Goal: Feedback & Contribution: Contribute content

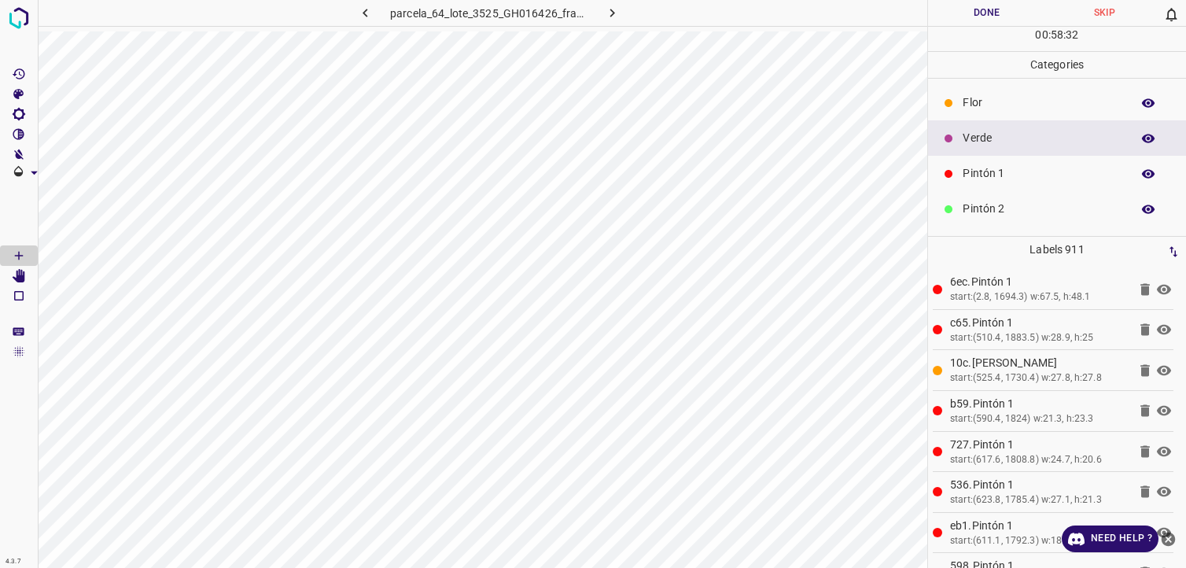
click at [993, 9] on button "Done" at bounding box center [987, 13] width 118 height 26
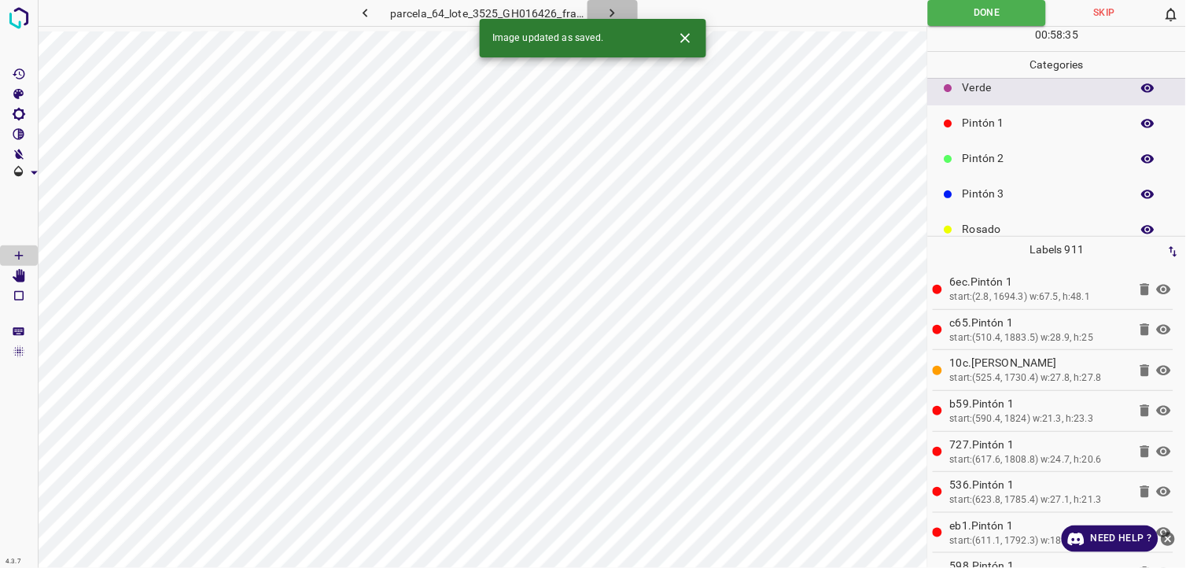
click at [614, 13] on icon "button" at bounding box center [612, 13] width 17 height 17
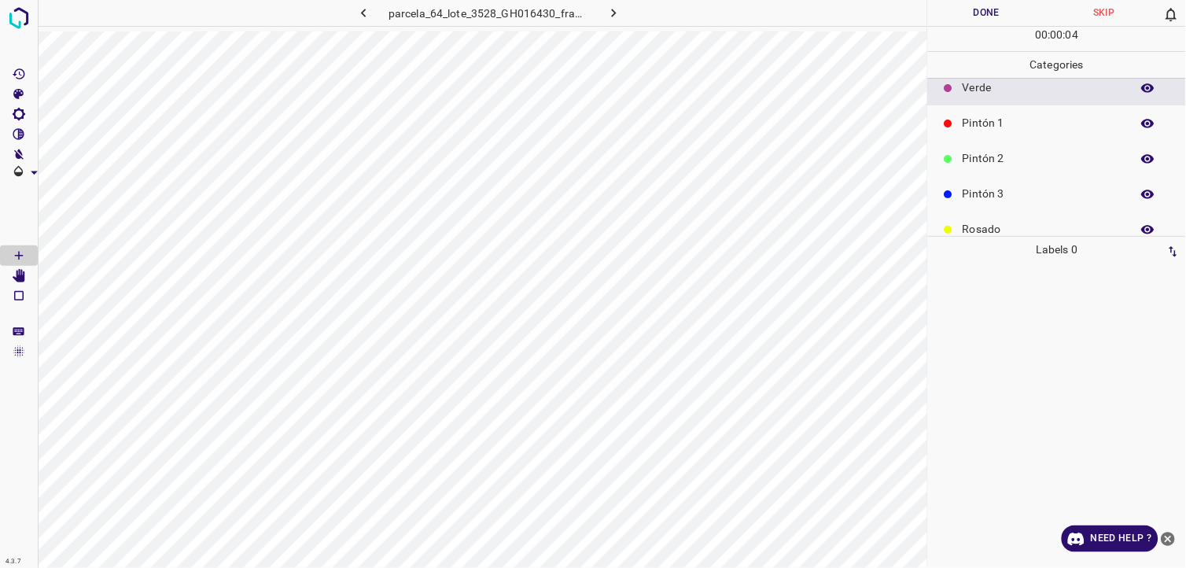
click at [1058, 108] on div "Pintón 1" at bounding box center [1057, 122] width 258 height 35
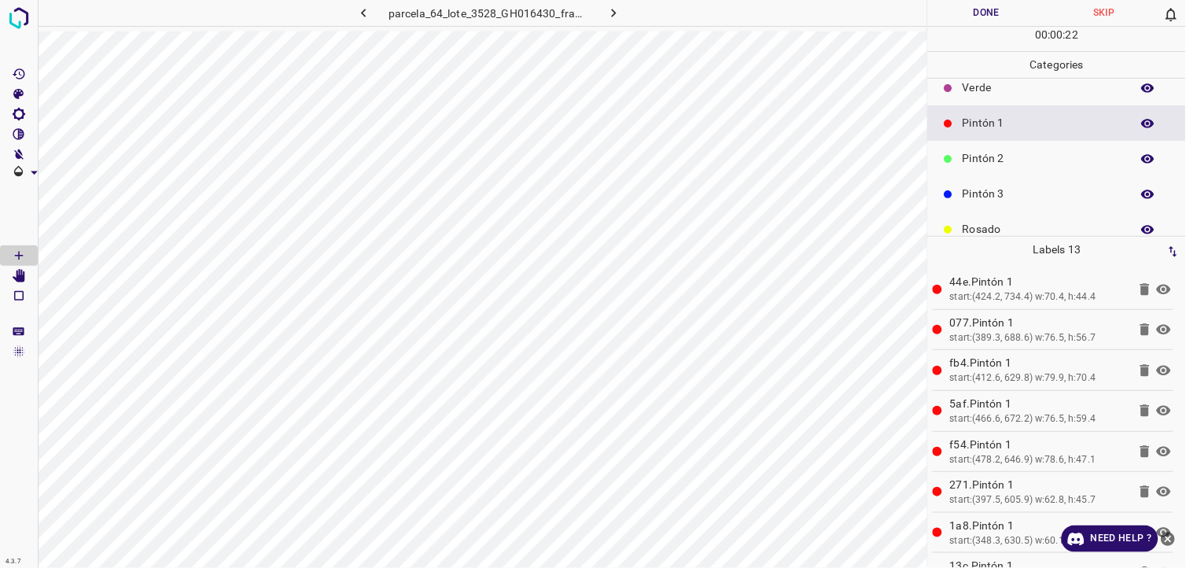
drag, startPoint x: 1007, startPoint y: 87, endPoint x: 983, endPoint y: 93, distance: 24.4
click at [1005, 87] on p "Verde" at bounding box center [1043, 87] width 160 height 17
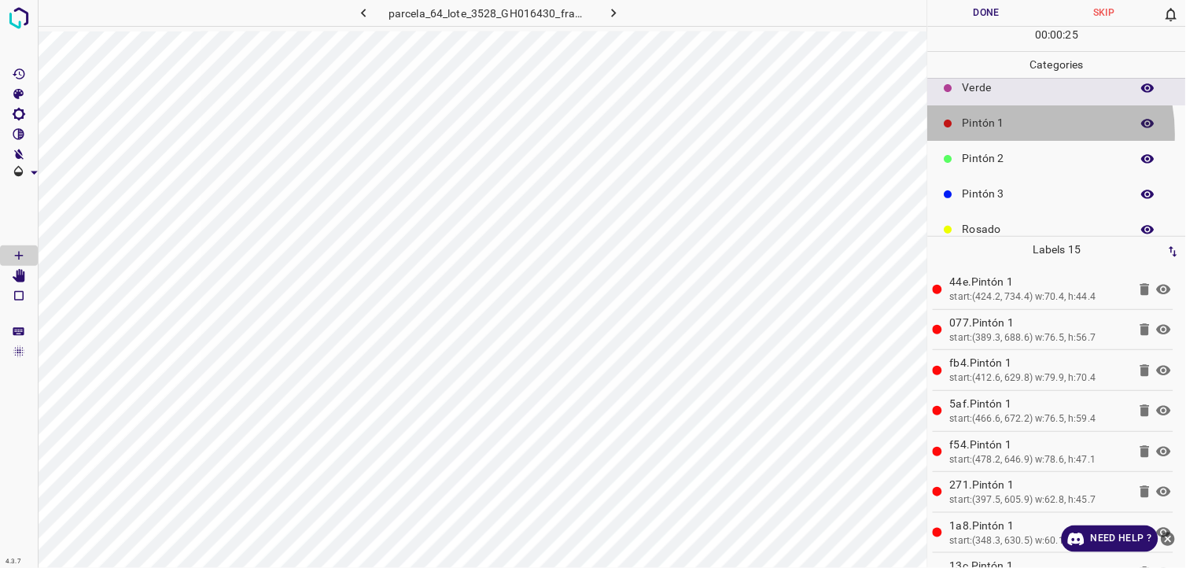
click at [1009, 134] on div "Pintón 1" at bounding box center [1057, 122] width 258 height 35
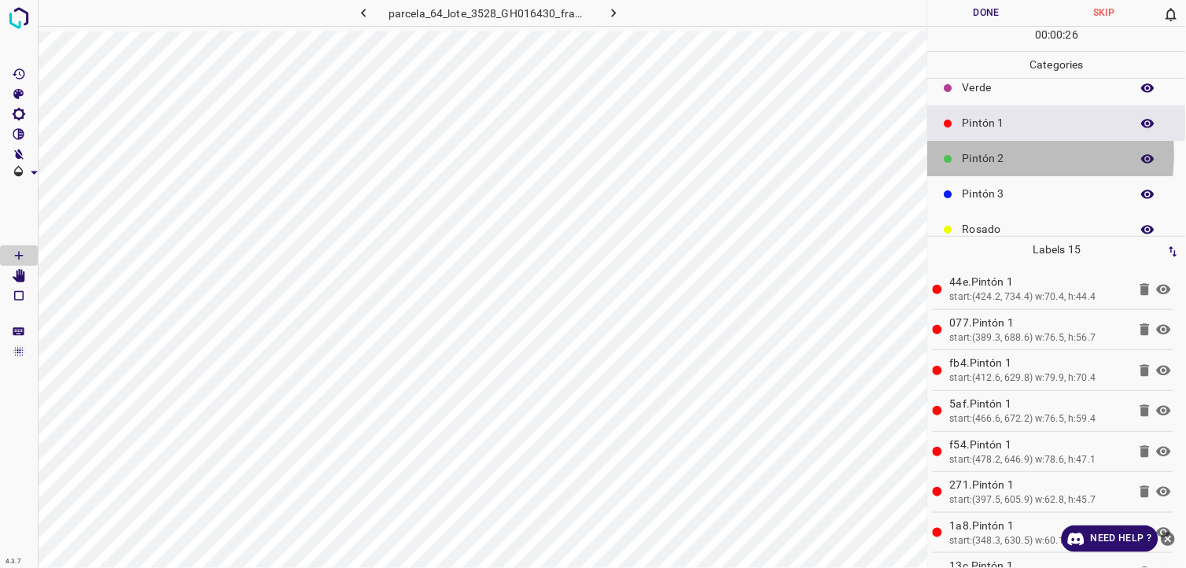
click at [986, 155] on p "Pintón 2" at bounding box center [1043, 158] width 160 height 17
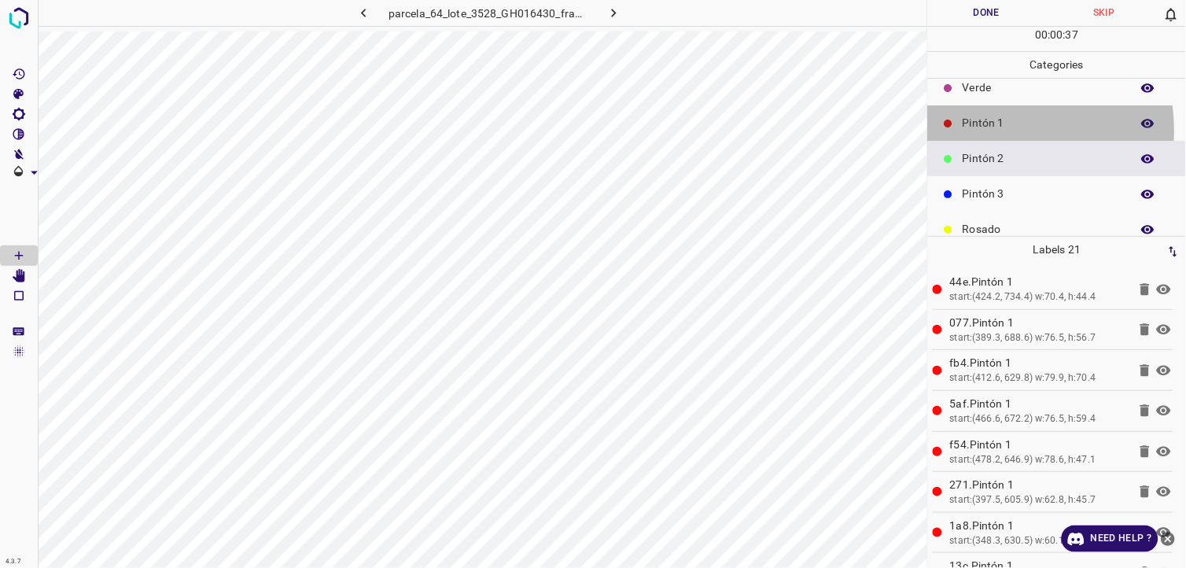
click at [995, 130] on p "Pintón 1" at bounding box center [1043, 123] width 160 height 17
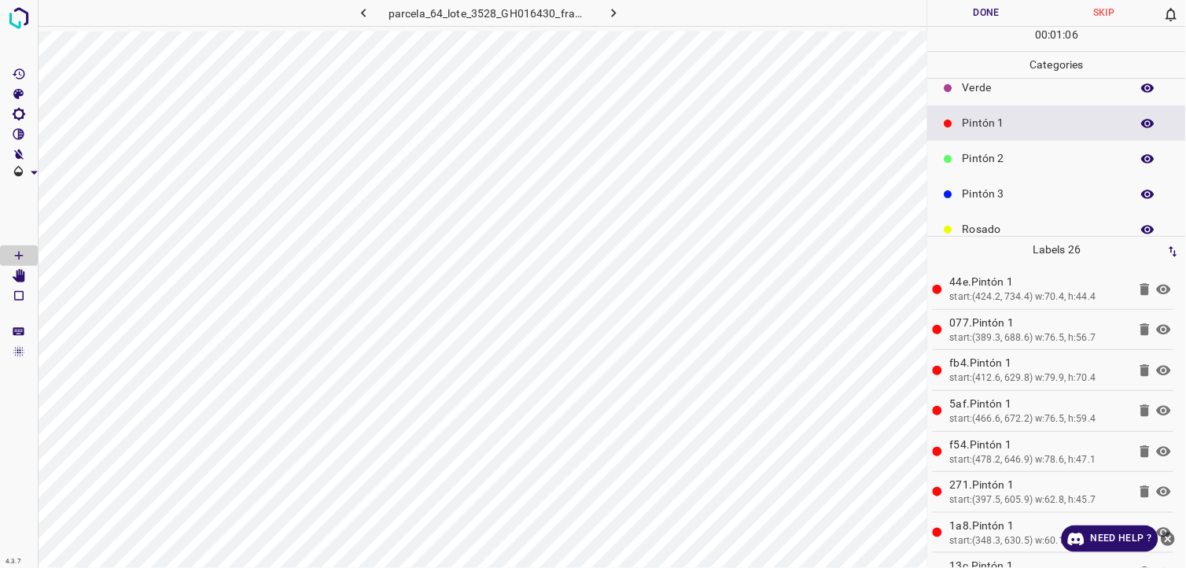
click at [1001, 145] on div "Pintón 2" at bounding box center [1057, 158] width 258 height 35
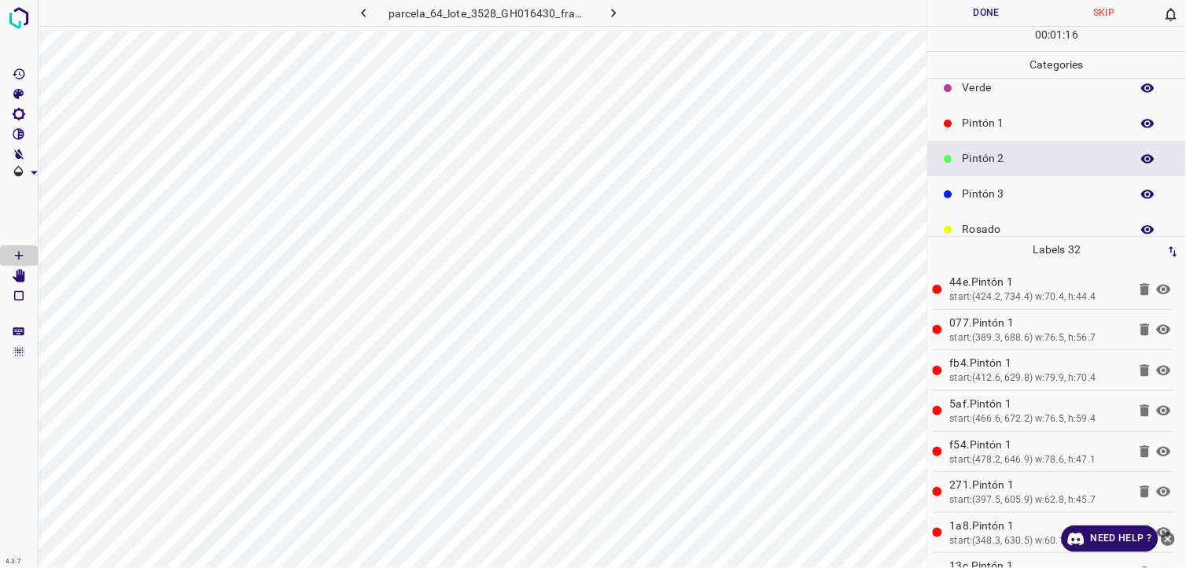
click at [1058, 120] on p "Pintón 1" at bounding box center [1043, 123] width 160 height 17
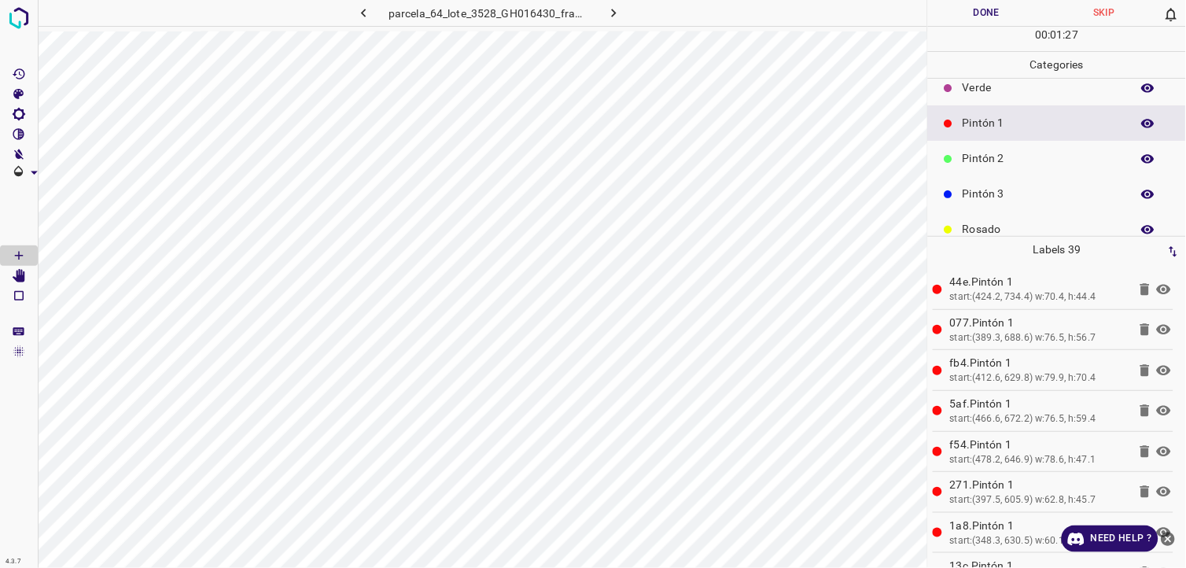
click at [1025, 154] on p "Pintón 2" at bounding box center [1043, 158] width 160 height 17
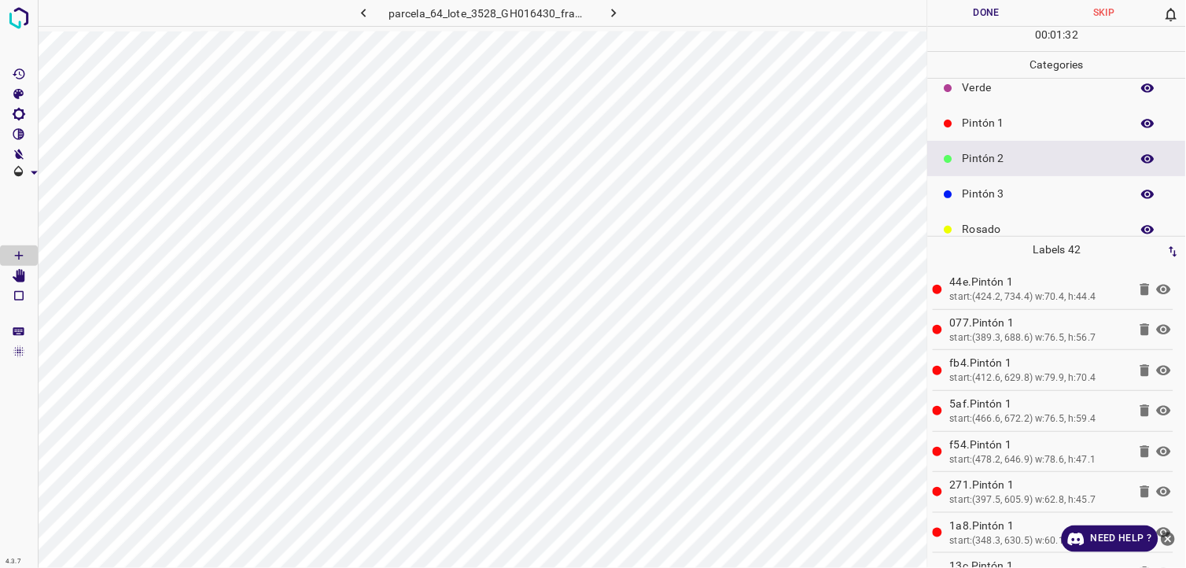
click at [1032, 177] on div "Pintón 3" at bounding box center [1057, 193] width 258 height 35
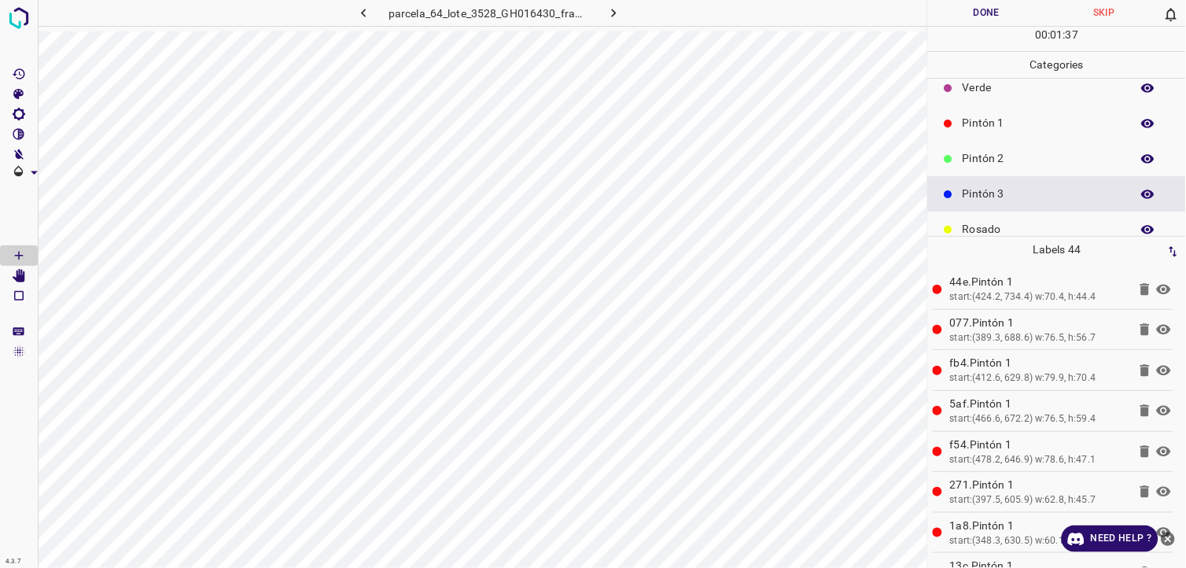
drag, startPoint x: 1054, startPoint y: 161, endPoint x: 1044, endPoint y: 161, distance: 10.2
click at [1044, 161] on p "Pintón 2" at bounding box center [1043, 158] width 160 height 17
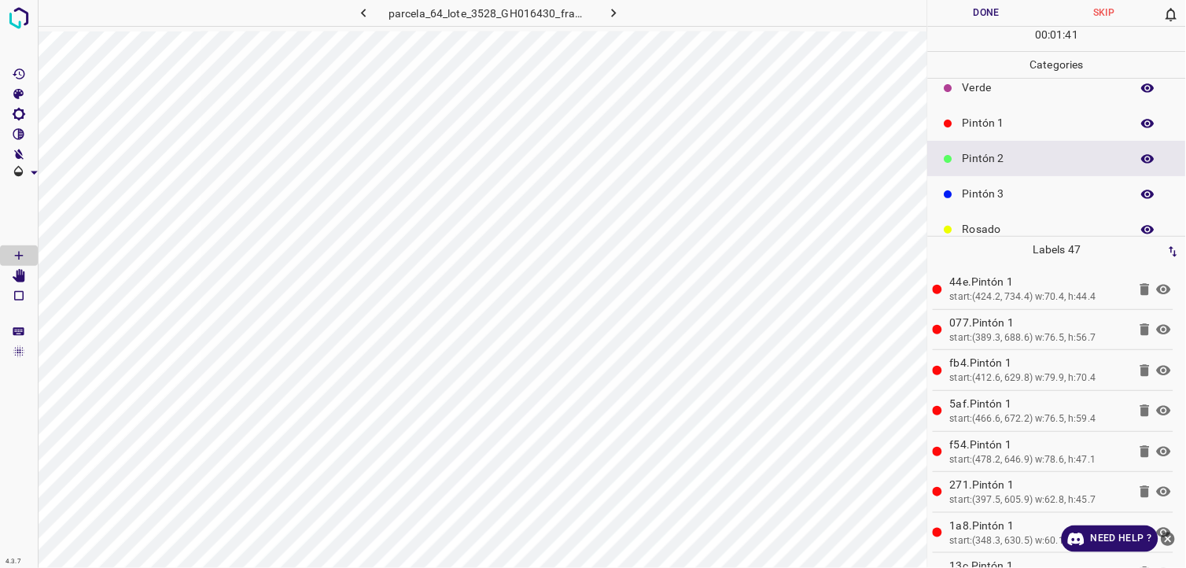
click at [1017, 124] on p "Pintón 1" at bounding box center [1043, 123] width 160 height 17
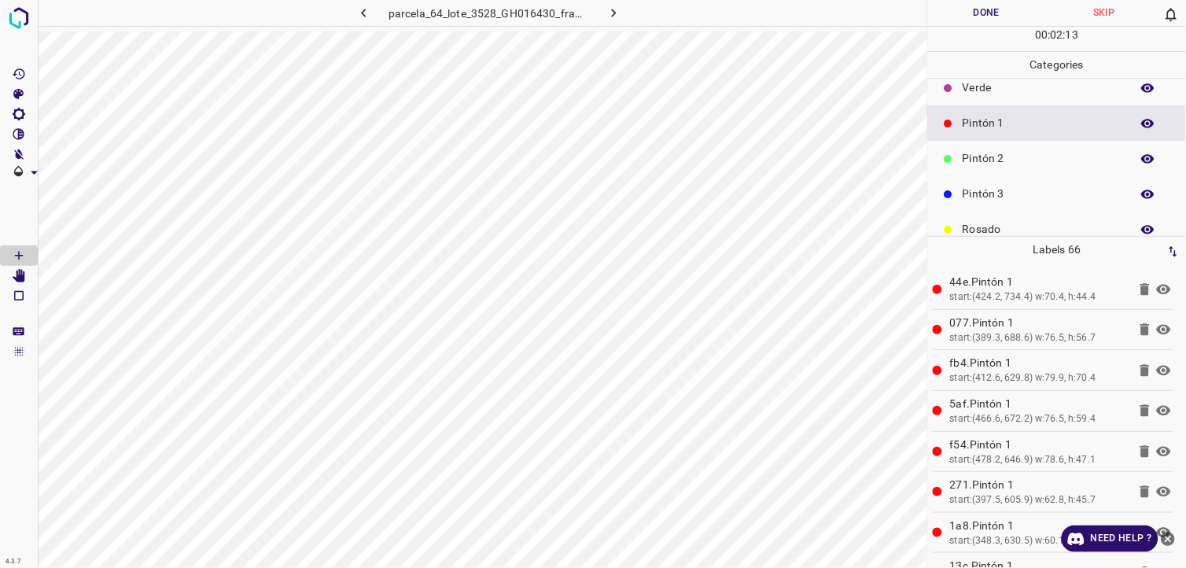
click at [1064, 81] on p "Verde" at bounding box center [1043, 87] width 160 height 17
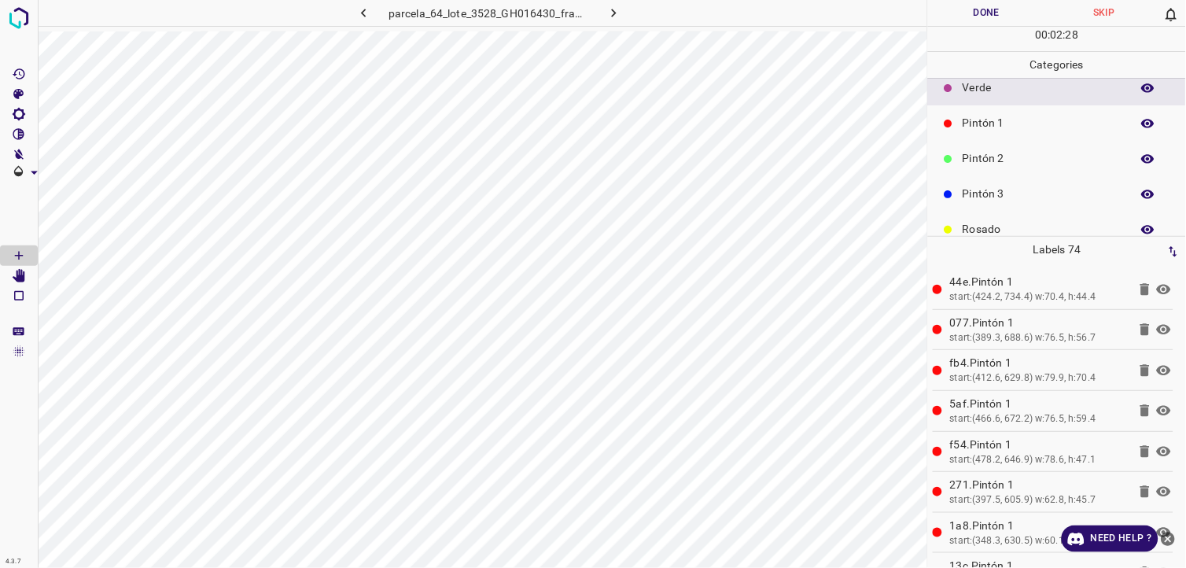
click at [995, 122] on p "Pintón 1" at bounding box center [1043, 123] width 160 height 17
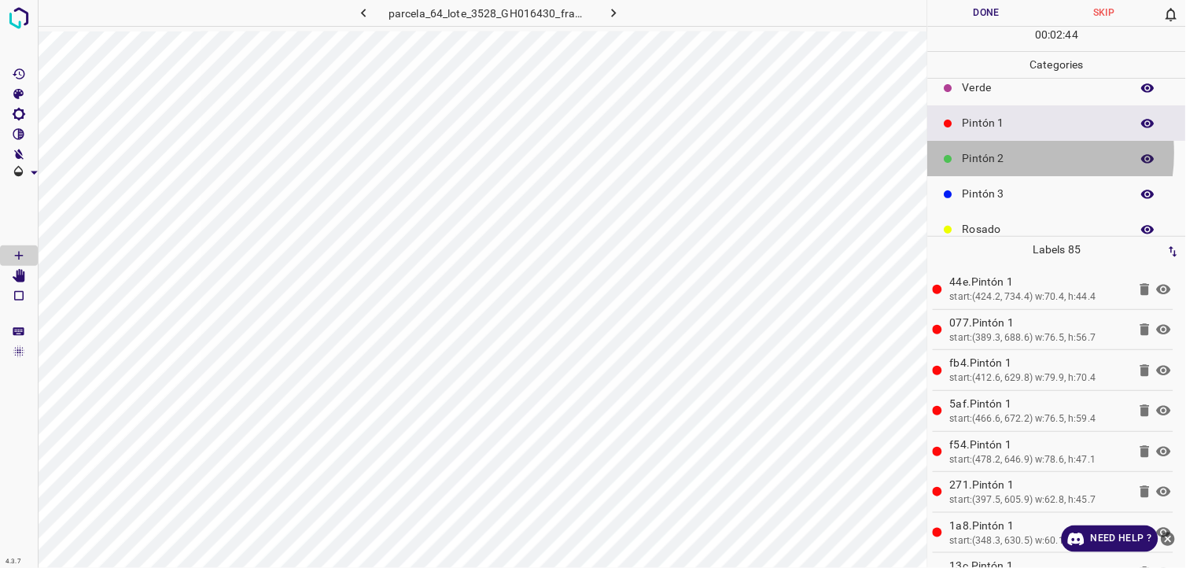
click at [997, 153] on p "Pintón 2" at bounding box center [1043, 158] width 160 height 17
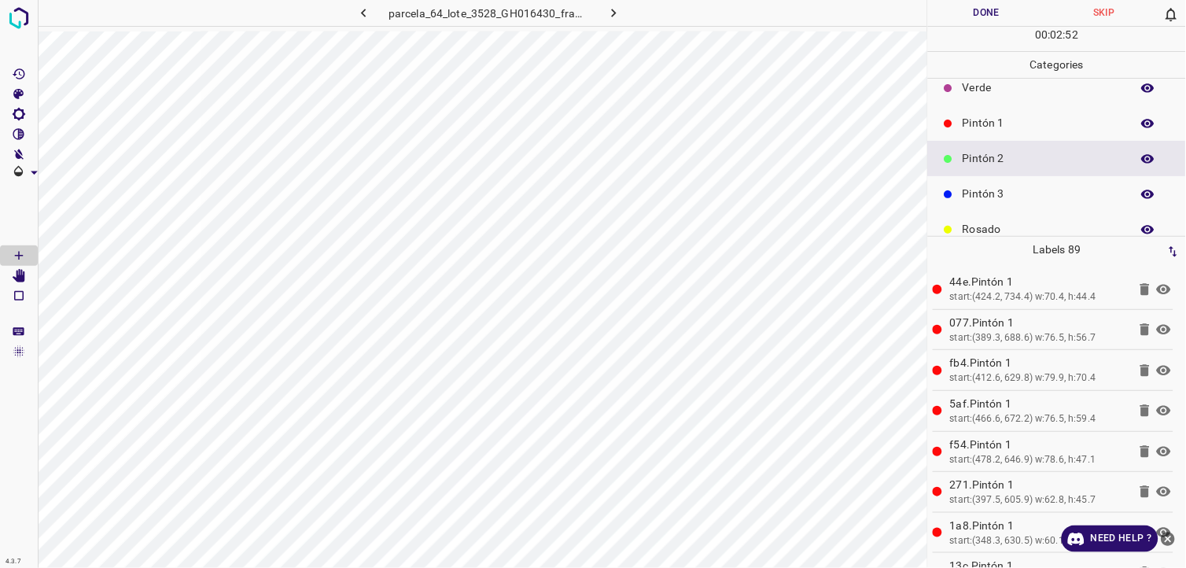
scroll to position [138, 0]
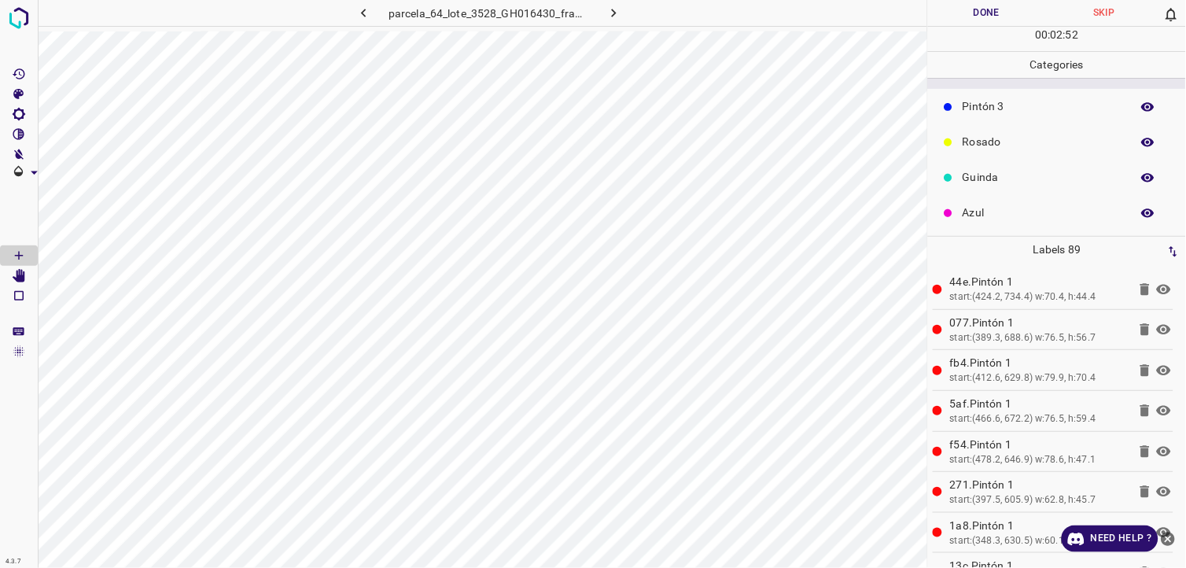
drag, startPoint x: 1012, startPoint y: 209, endPoint x: 1004, endPoint y: 211, distance: 8.0
click at [1004, 211] on p "Azul" at bounding box center [1043, 213] width 160 height 17
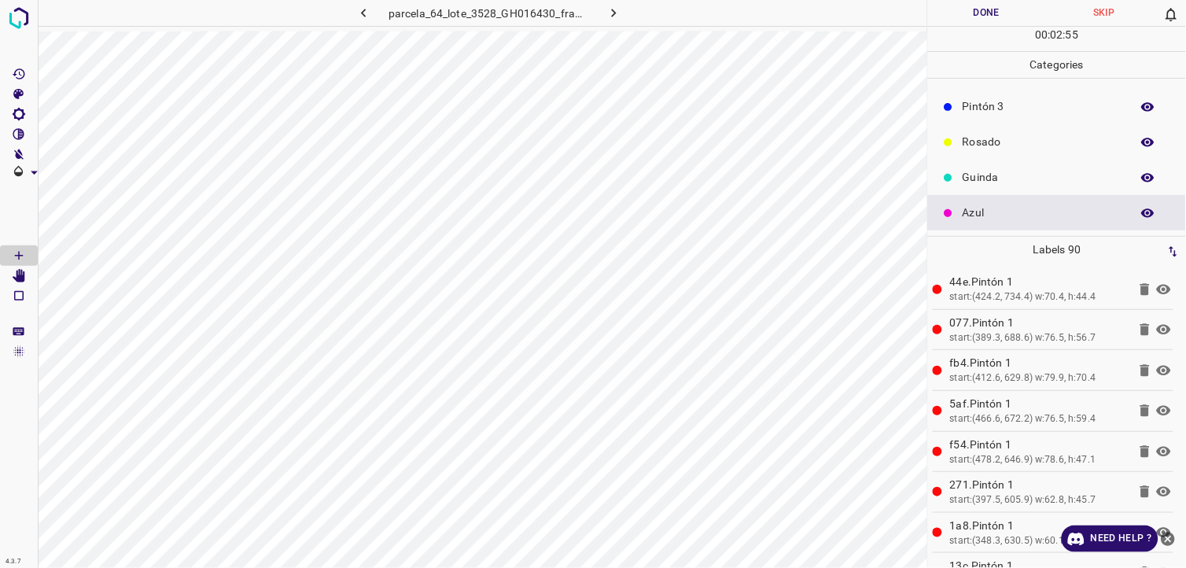
scroll to position [50, 0]
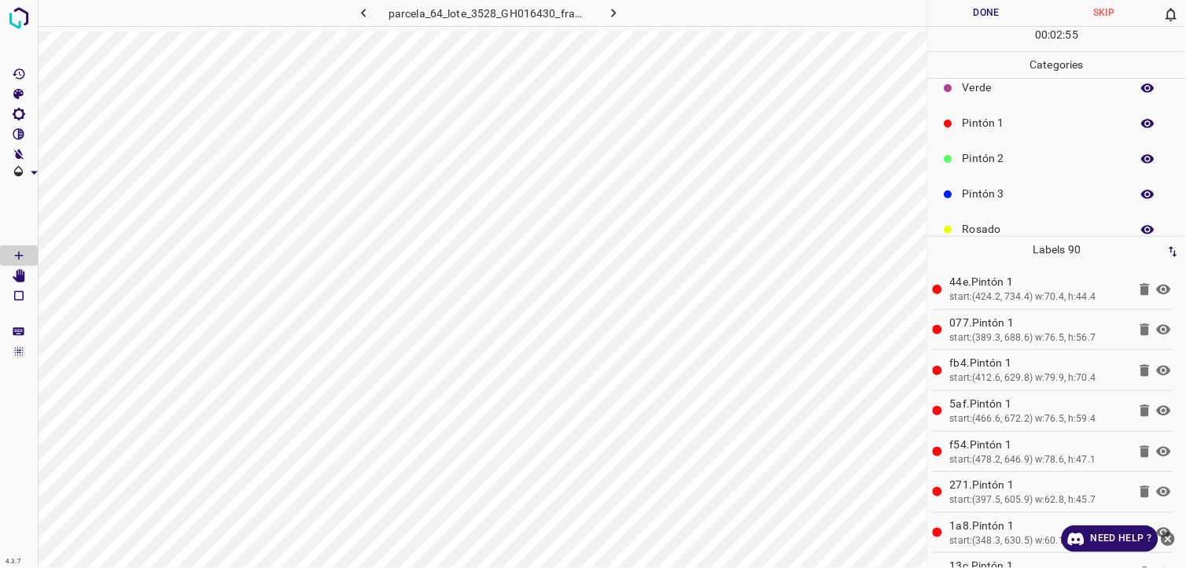
click at [1004, 147] on div "Pintón 2" at bounding box center [1057, 158] width 258 height 35
click at [999, 121] on p "Pintón 1" at bounding box center [1043, 123] width 160 height 17
click at [1004, 161] on p "Pintón 2" at bounding box center [1043, 158] width 160 height 17
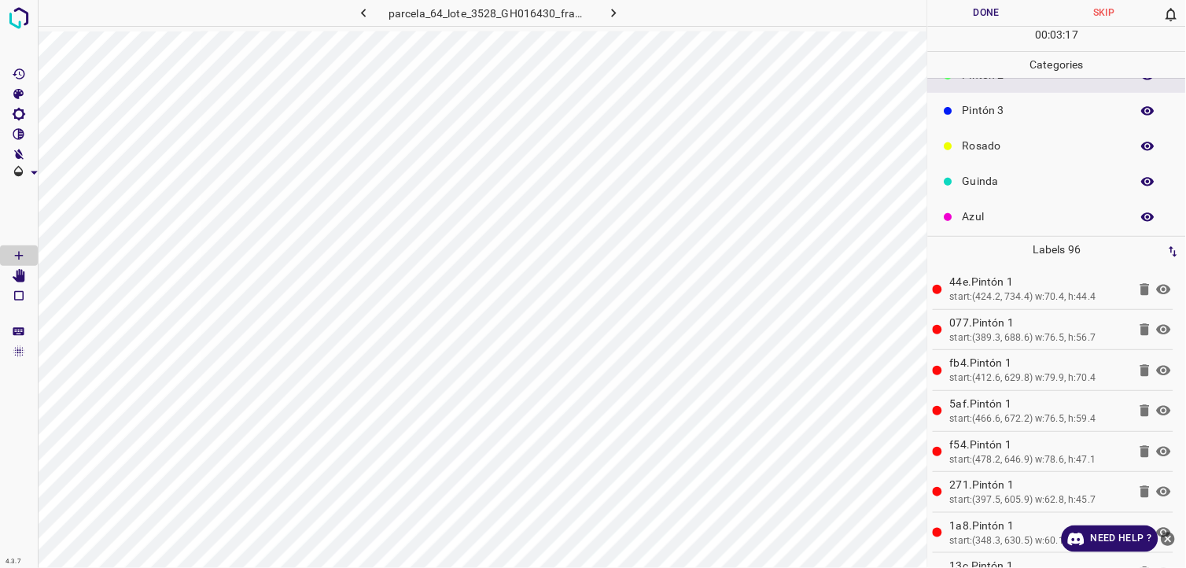
scroll to position [138, 0]
click at [1007, 197] on div "Azul" at bounding box center [1057, 212] width 258 height 35
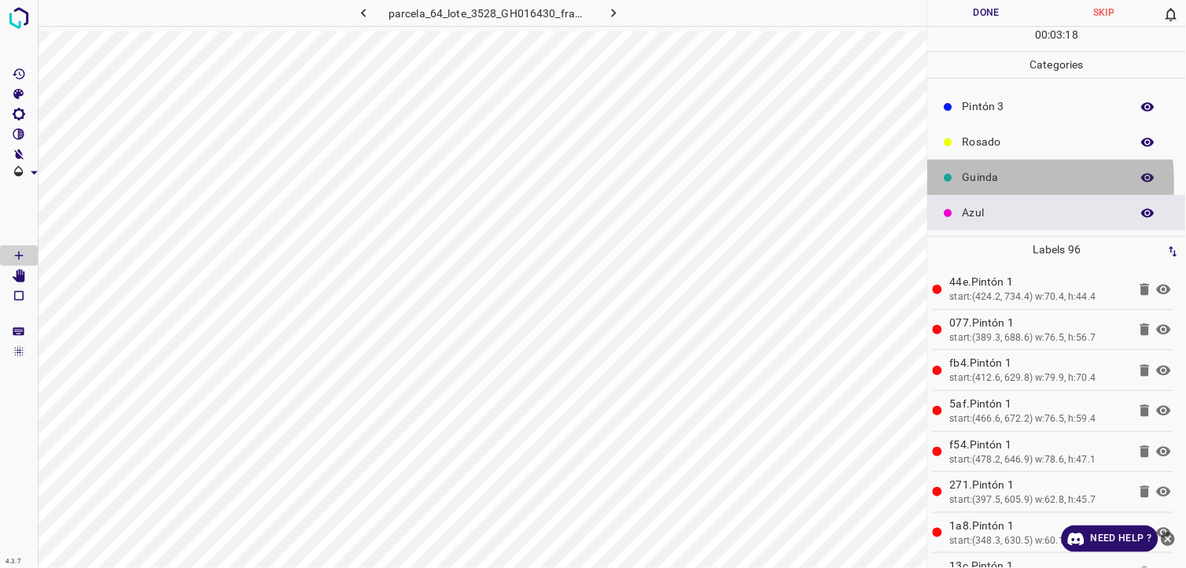
click at [958, 183] on div "Guinda" at bounding box center [1057, 177] width 258 height 35
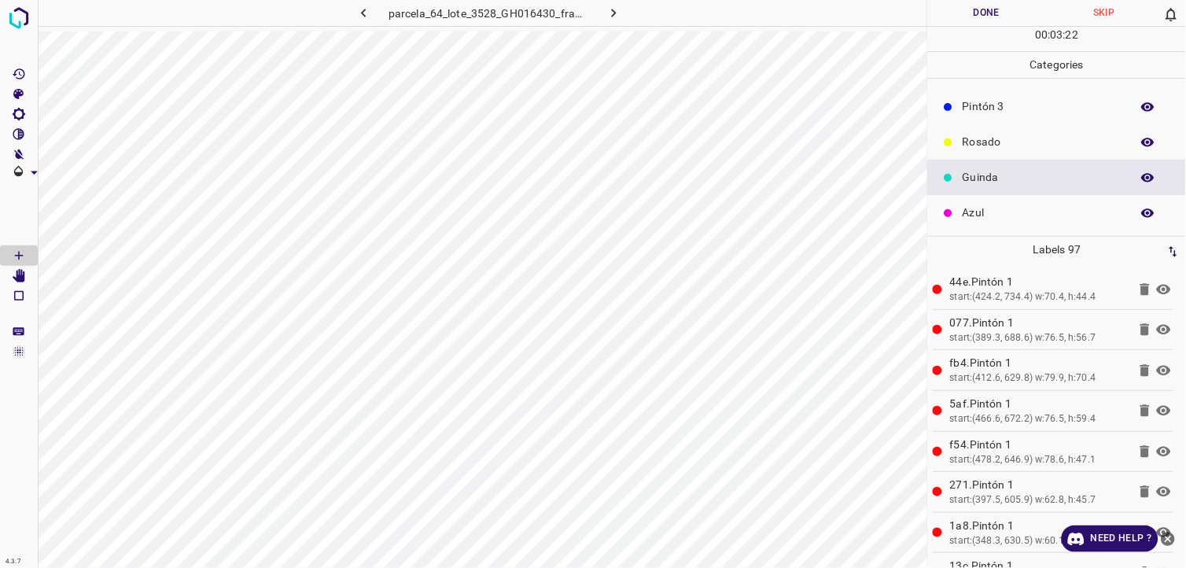
click at [1001, 98] on p "Pintón 3" at bounding box center [1043, 106] width 160 height 17
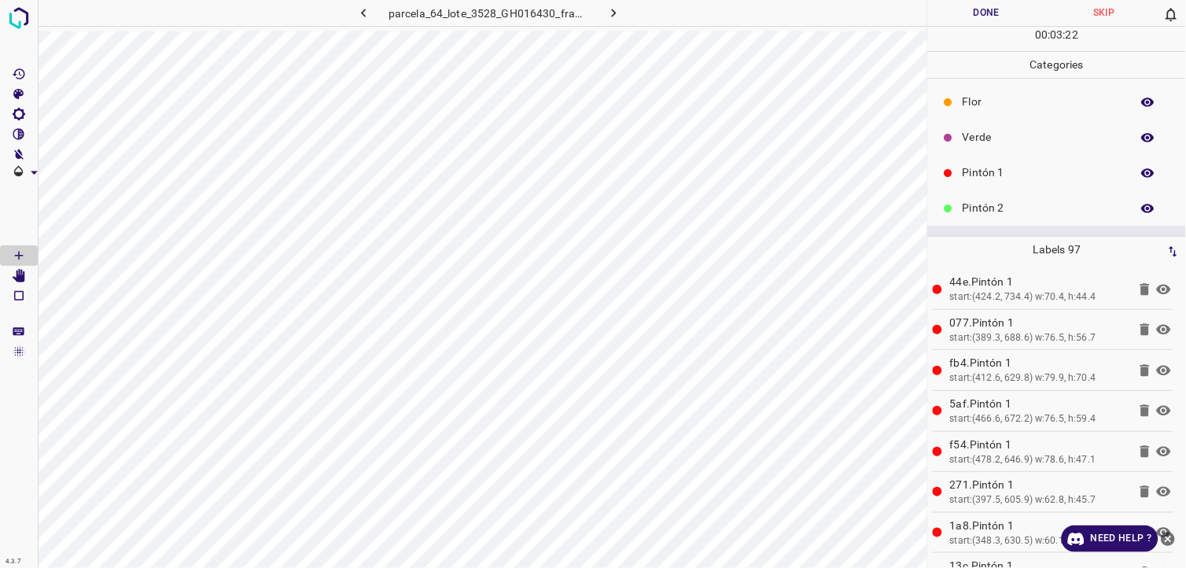
scroll to position [0, 0]
click at [1001, 175] on p "Pintón 1" at bounding box center [1043, 173] width 160 height 17
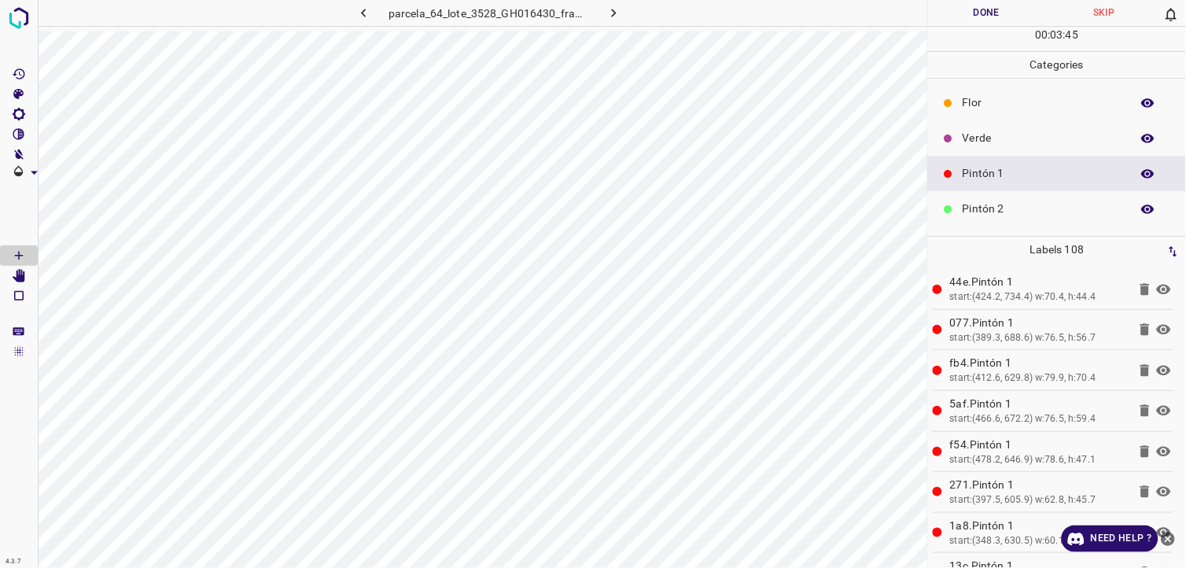
click at [983, 212] on p "Pintón 2" at bounding box center [1043, 209] width 160 height 17
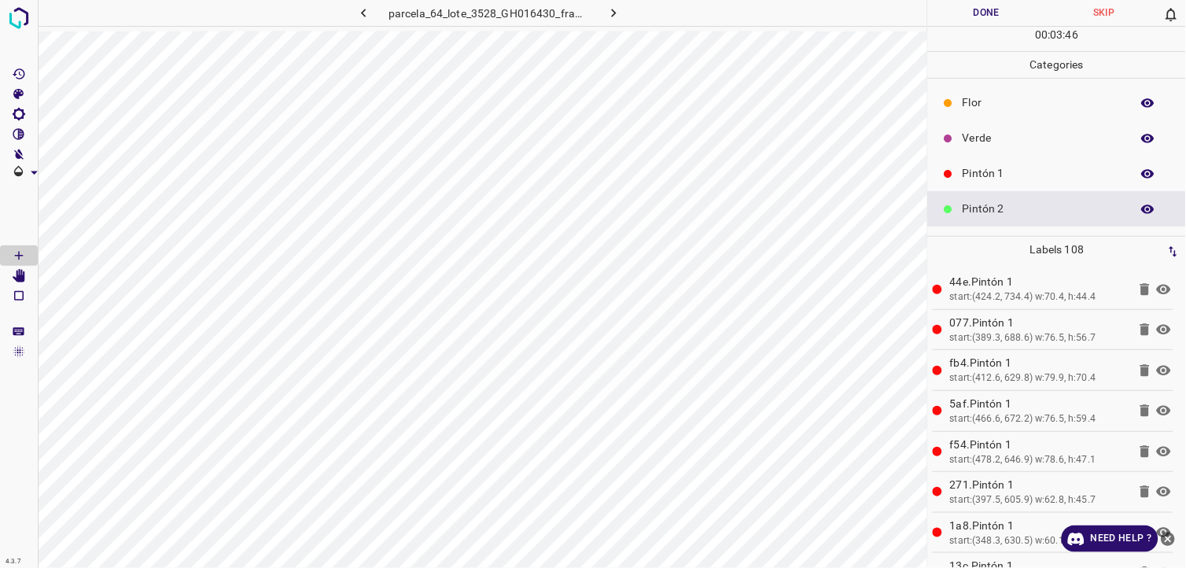
scroll to position [87, 0]
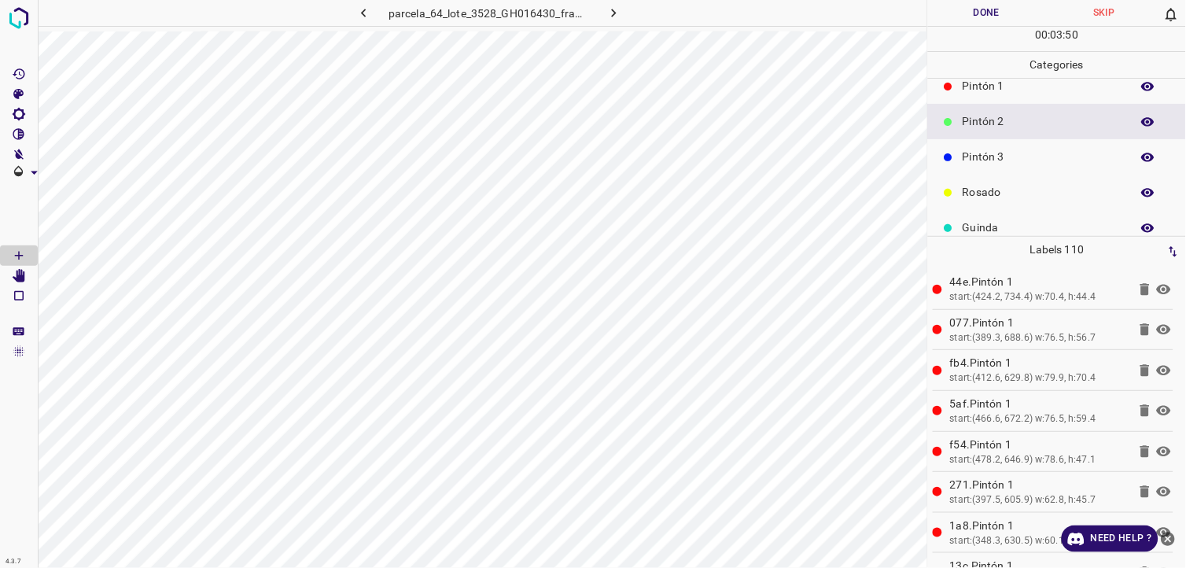
click at [989, 87] on p "Pintón 1" at bounding box center [1043, 86] width 160 height 17
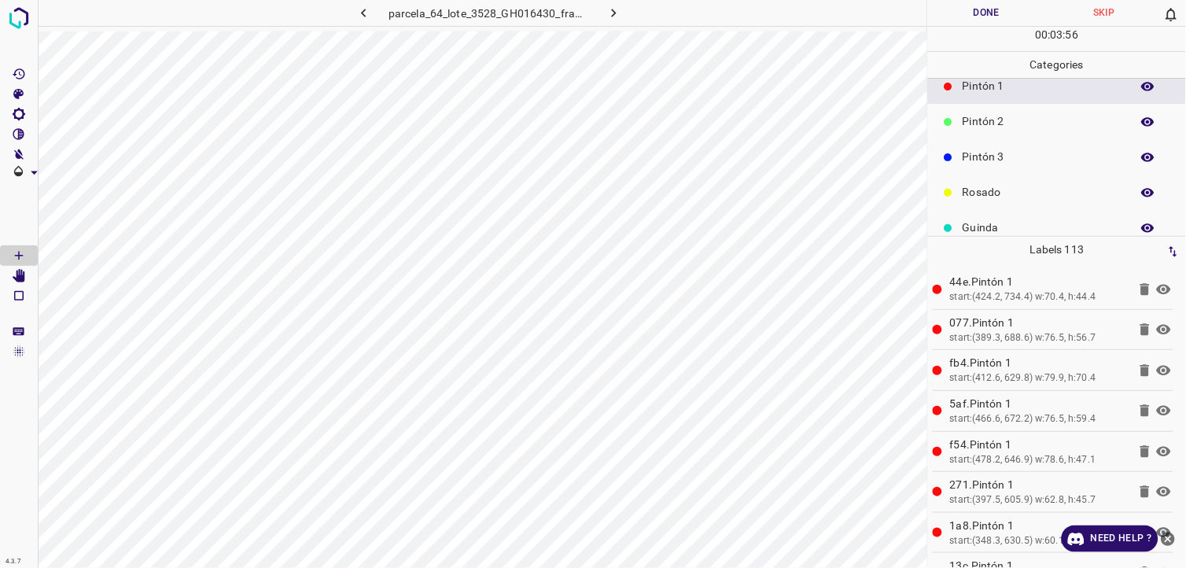
scroll to position [0, 0]
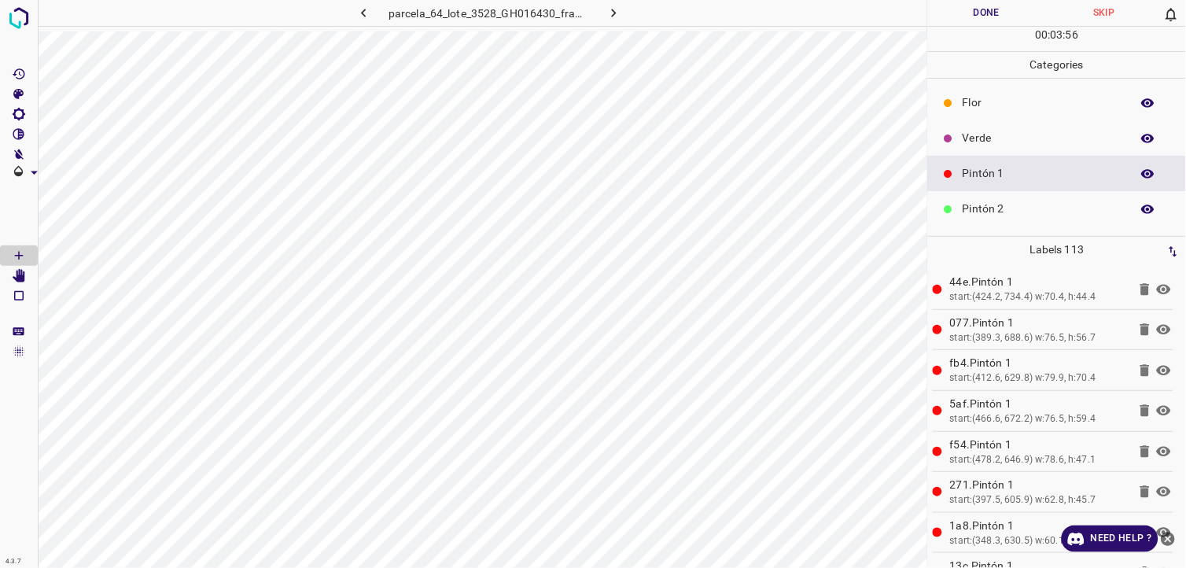
click at [984, 144] on p "Verde" at bounding box center [1043, 138] width 160 height 17
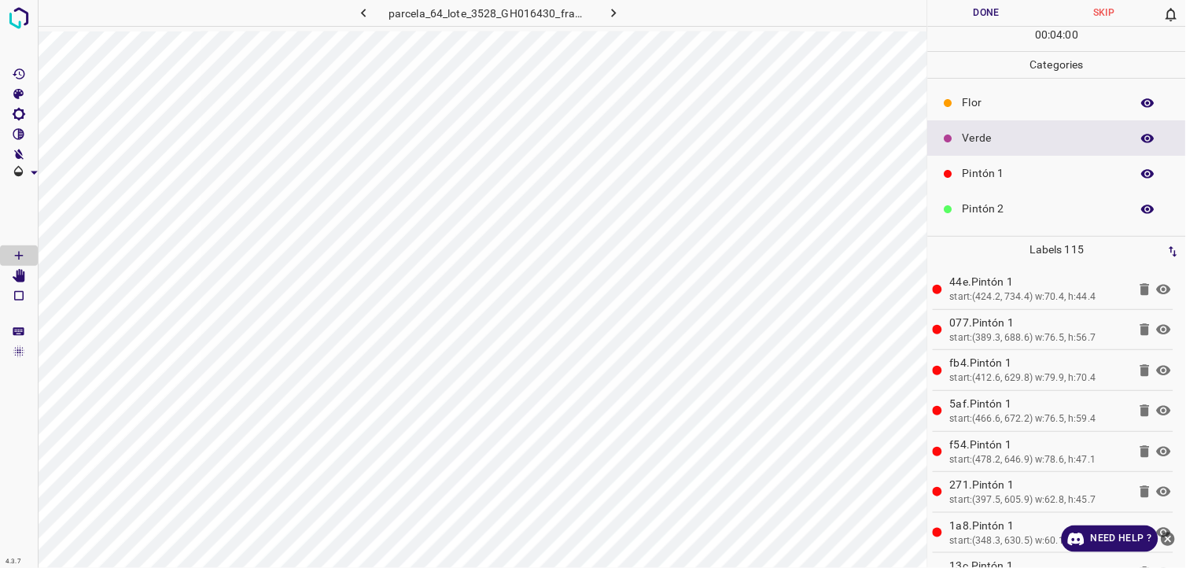
click at [1011, 210] on p "Pintón 2" at bounding box center [1043, 209] width 160 height 17
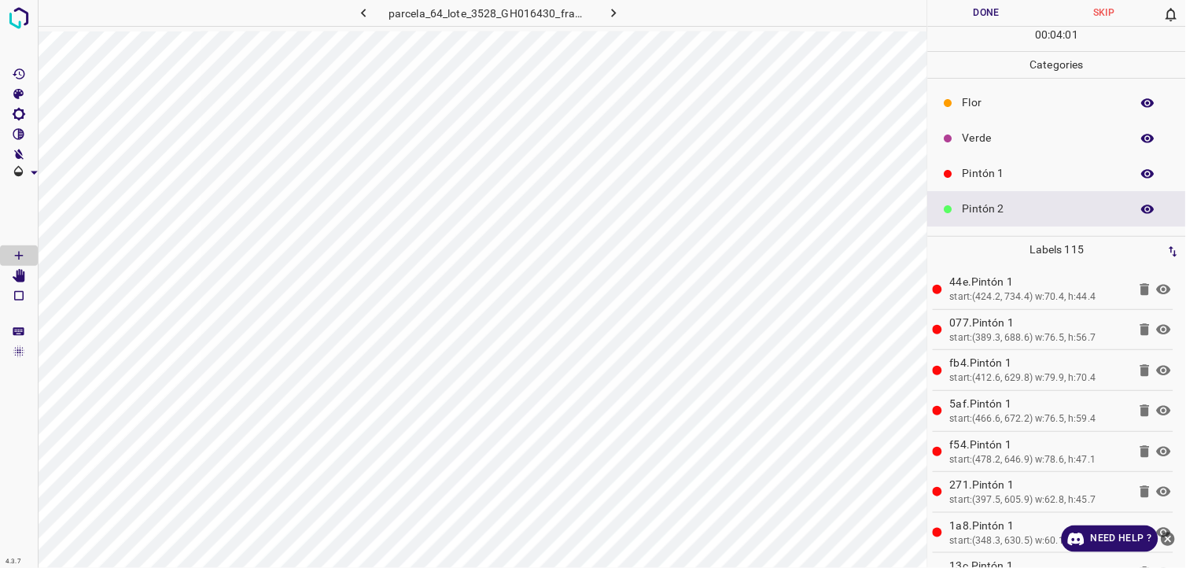
scroll to position [87, 0]
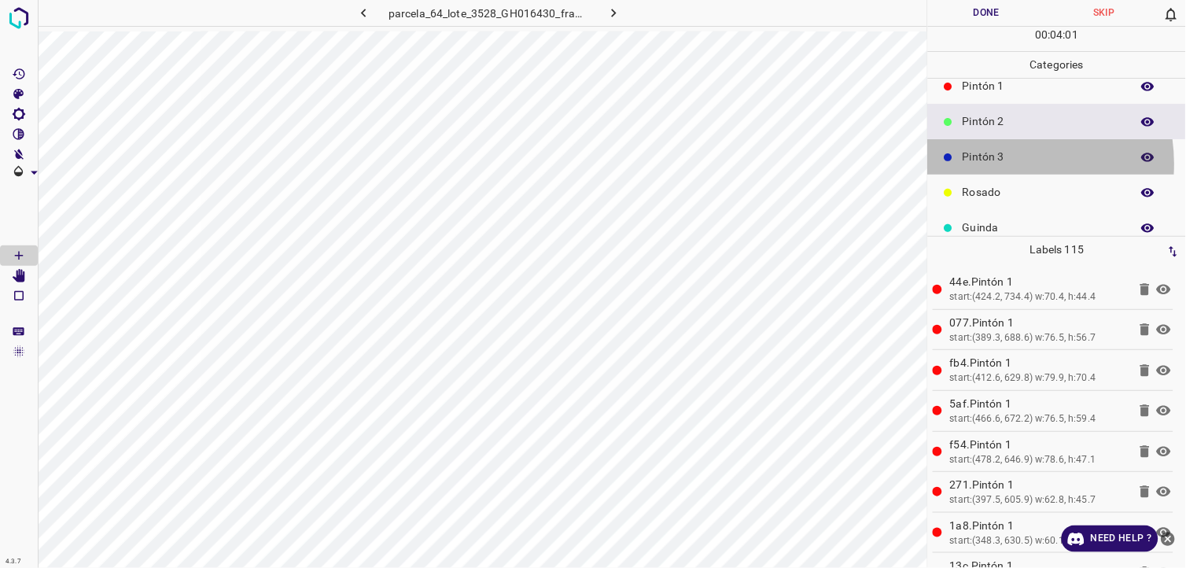
click at [997, 164] on p "Pintón 3" at bounding box center [1043, 157] width 160 height 17
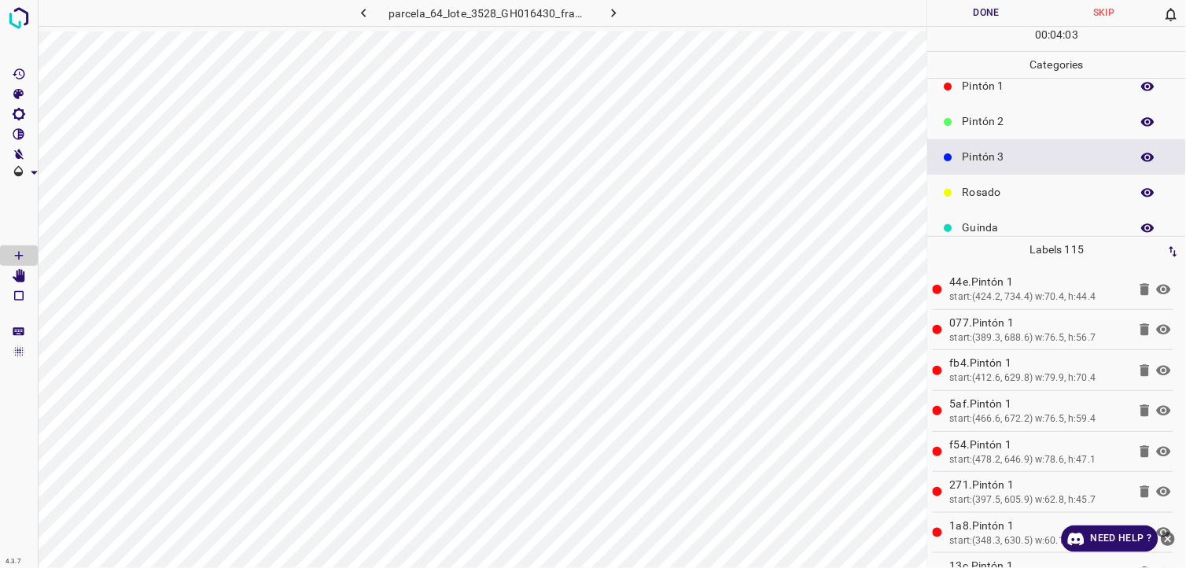
scroll to position [138, 0]
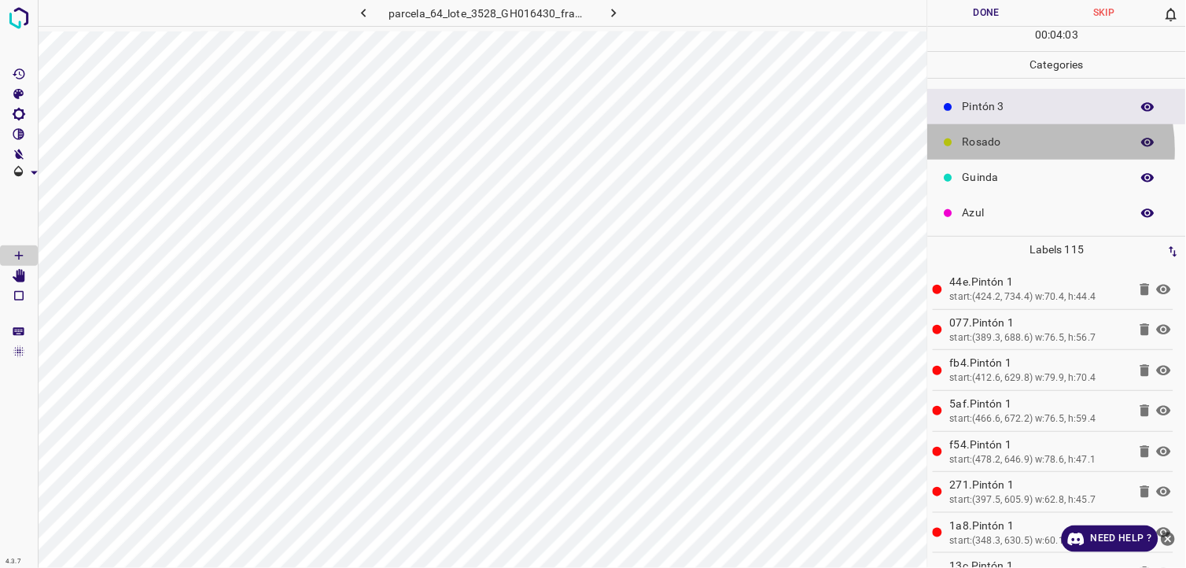
click at [1008, 149] on p "Rosado" at bounding box center [1043, 142] width 160 height 17
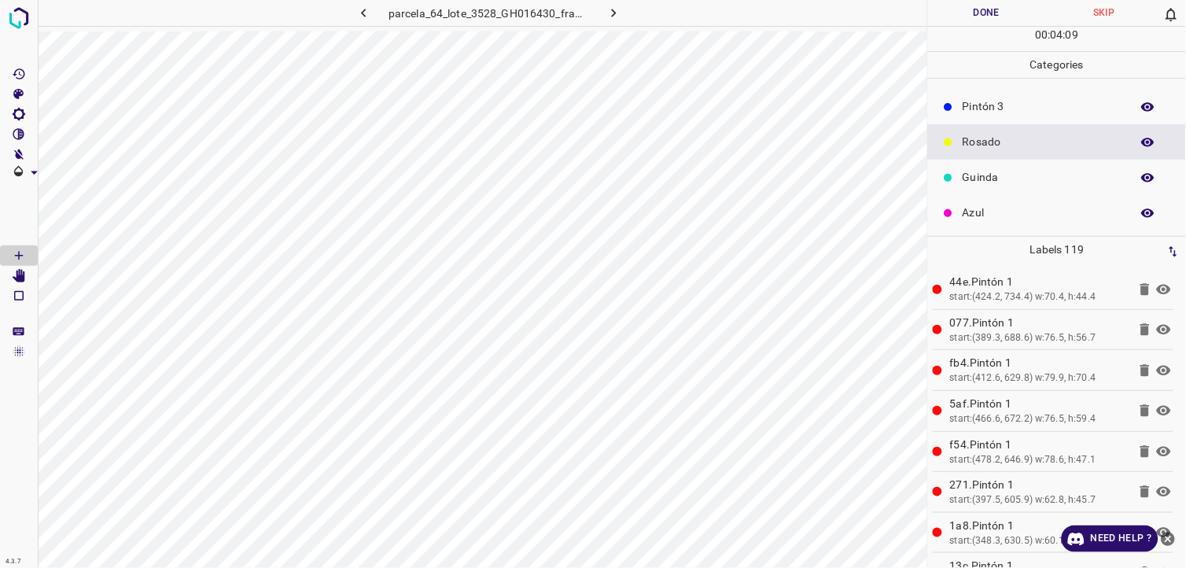
click at [1013, 219] on p "Azul" at bounding box center [1043, 213] width 160 height 17
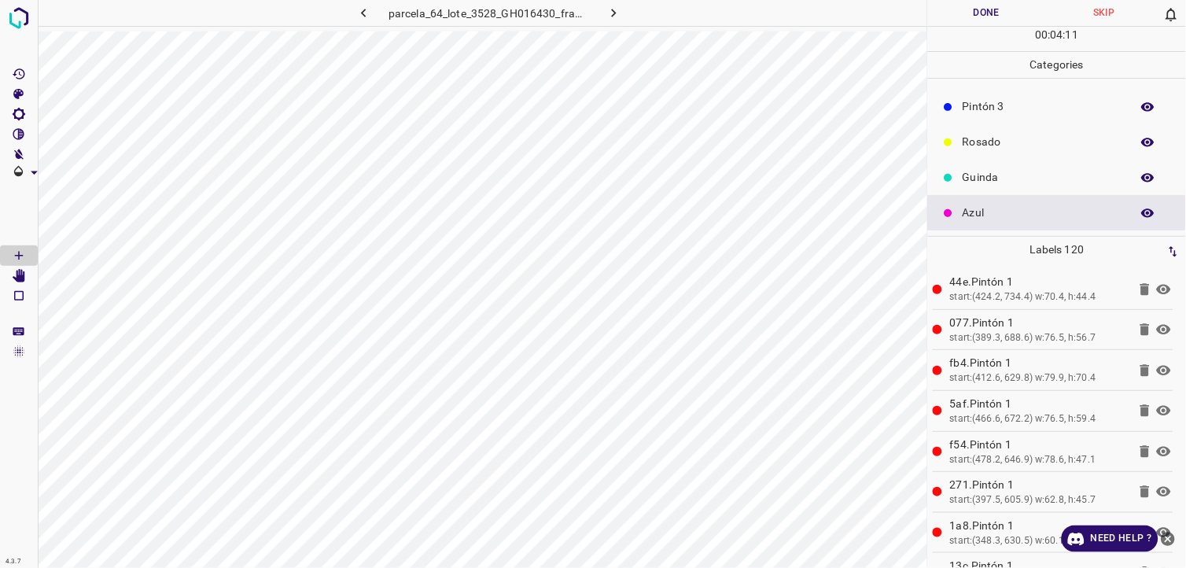
click at [1008, 108] on p "Pintón 3" at bounding box center [1043, 106] width 160 height 17
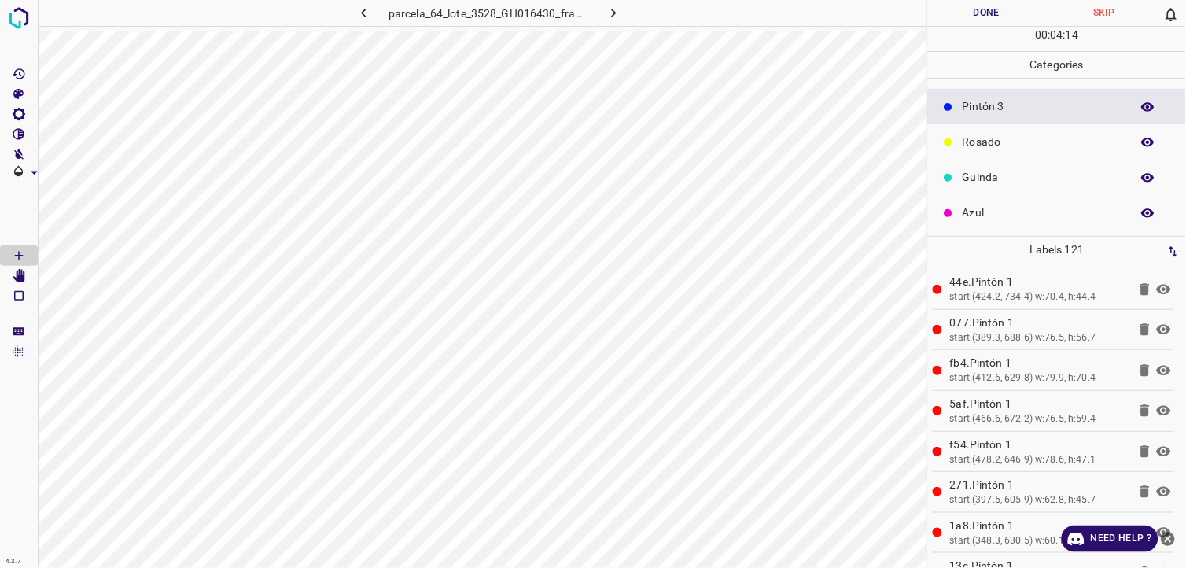
scroll to position [0, 0]
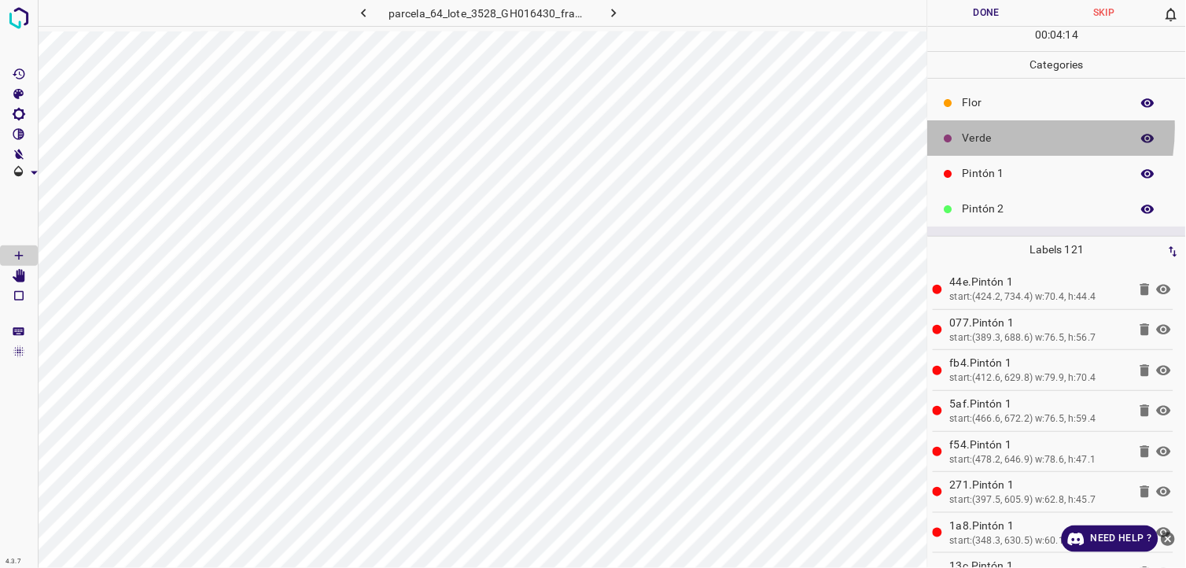
click at [977, 130] on div "Verde" at bounding box center [1057, 137] width 258 height 35
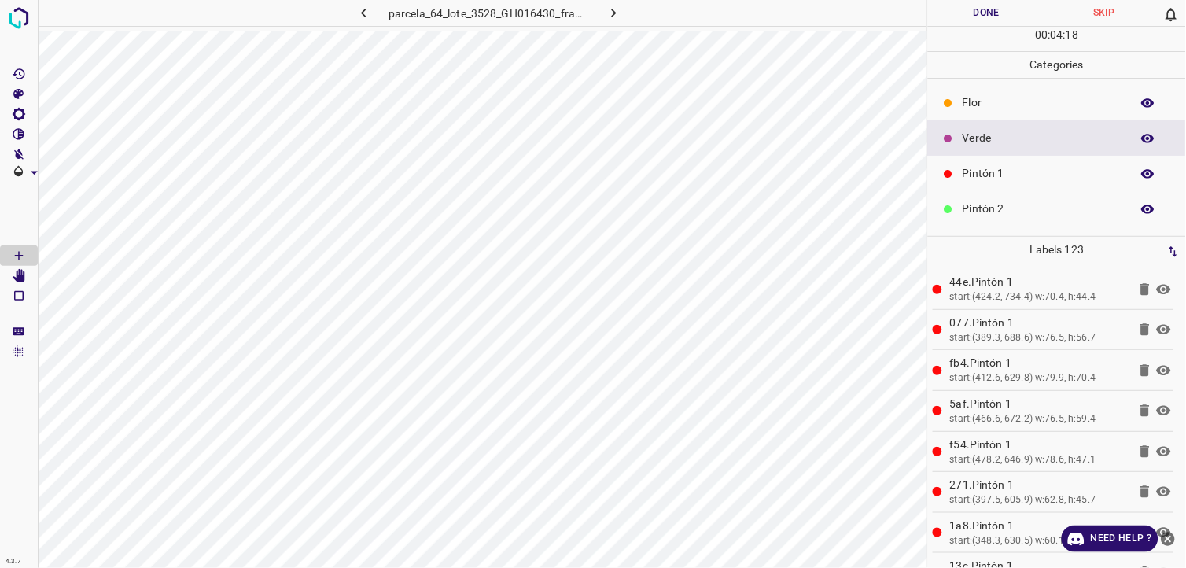
click at [997, 225] on div "Pintón 2" at bounding box center [1057, 208] width 258 height 35
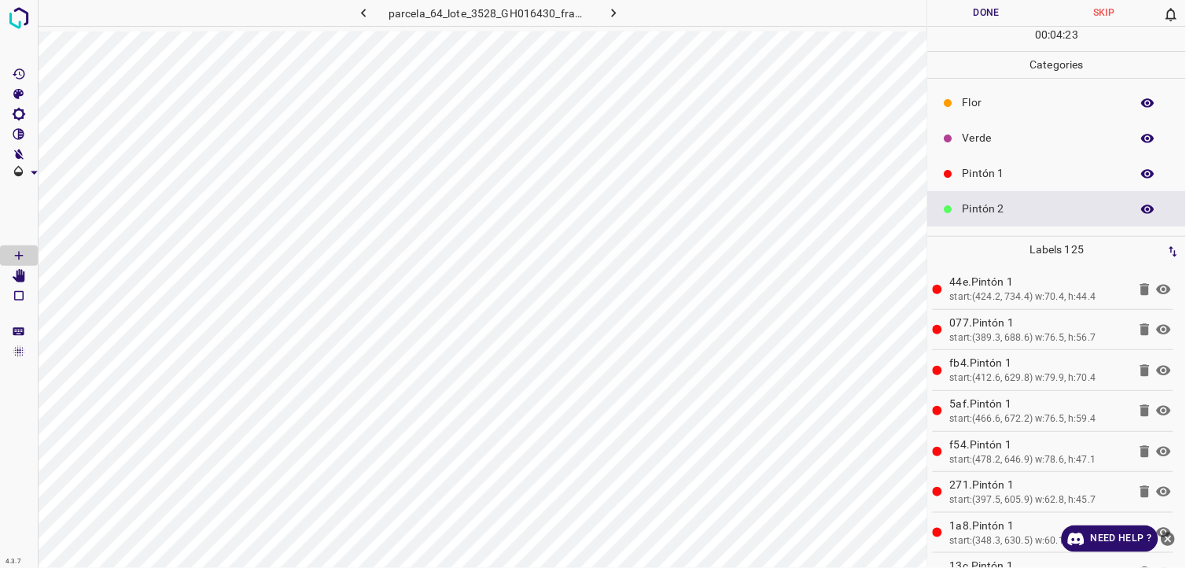
click at [1008, 142] on p "Verde" at bounding box center [1043, 138] width 160 height 17
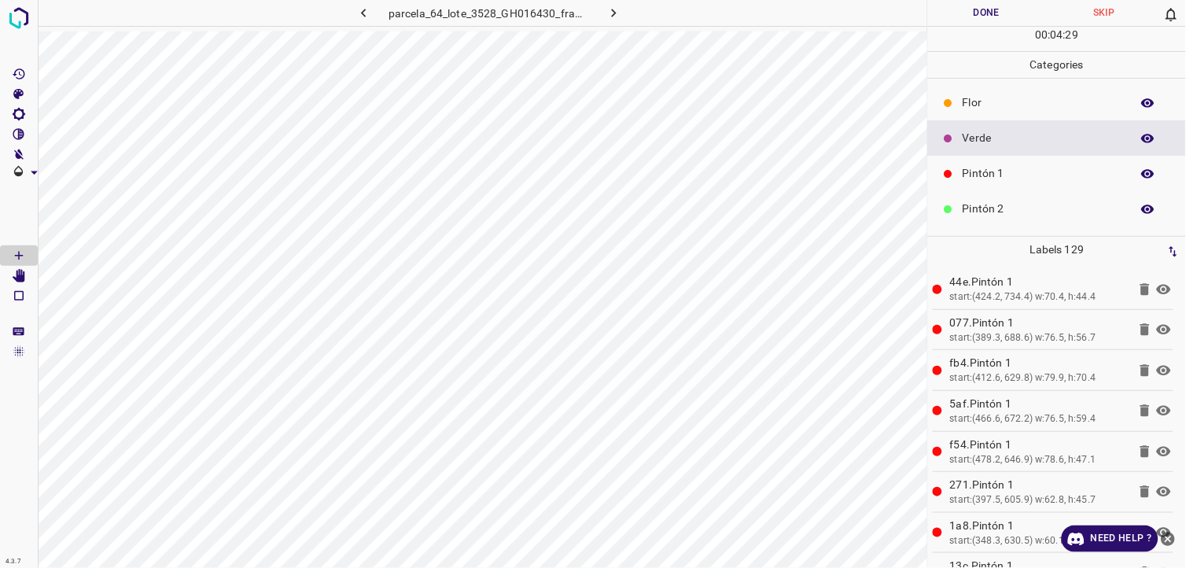
click at [1011, 200] on div "Pintón 2" at bounding box center [1057, 208] width 258 height 35
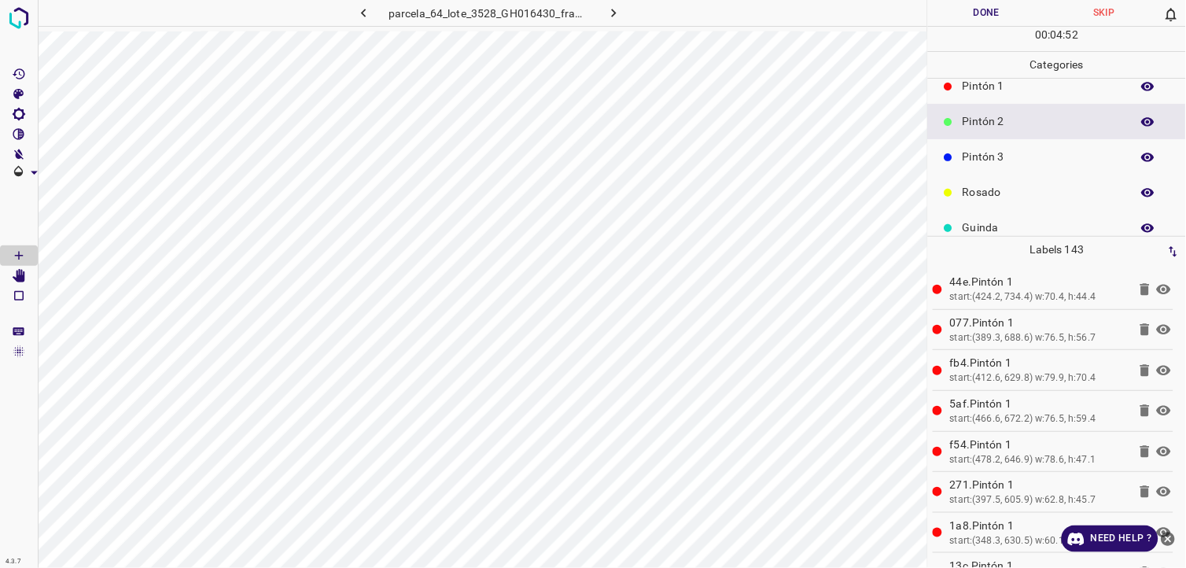
click at [991, 165] on p "Pintón 3" at bounding box center [1043, 157] width 160 height 17
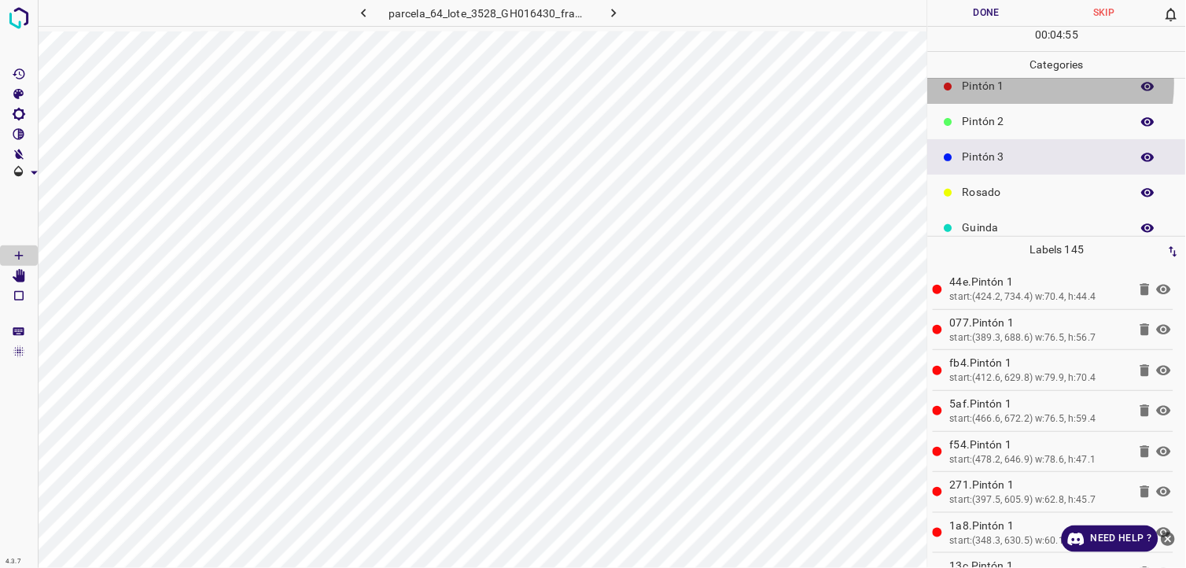
click at [1010, 83] on p "Pintón 1" at bounding box center [1043, 86] width 160 height 17
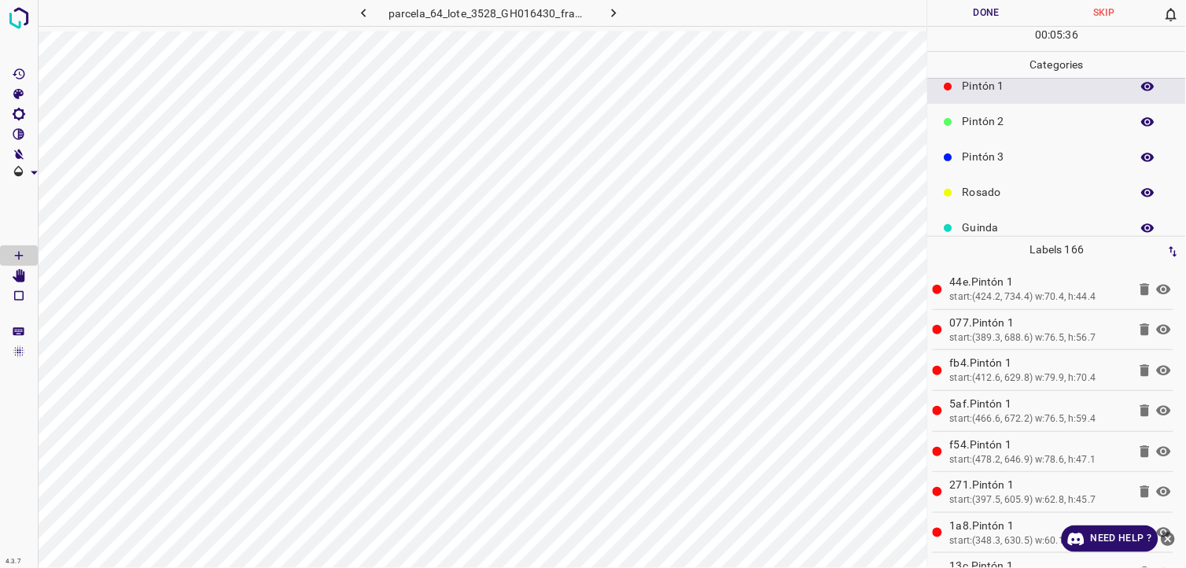
click at [1033, 121] on p "Pintón 2" at bounding box center [1043, 121] width 160 height 17
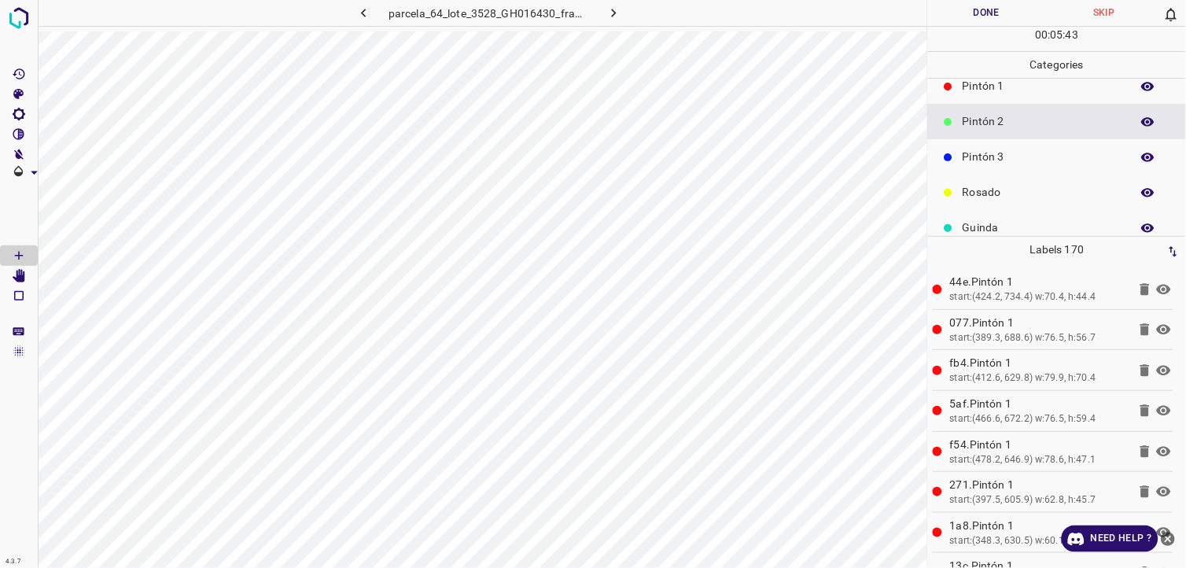
drag, startPoint x: 988, startPoint y: 93, endPoint x: 939, endPoint y: 114, distance: 53.2
click at [988, 94] on p "Pintón 1" at bounding box center [1043, 86] width 160 height 17
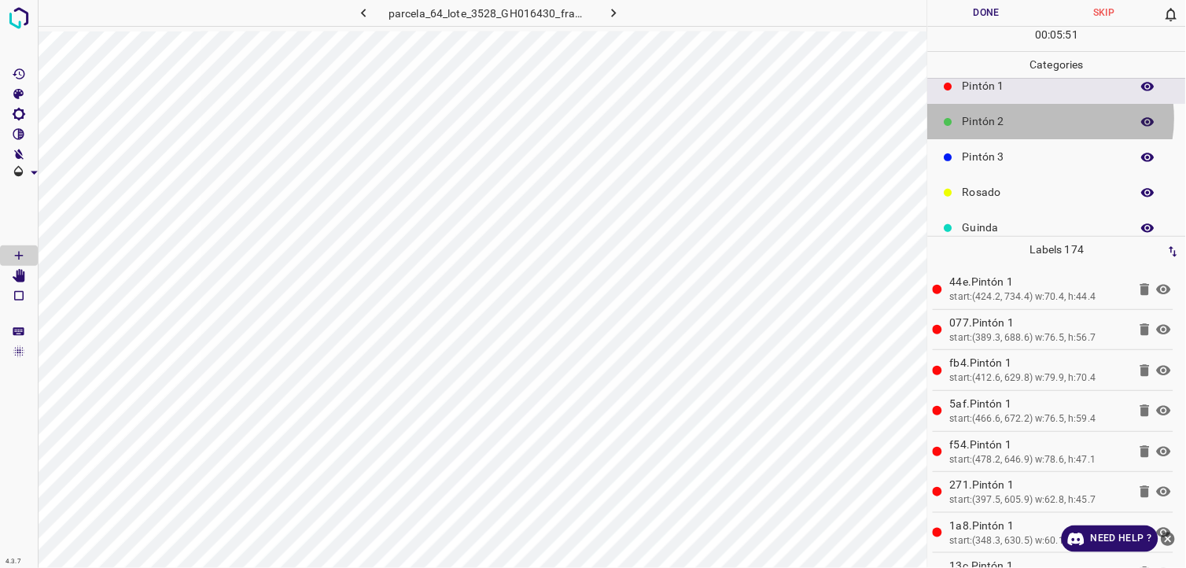
click at [1047, 116] on p "Pintón 2" at bounding box center [1043, 121] width 160 height 17
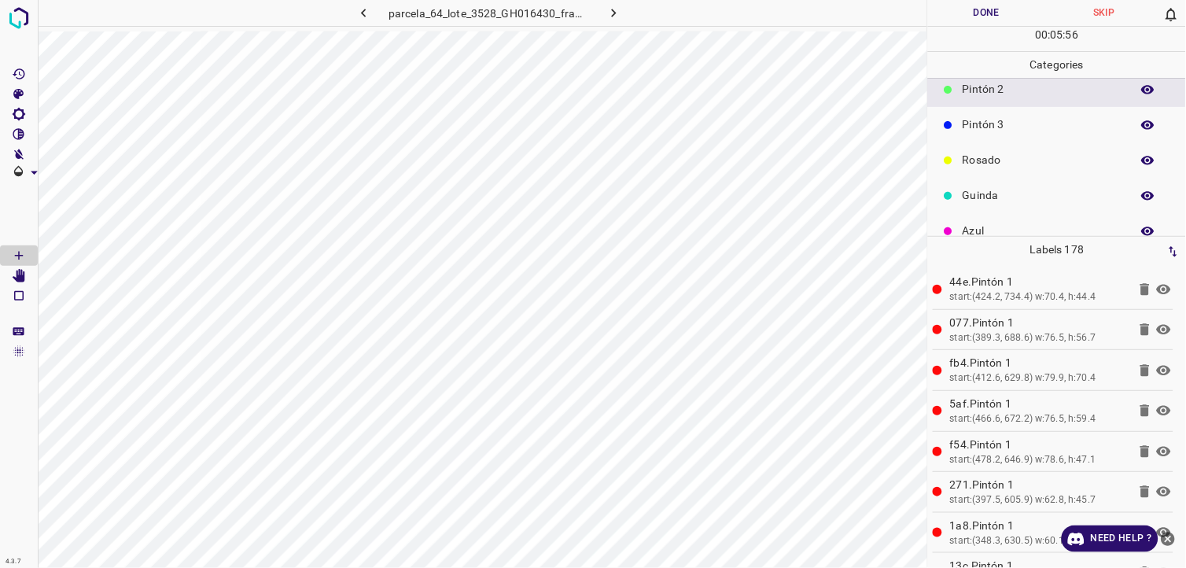
scroll to position [138, 0]
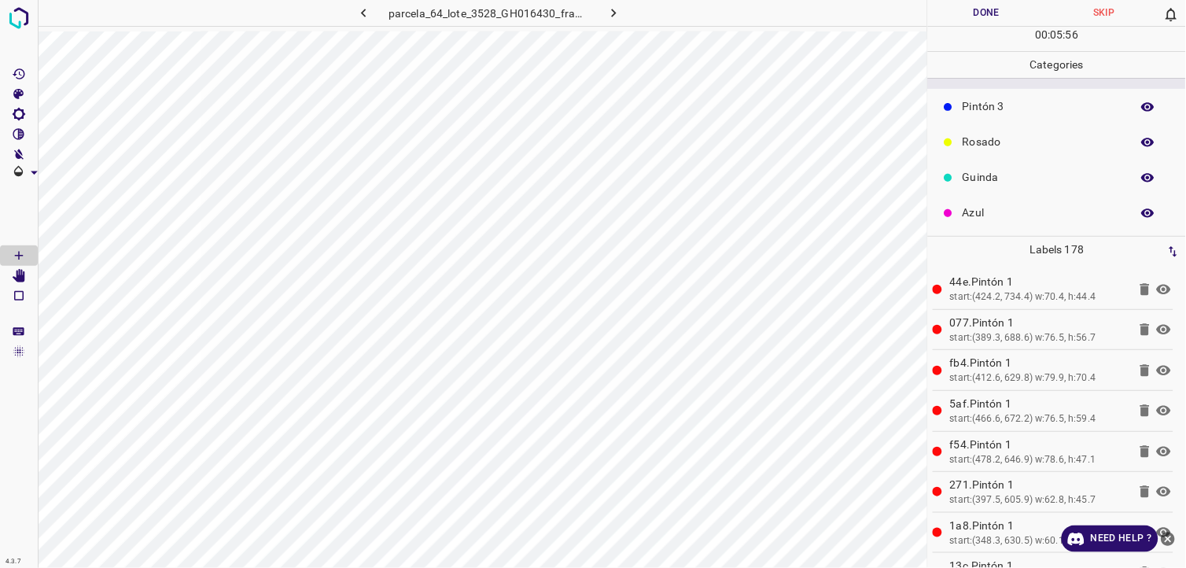
click at [1004, 216] on p "Azul" at bounding box center [1043, 213] width 160 height 17
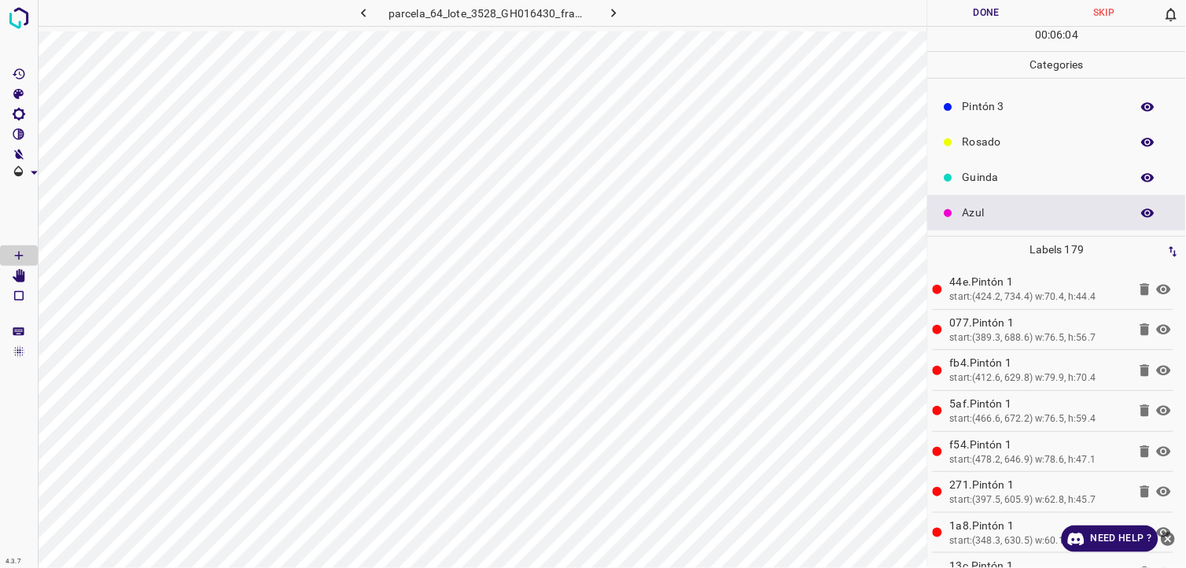
scroll to position [50, 0]
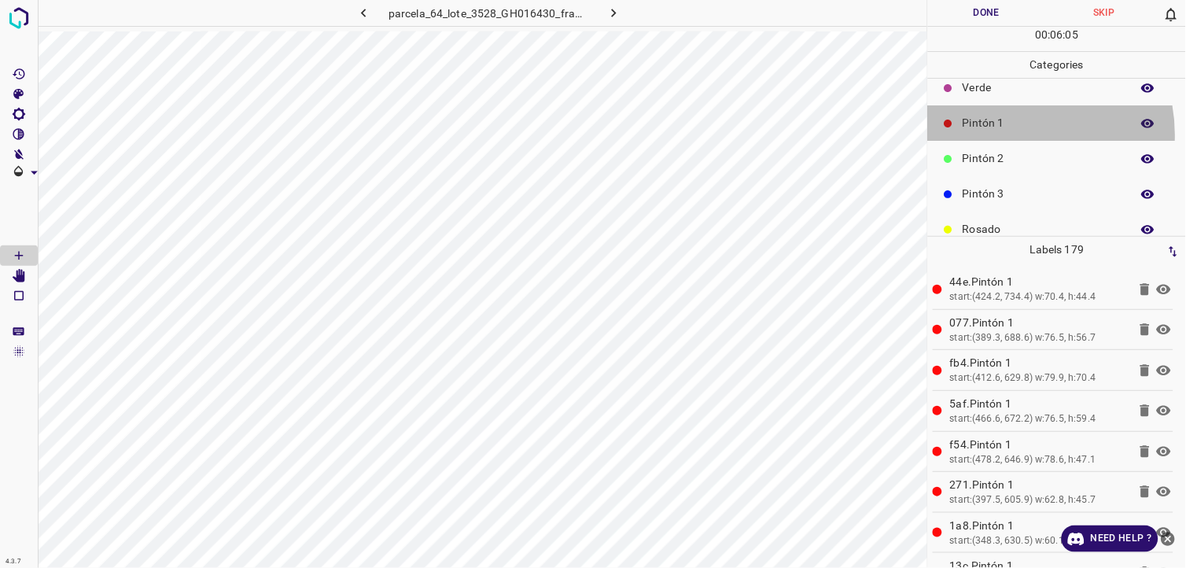
click at [1007, 135] on div "Pintón 1" at bounding box center [1057, 122] width 258 height 35
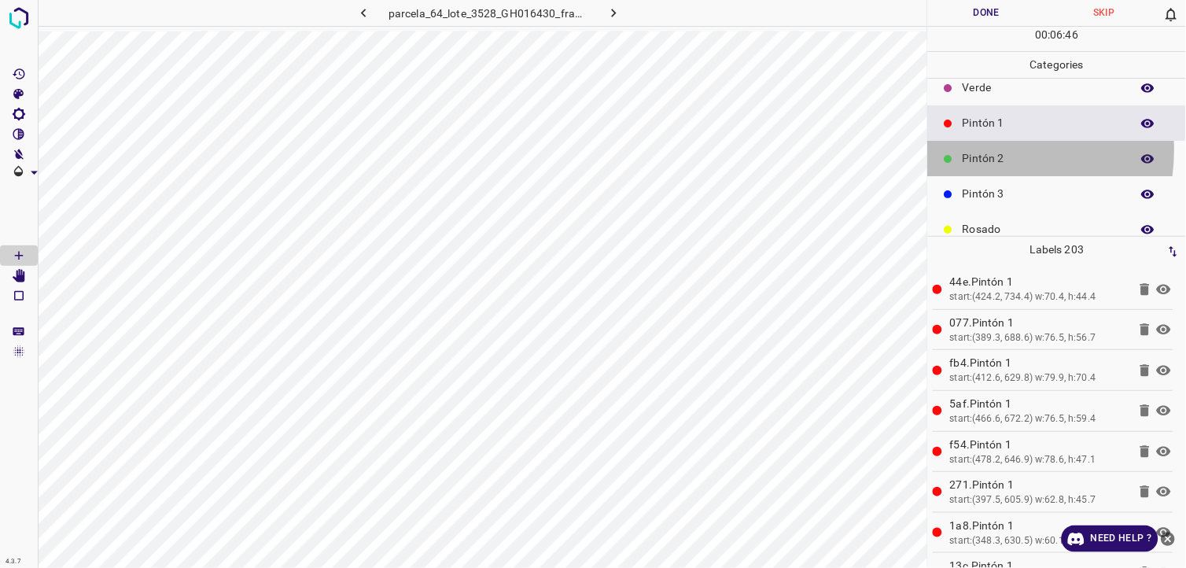
click at [977, 150] on p "Pintón 2" at bounding box center [1043, 158] width 160 height 17
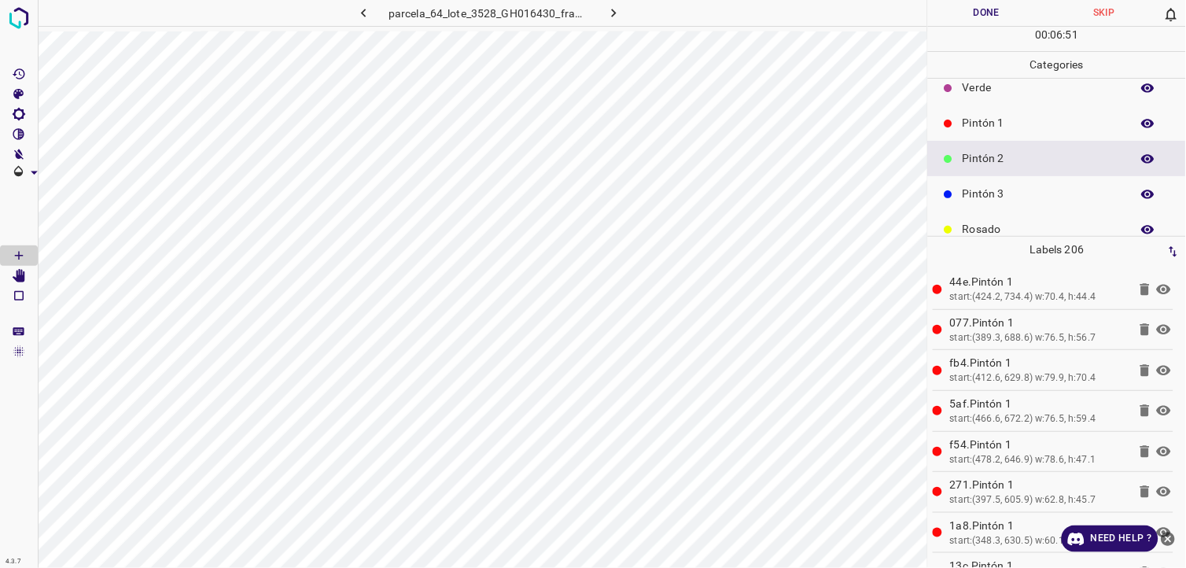
click at [983, 110] on div "Pintón 1" at bounding box center [1057, 122] width 258 height 35
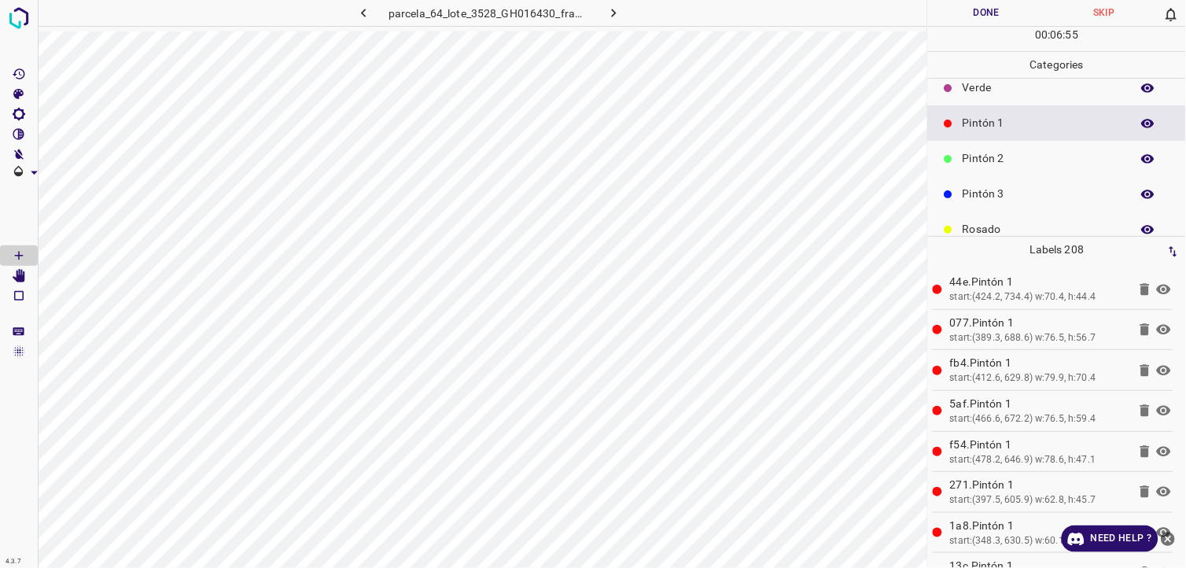
click at [989, 147] on div "Pintón 2" at bounding box center [1057, 158] width 258 height 35
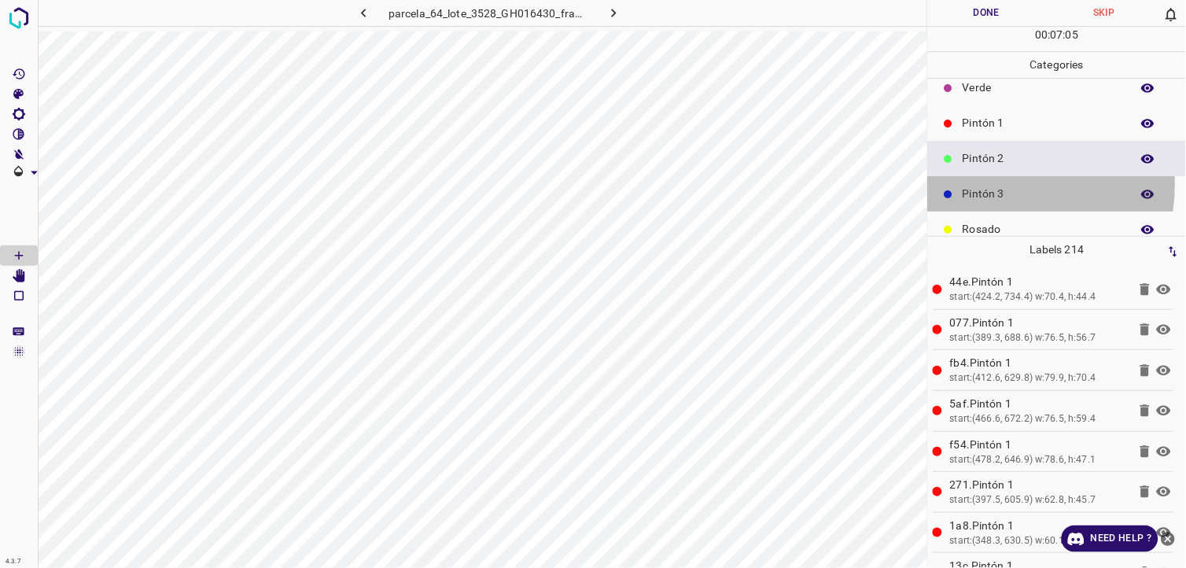
click at [1004, 186] on p "Pintón 3" at bounding box center [1043, 194] width 160 height 17
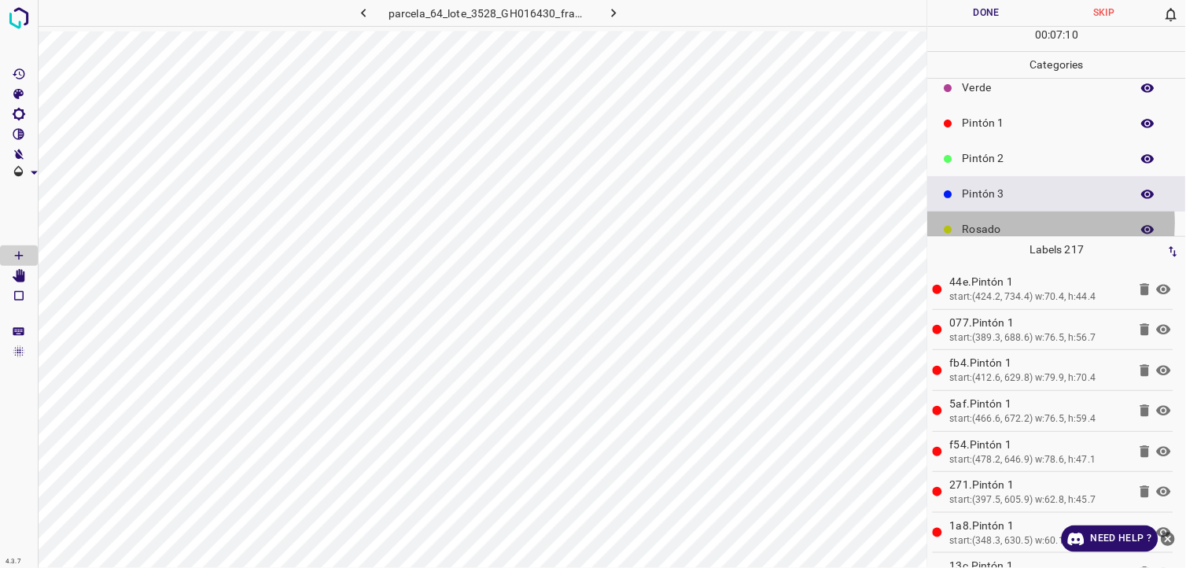
click at [1010, 223] on p "Rosado" at bounding box center [1043, 229] width 160 height 17
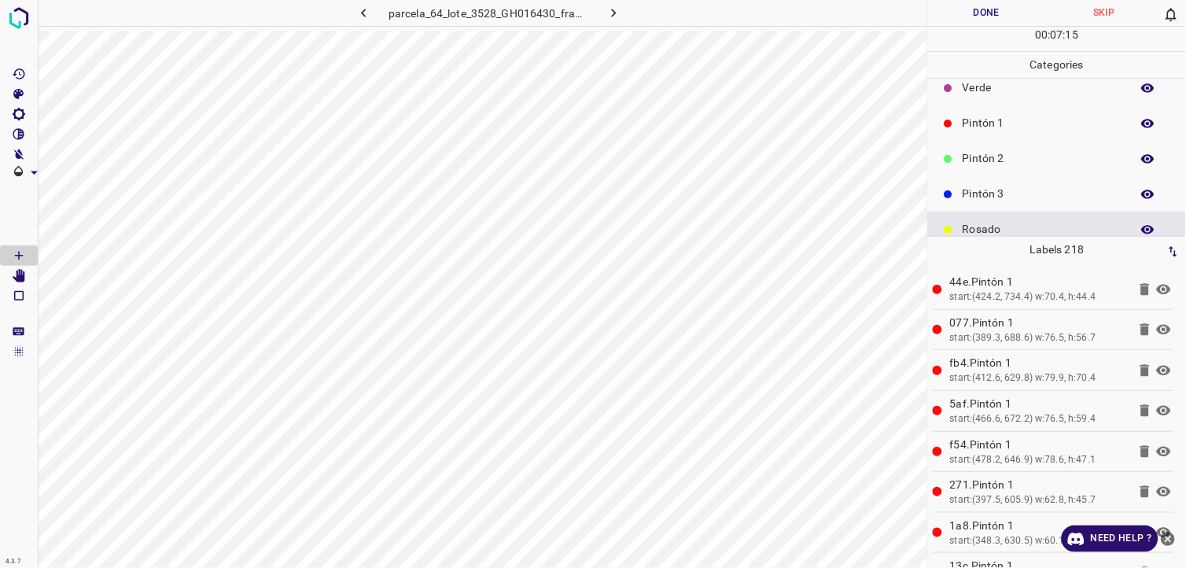
click at [1040, 161] on p "Pintón 2" at bounding box center [1043, 158] width 160 height 17
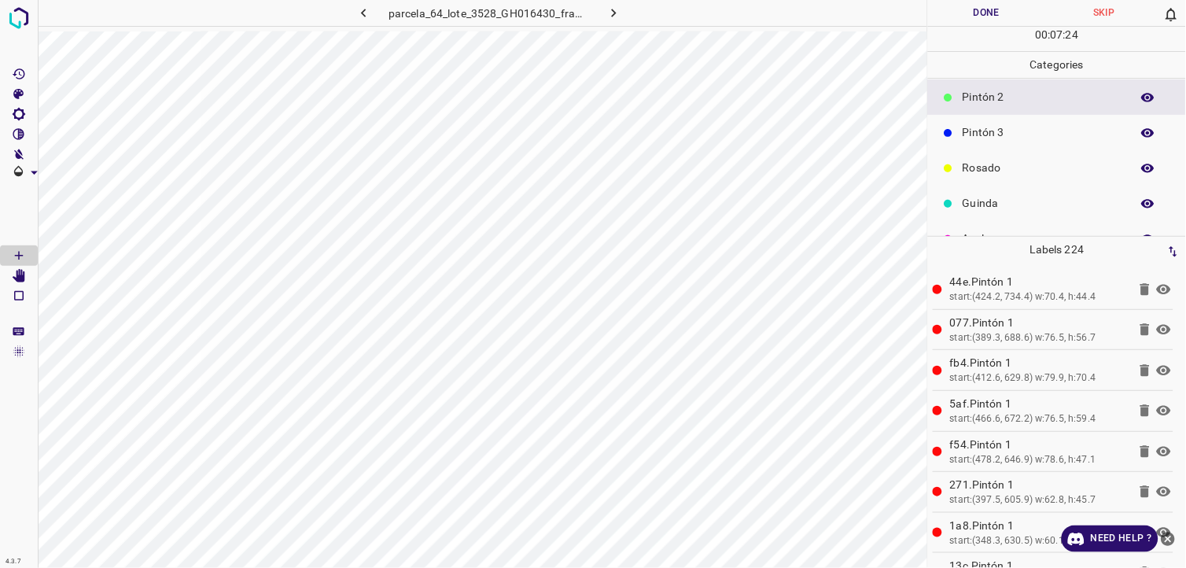
scroll to position [138, 0]
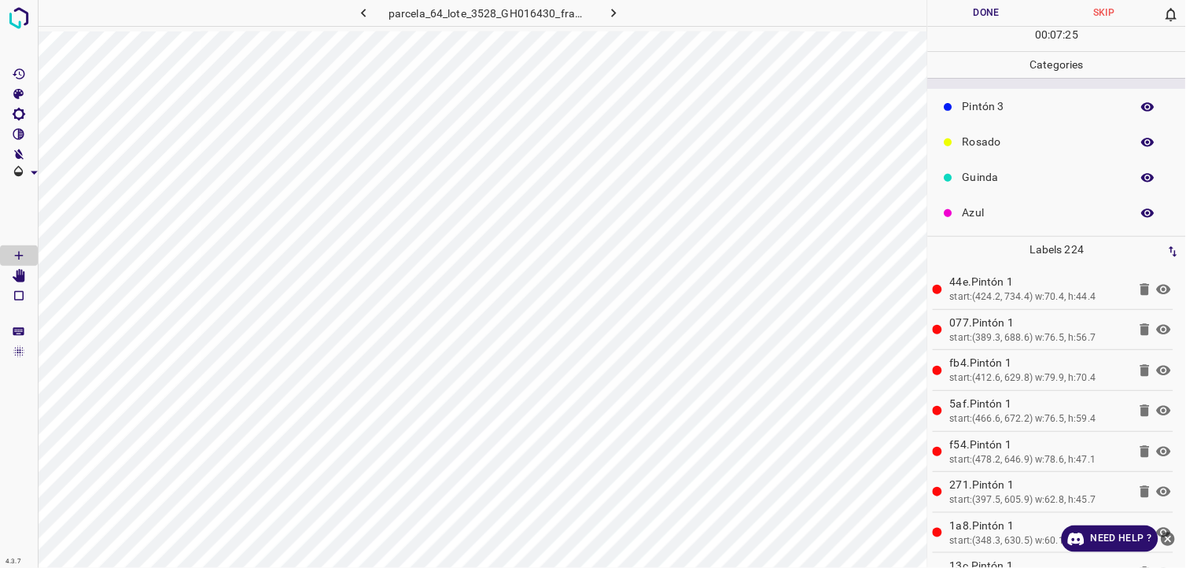
click at [1002, 131] on div "Rosado" at bounding box center [1057, 141] width 258 height 35
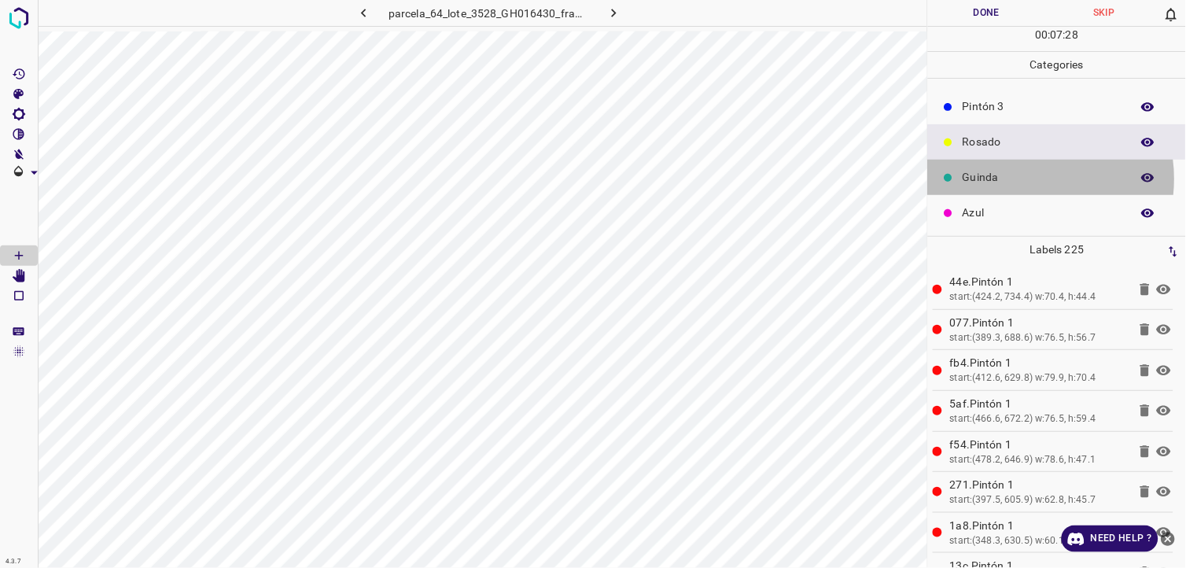
click at [1013, 182] on p "Guinda" at bounding box center [1043, 177] width 160 height 17
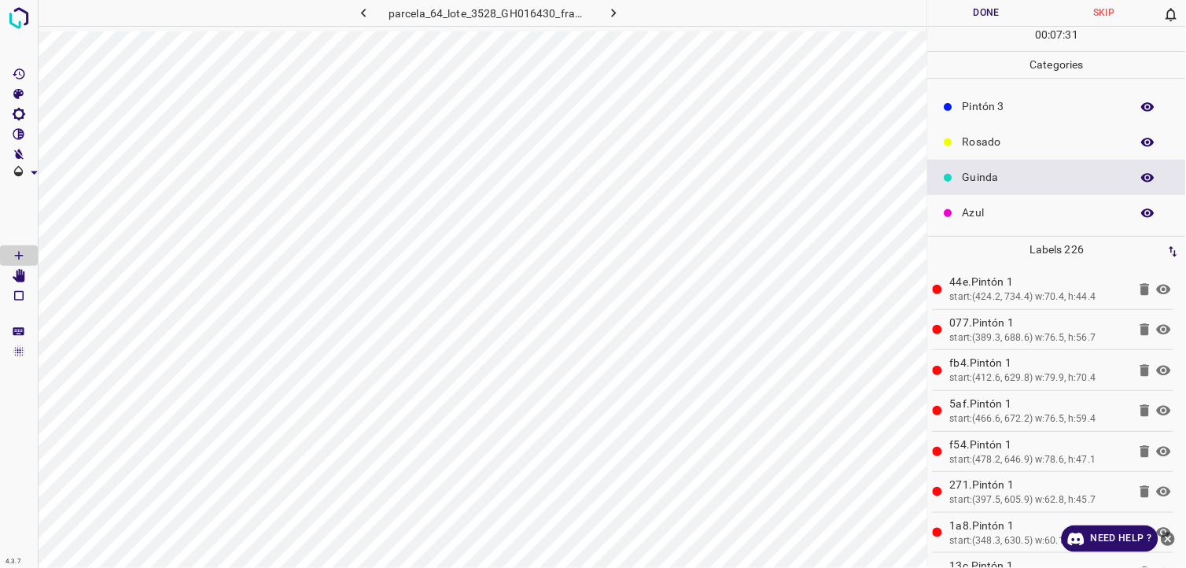
click at [1015, 107] on p "Pintón 3" at bounding box center [1043, 106] width 160 height 17
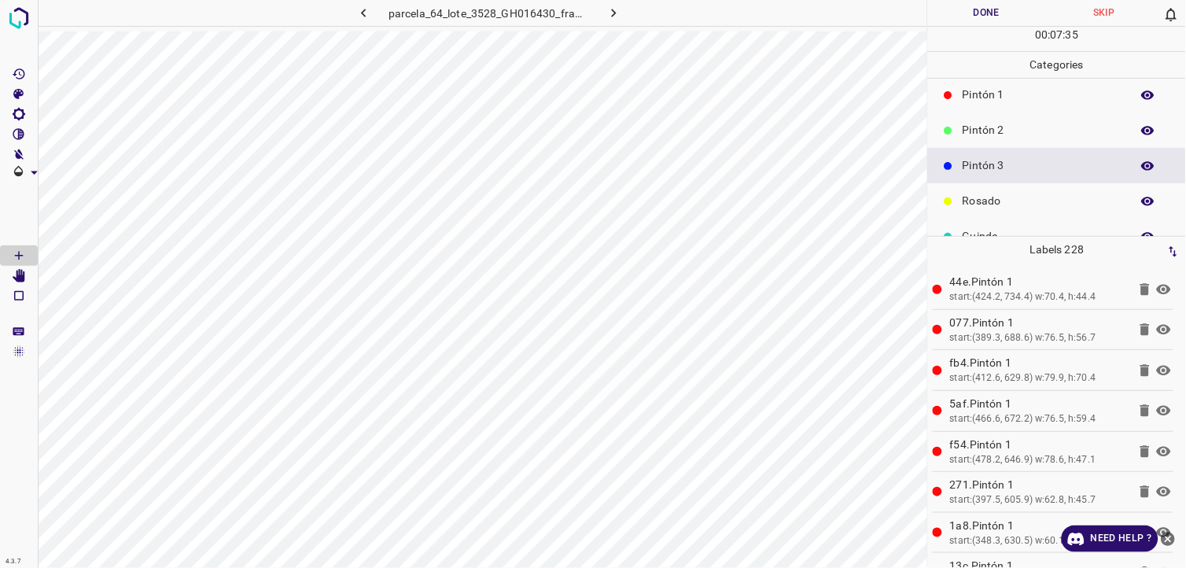
scroll to position [50, 0]
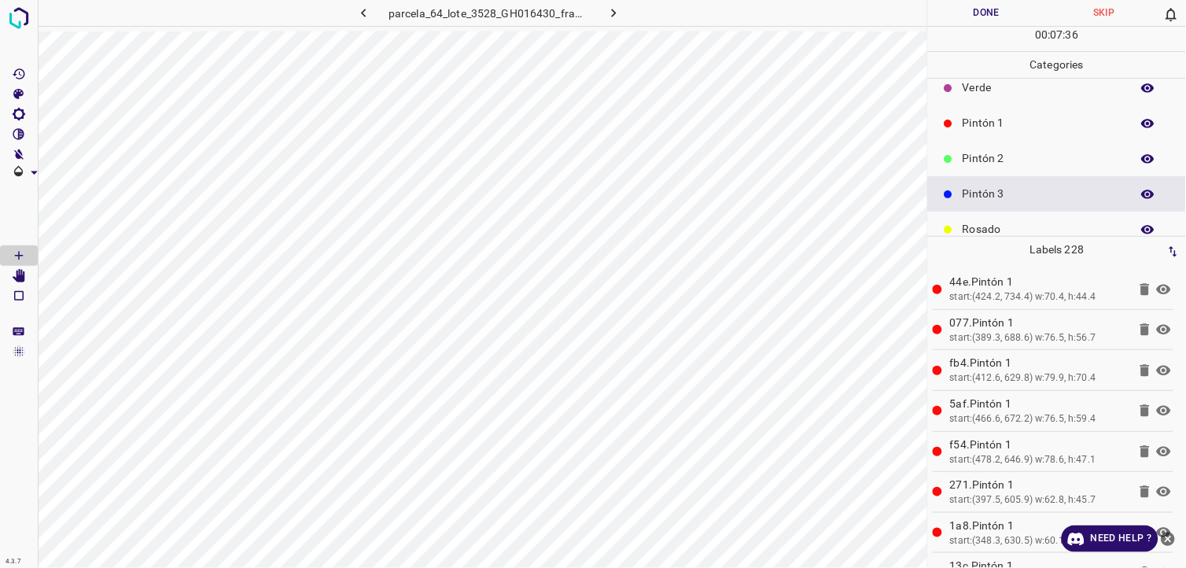
click at [992, 161] on p "Pintón 2" at bounding box center [1043, 158] width 160 height 17
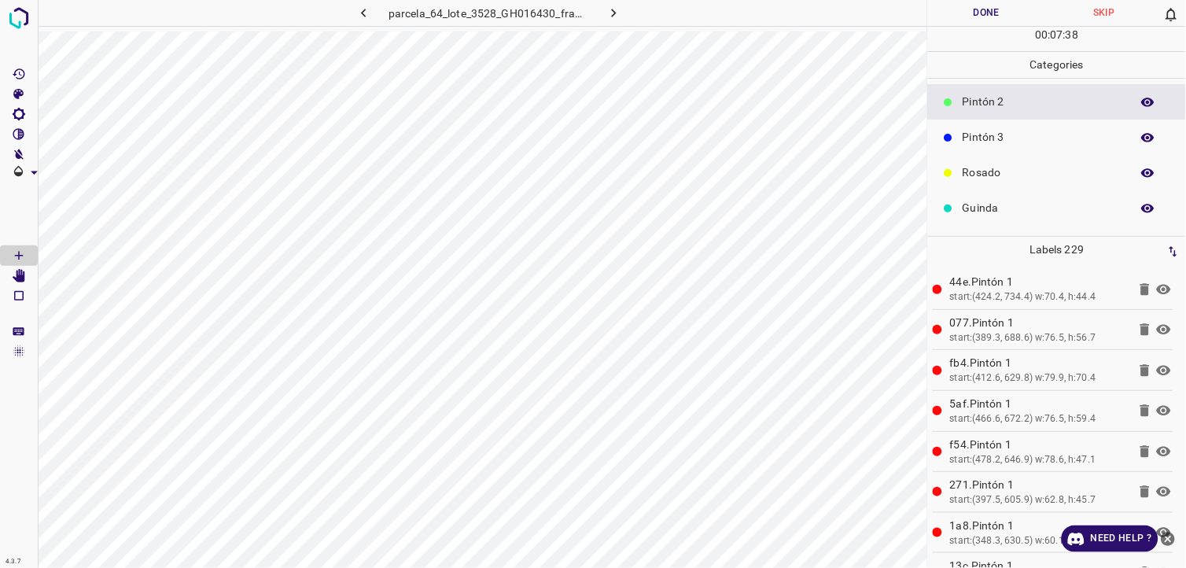
scroll to position [138, 0]
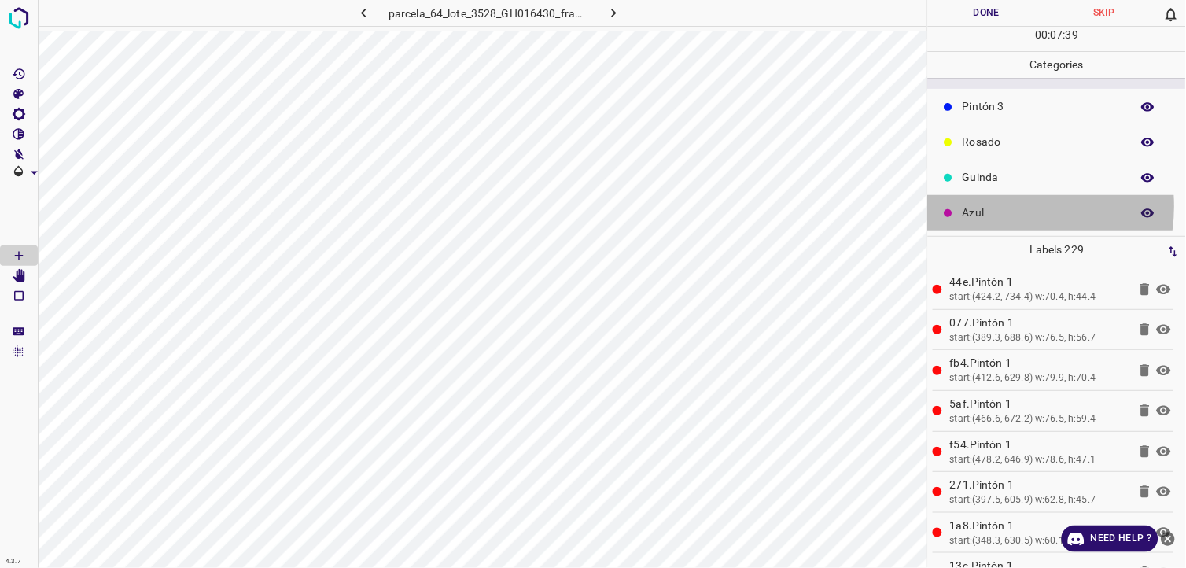
click at [1002, 206] on p "Azul" at bounding box center [1043, 213] width 160 height 17
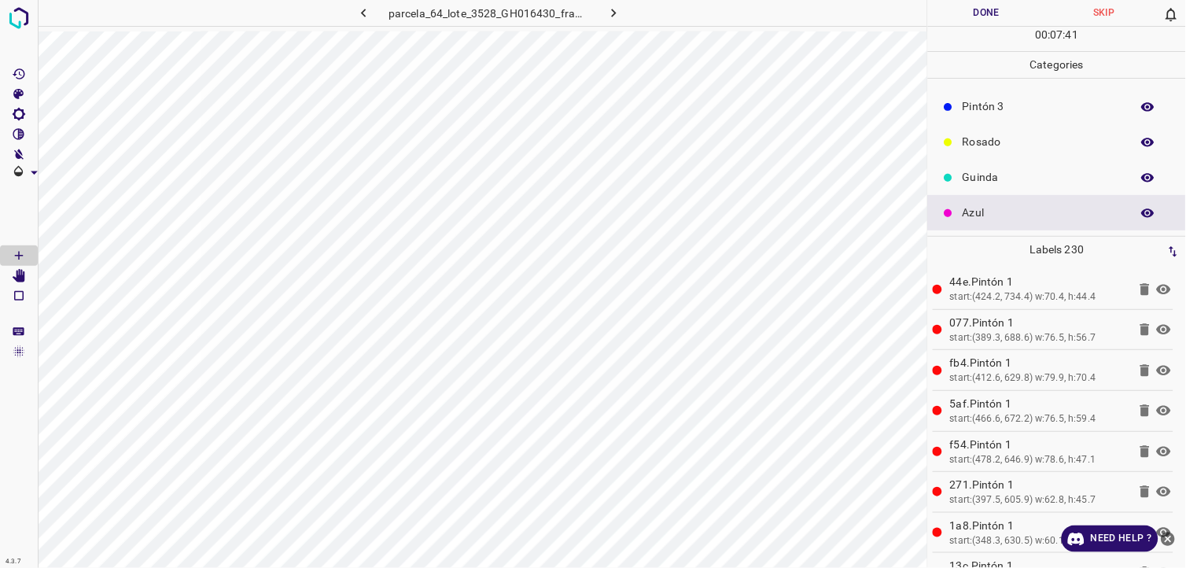
click at [1000, 112] on p "Pintón 3" at bounding box center [1043, 106] width 160 height 17
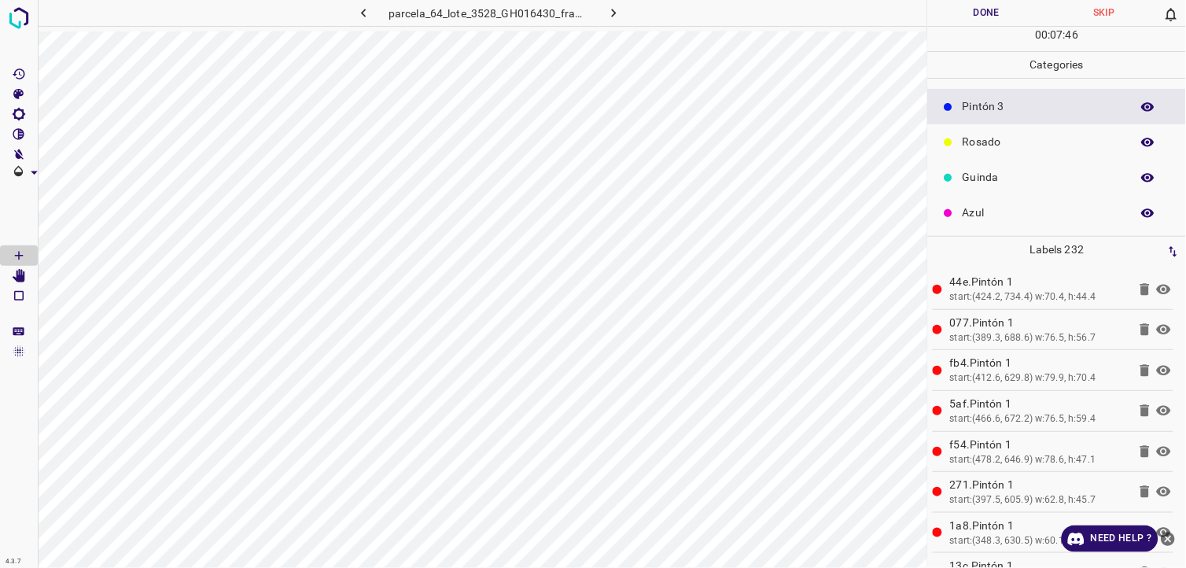
scroll to position [50, 0]
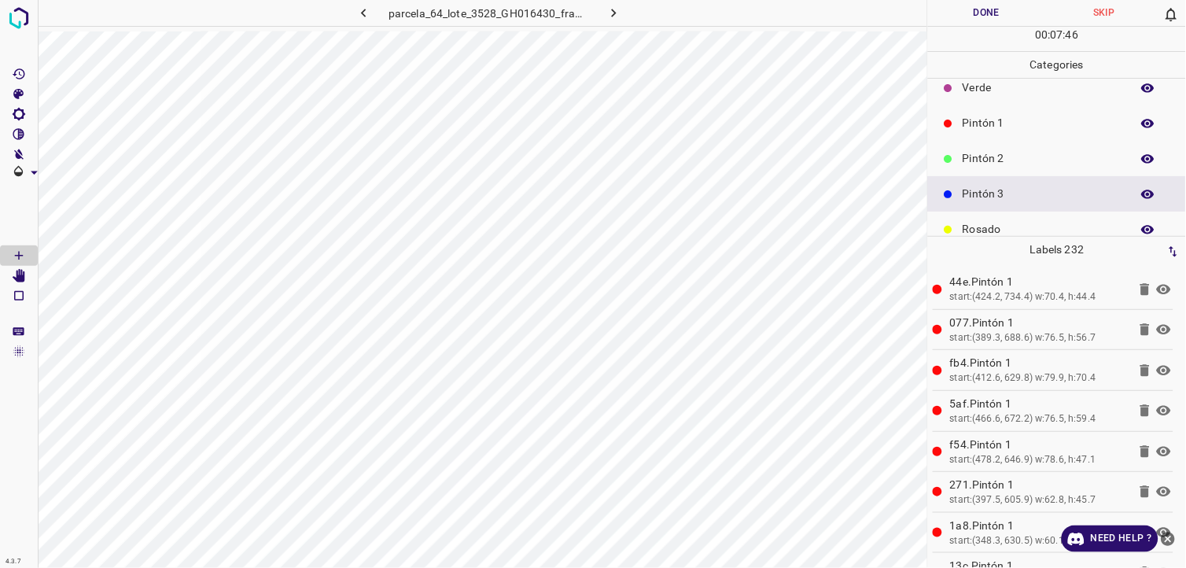
click at [1024, 177] on div "Pintón 3" at bounding box center [1057, 193] width 258 height 35
click at [1010, 168] on div "Pintón 2" at bounding box center [1057, 158] width 258 height 35
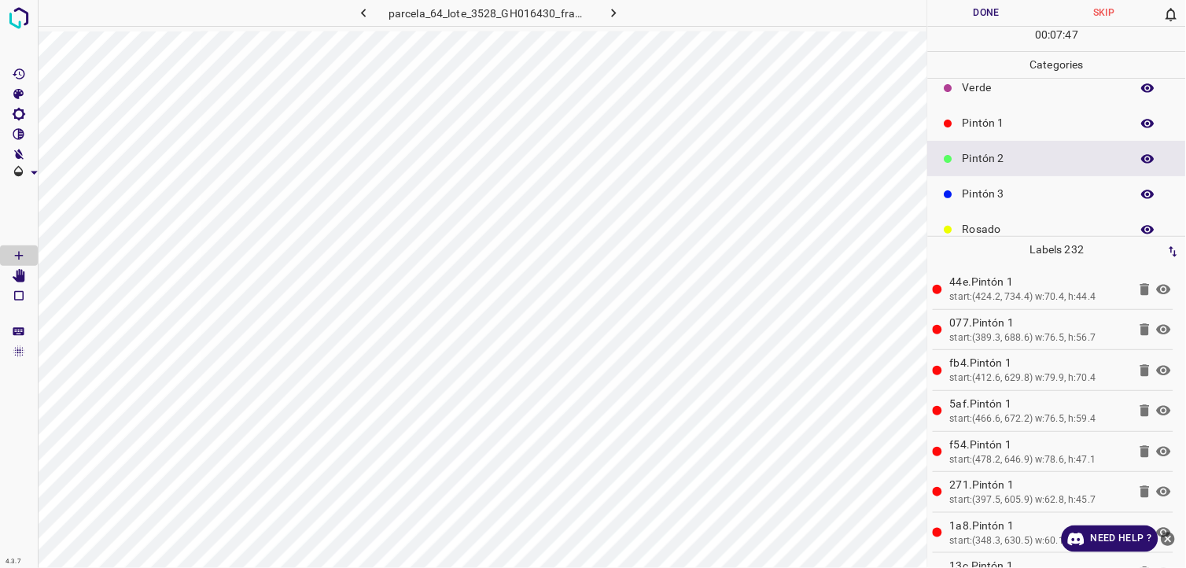
click at [1001, 132] on div "Pintón 1" at bounding box center [1057, 122] width 258 height 35
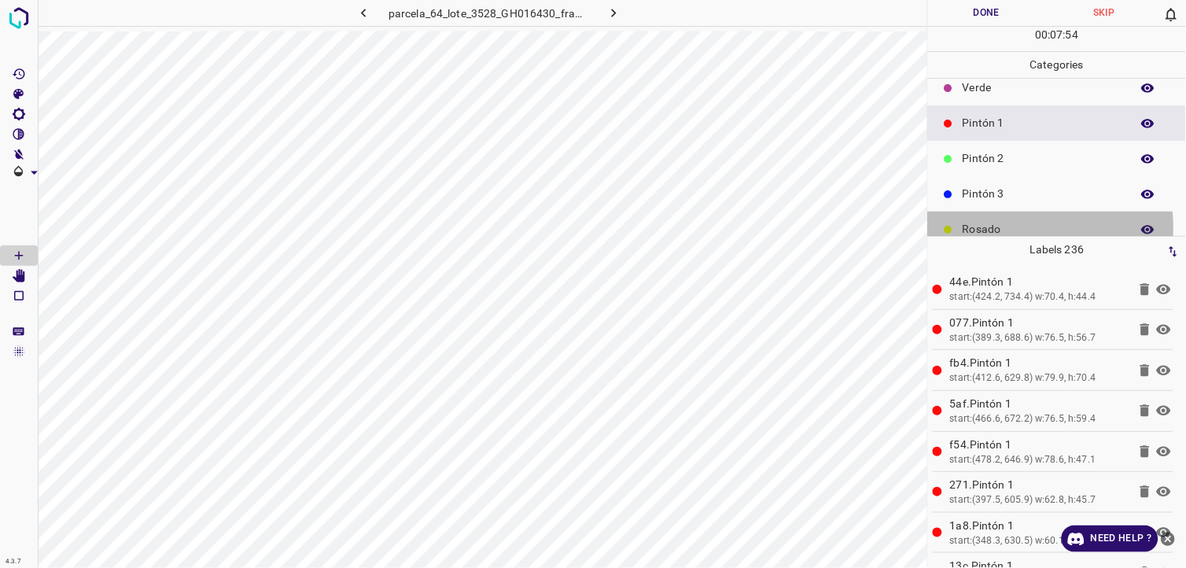
click at [993, 228] on p "Rosado" at bounding box center [1043, 229] width 160 height 17
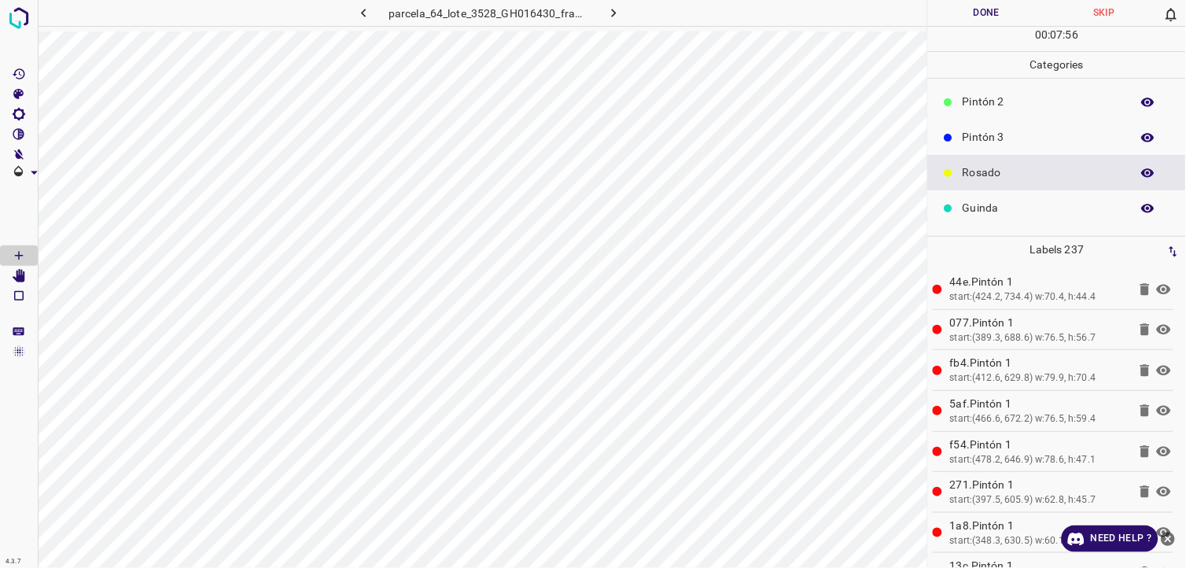
scroll to position [138, 0]
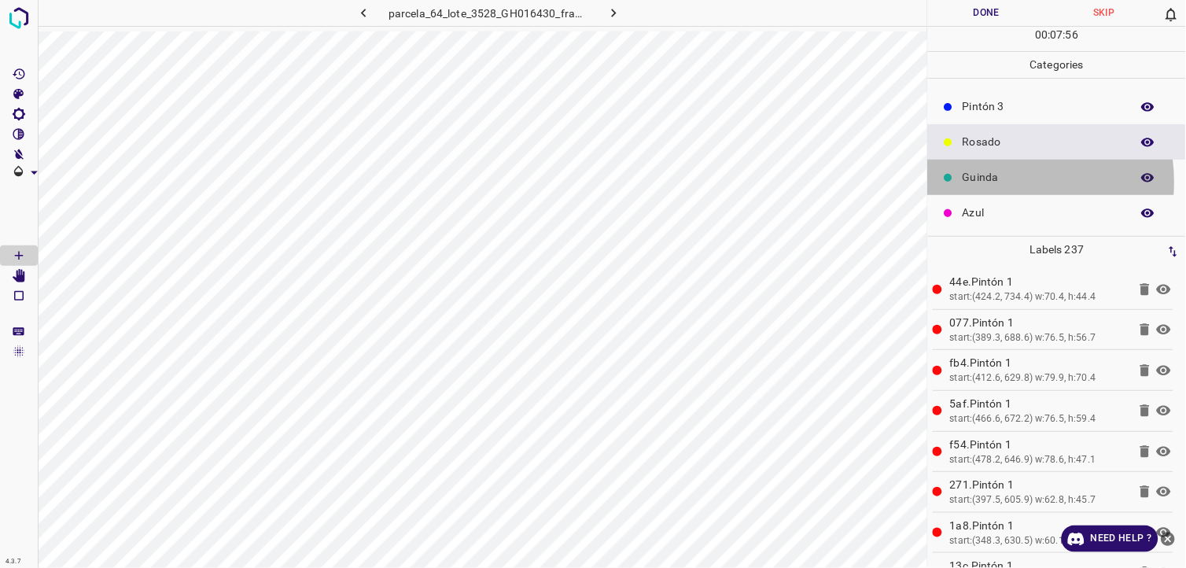
click at [983, 182] on p "Guinda" at bounding box center [1043, 177] width 160 height 17
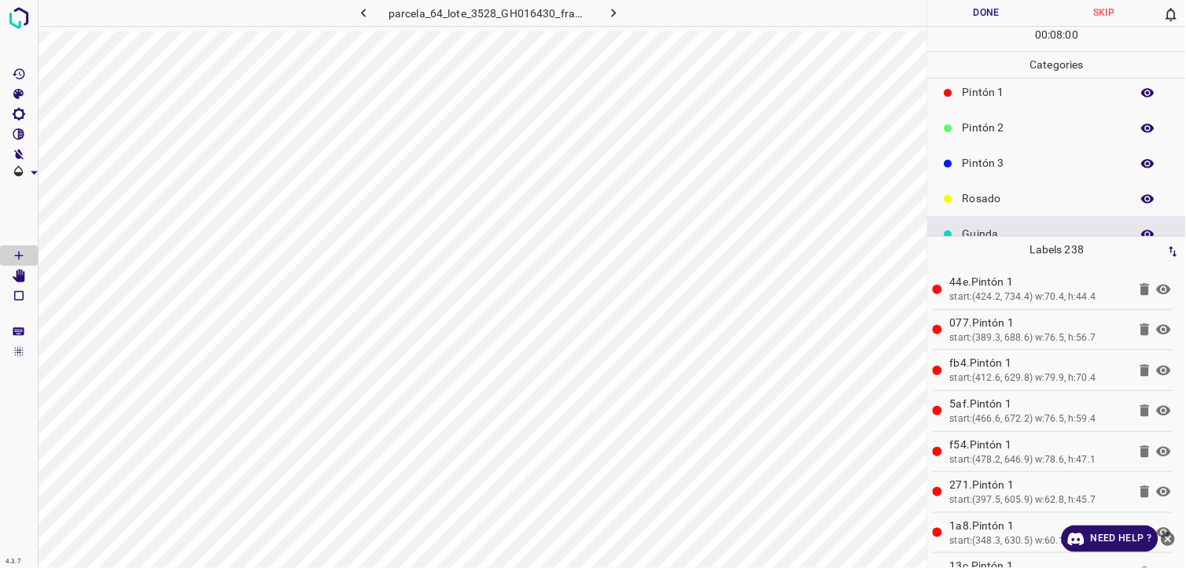
scroll to position [50, 0]
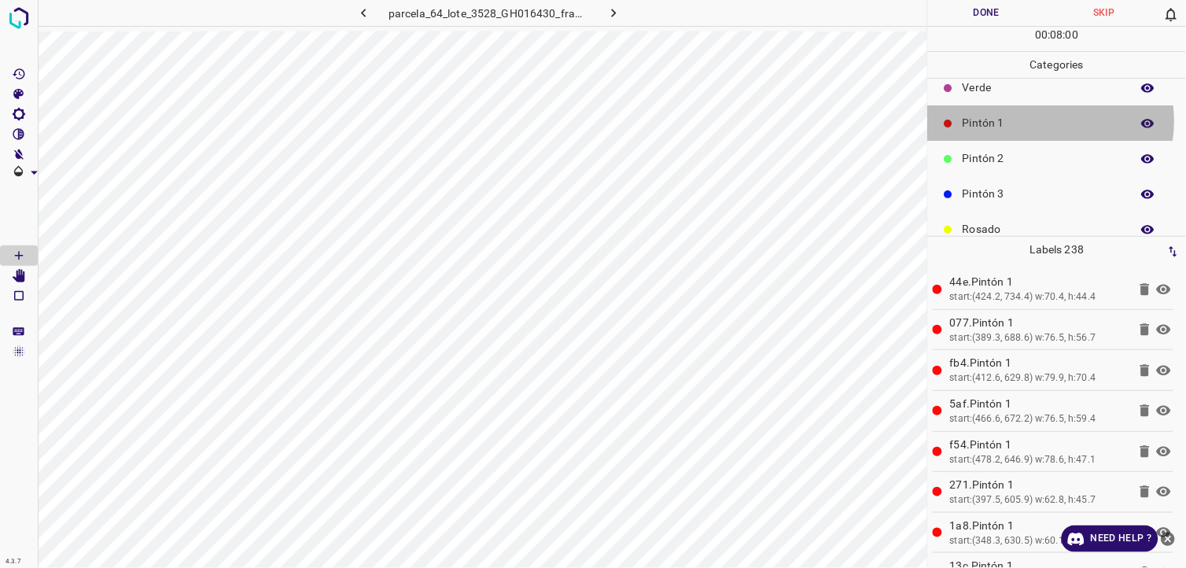
click at [1041, 120] on p "Pintón 1" at bounding box center [1043, 123] width 160 height 17
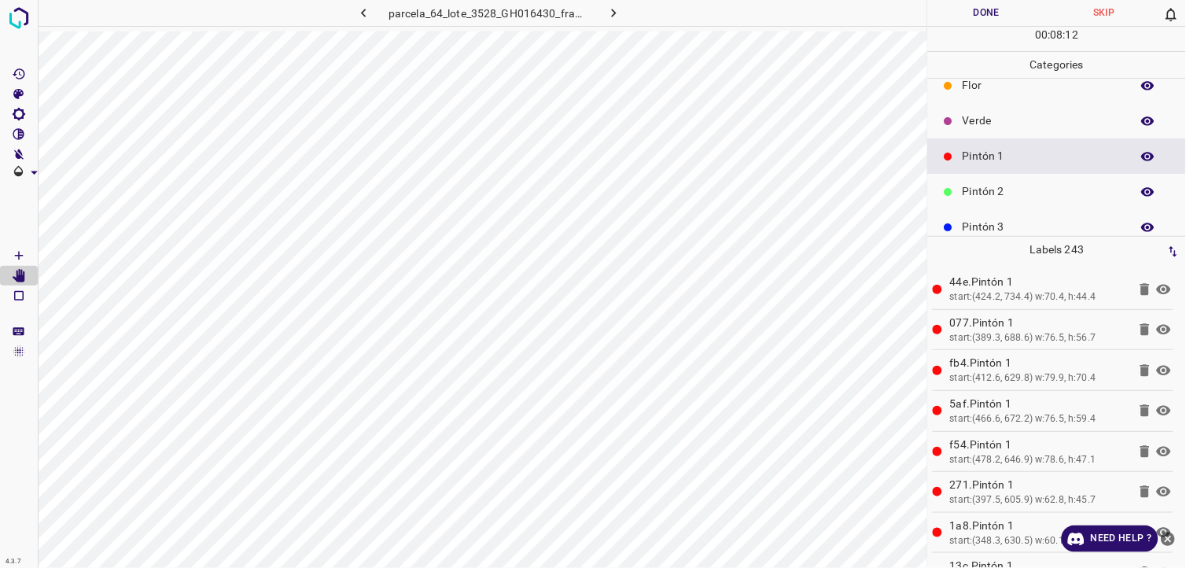
scroll to position [0, 0]
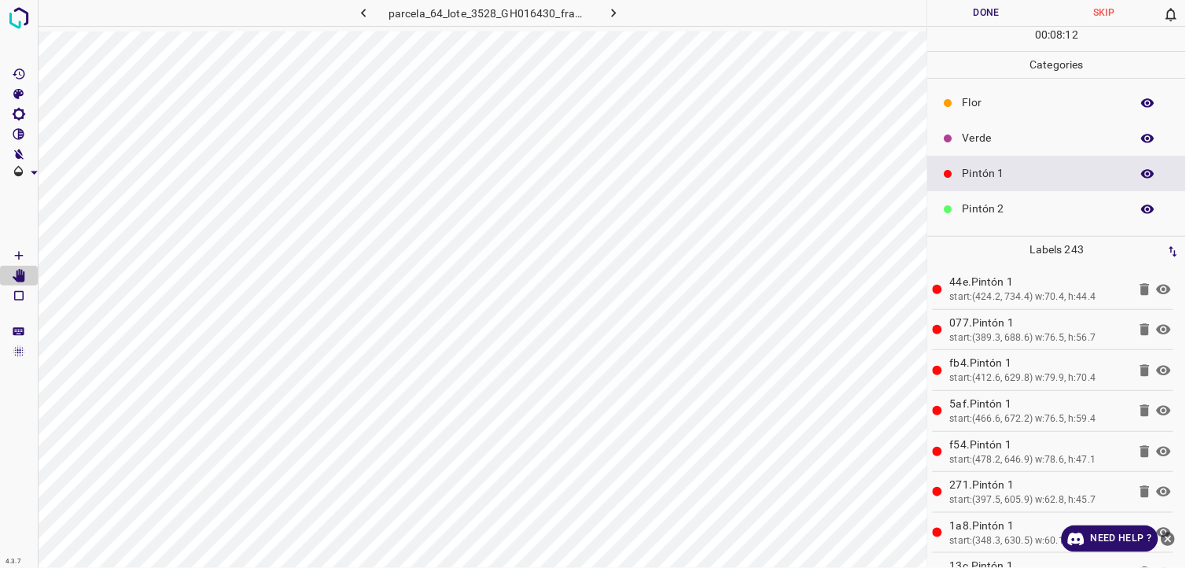
click at [1033, 142] on p "Verde" at bounding box center [1043, 138] width 160 height 17
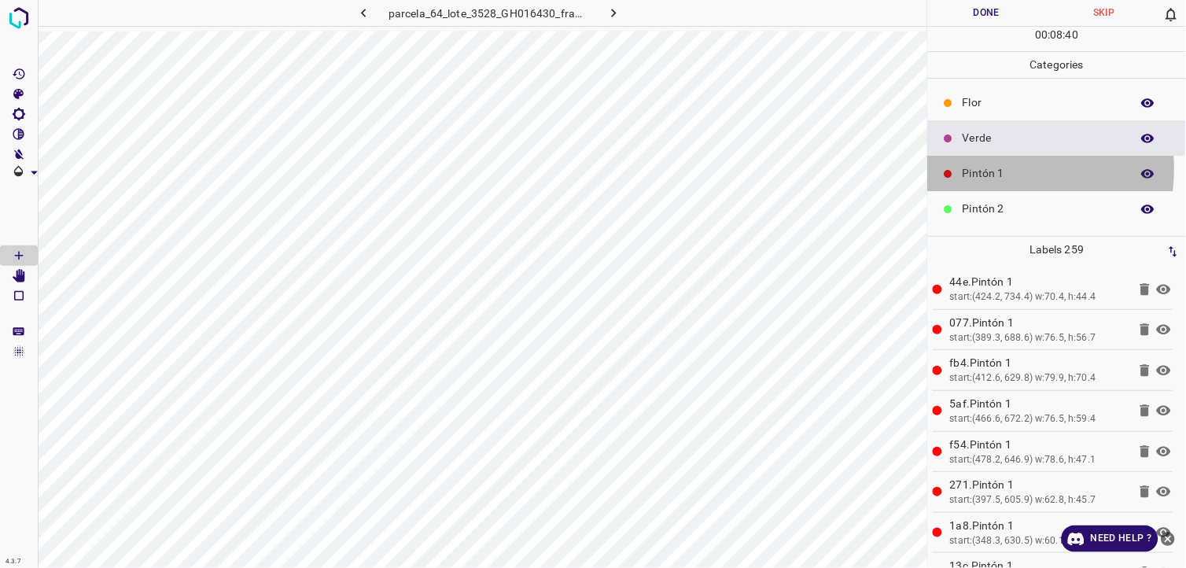
click at [979, 169] on p "Pintón 1" at bounding box center [1043, 173] width 160 height 17
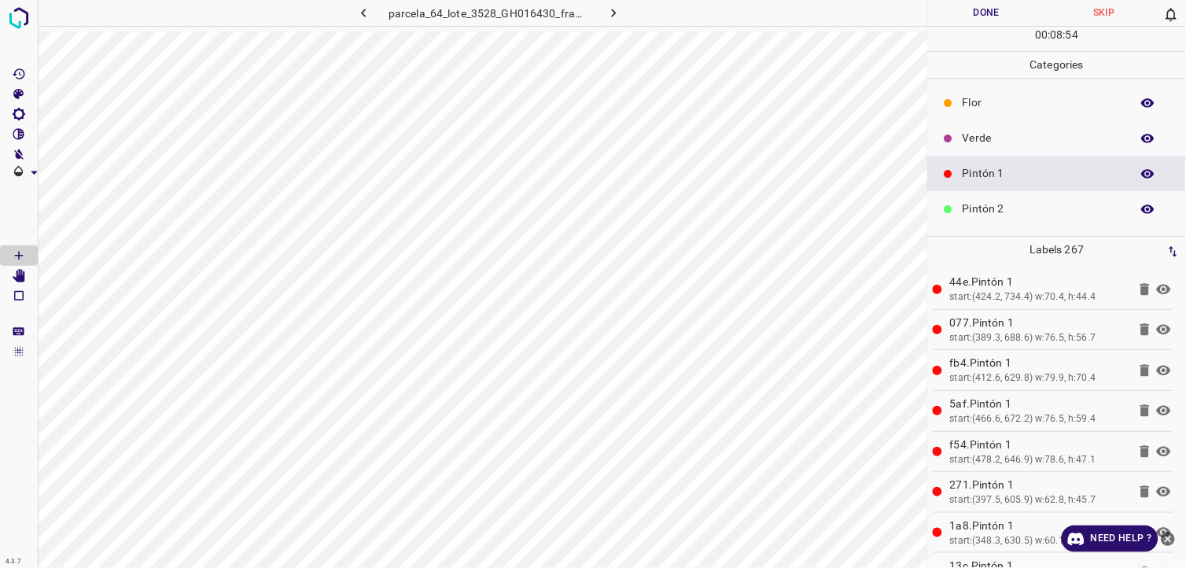
drag, startPoint x: 987, startPoint y: 182, endPoint x: 977, endPoint y: 230, distance: 49.1
click at [987, 194] on ul "[PERSON_NAME] Verde Pintón 1 Pintón 2 Pintón 3 [PERSON_NAME] Azul" at bounding box center [1057, 227] width 258 height 296
click at [992, 208] on p "Pintón 2" at bounding box center [1043, 209] width 160 height 17
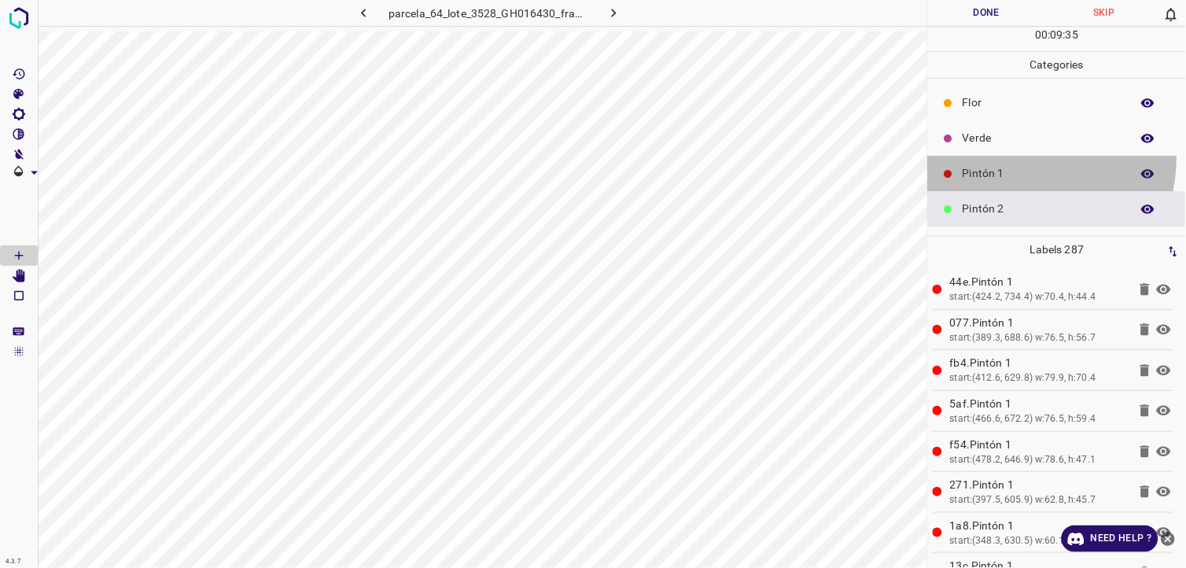
click at [1002, 157] on div "Pintón 1" at bounding box center [1057, 173] width 258 height 35
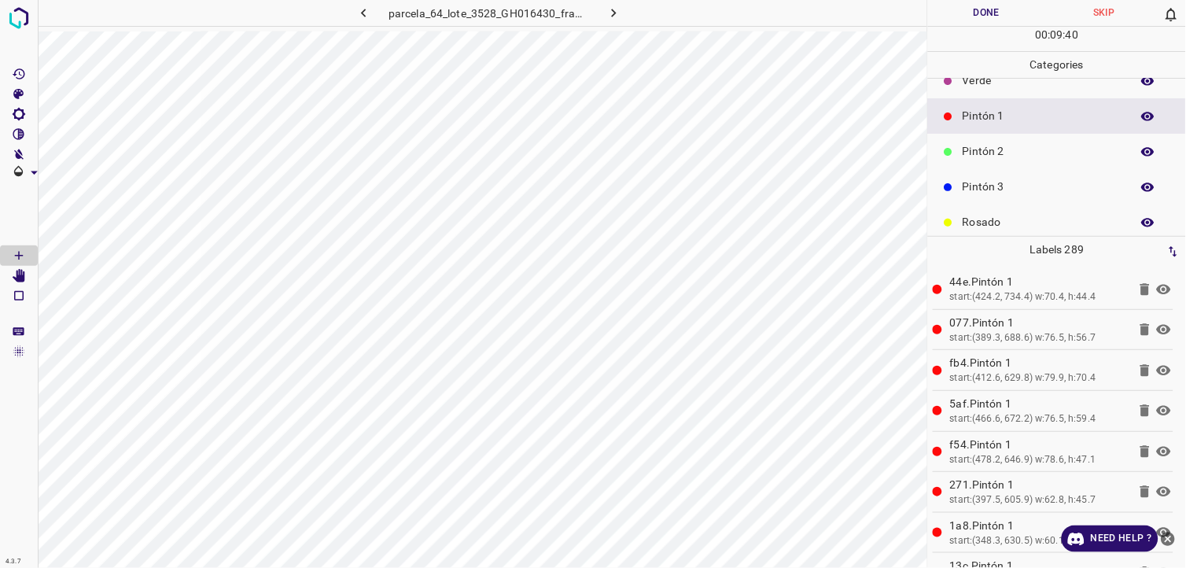
scroll to position [87, 0]
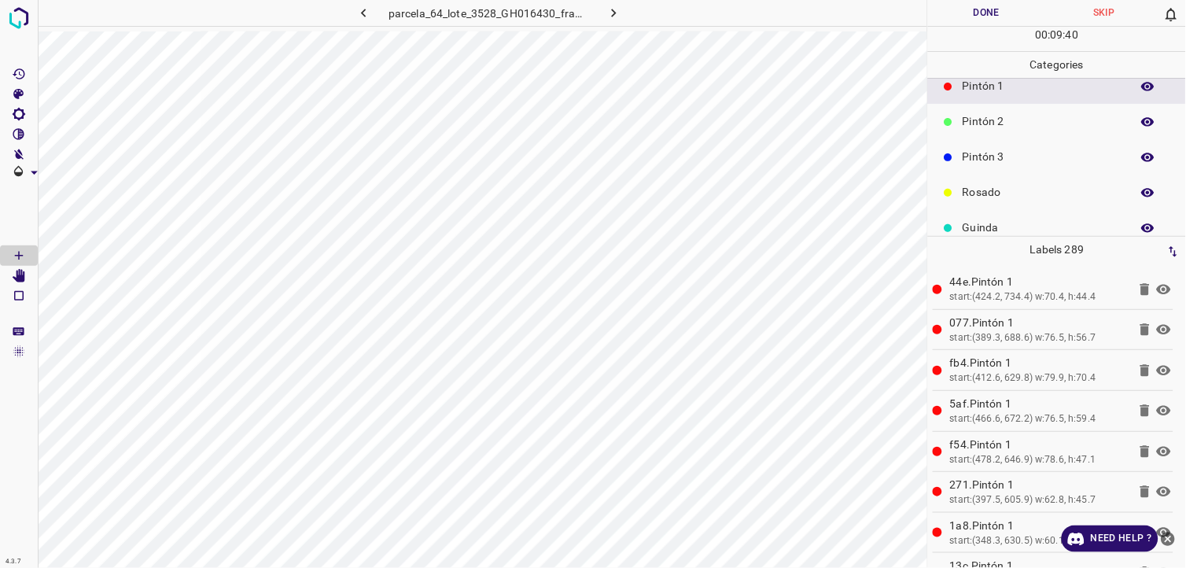
click at [1030, 155] on p "Pintón 3" at bounding box center [1043, 157] width 160 height 17
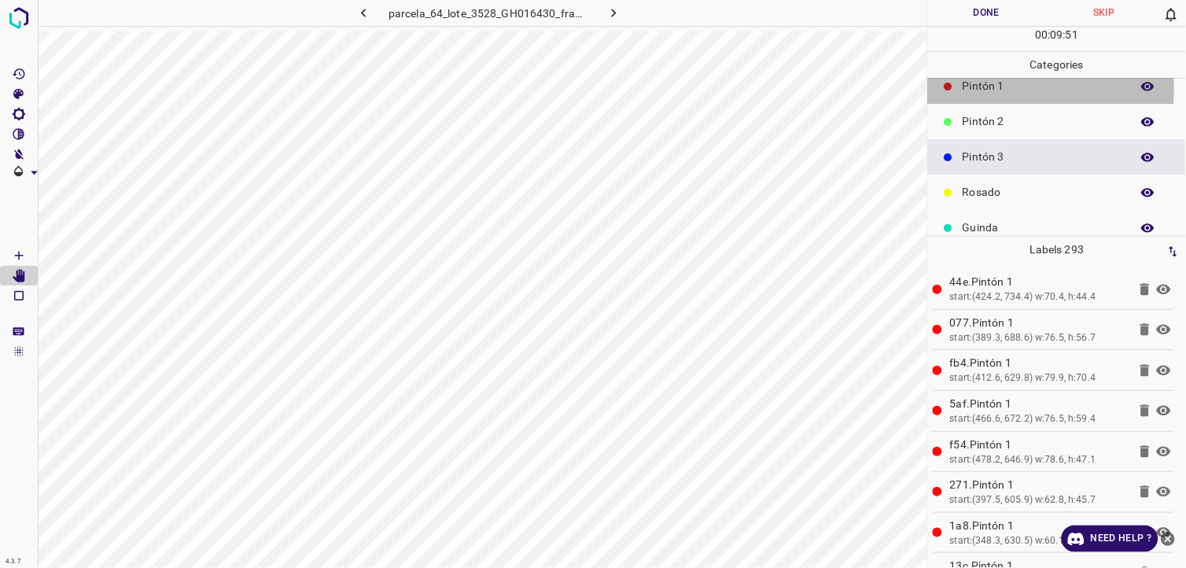
click at [1002, 89] on p "Pintón 1" at bounding box center [1043, 86] width 160 height 17
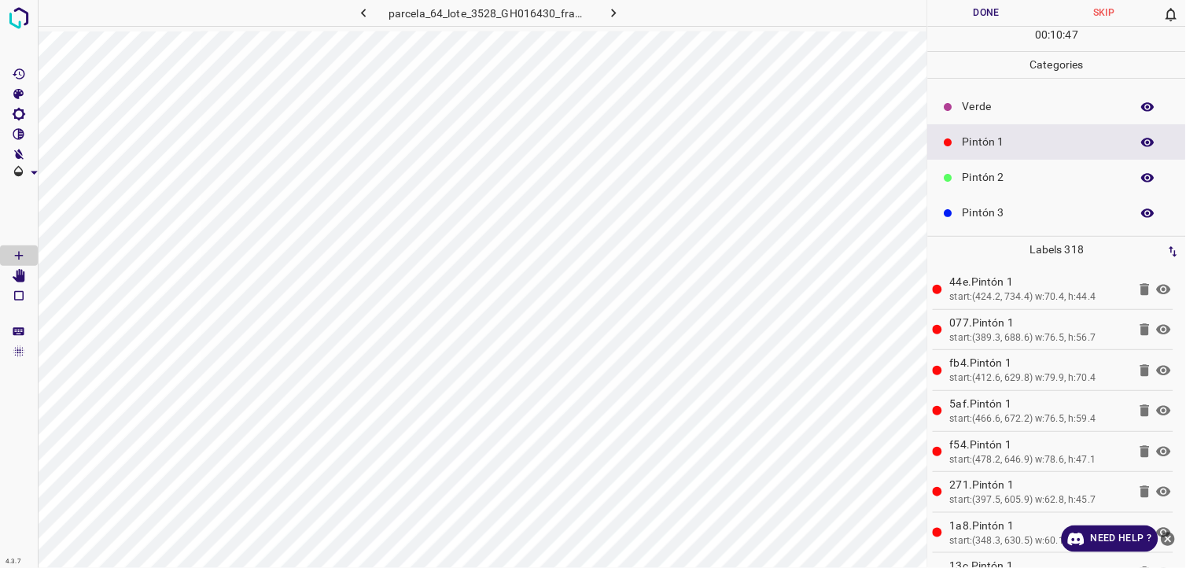
scroll to position [0, 0]
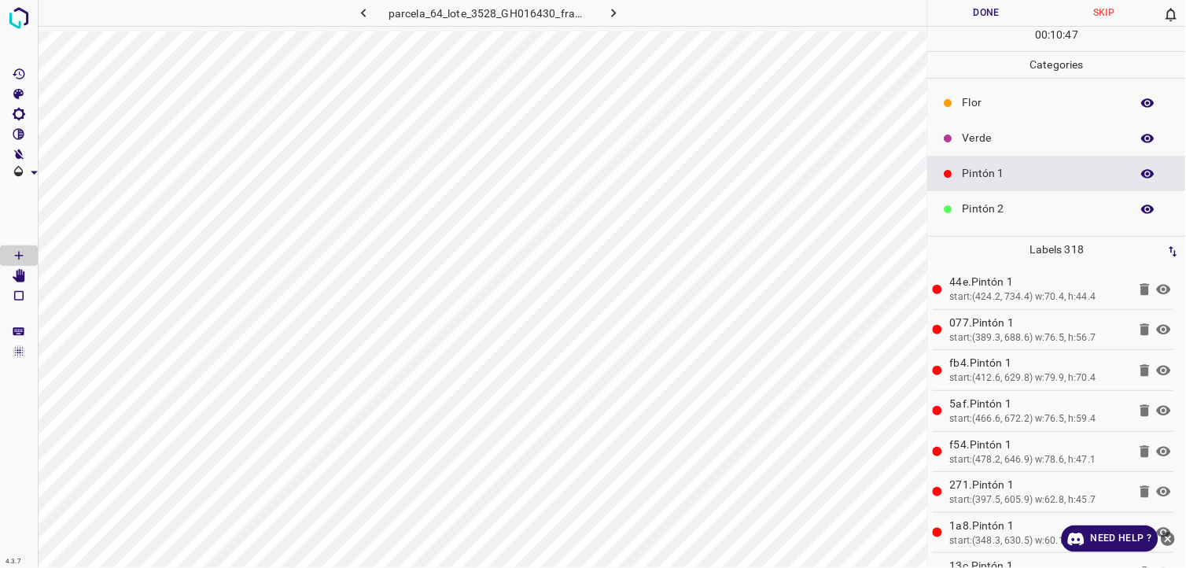
click at [1023, 134] on p "Verde" at bounding box center [1043, 138] width 160 height 17
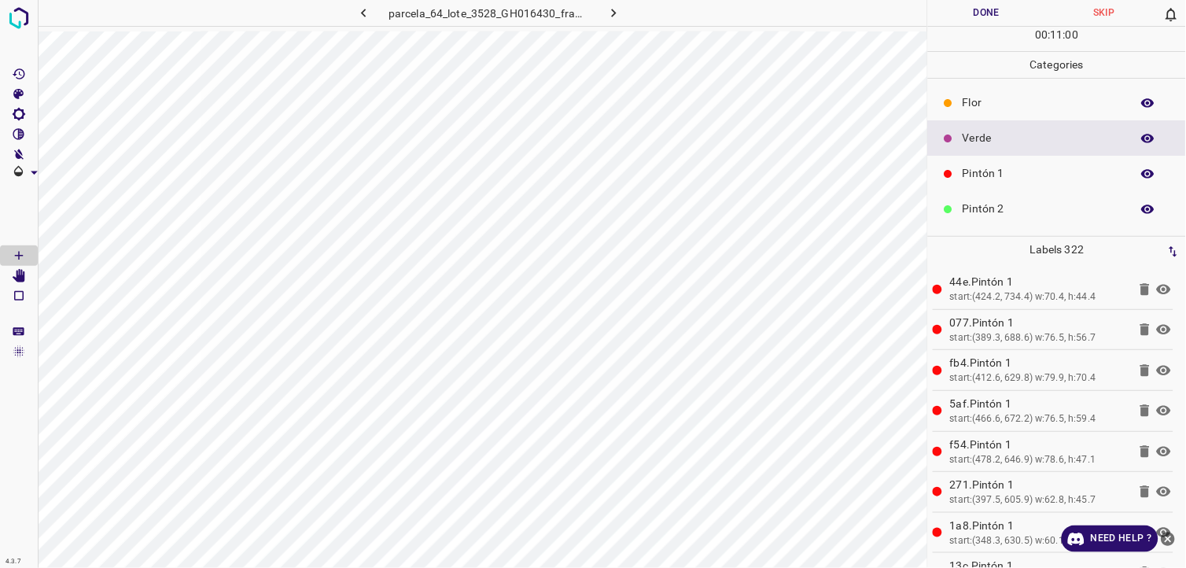
click at [1001, 179] on p "Pintón 1" at bounding box center [1043, 173] width 160 height 17
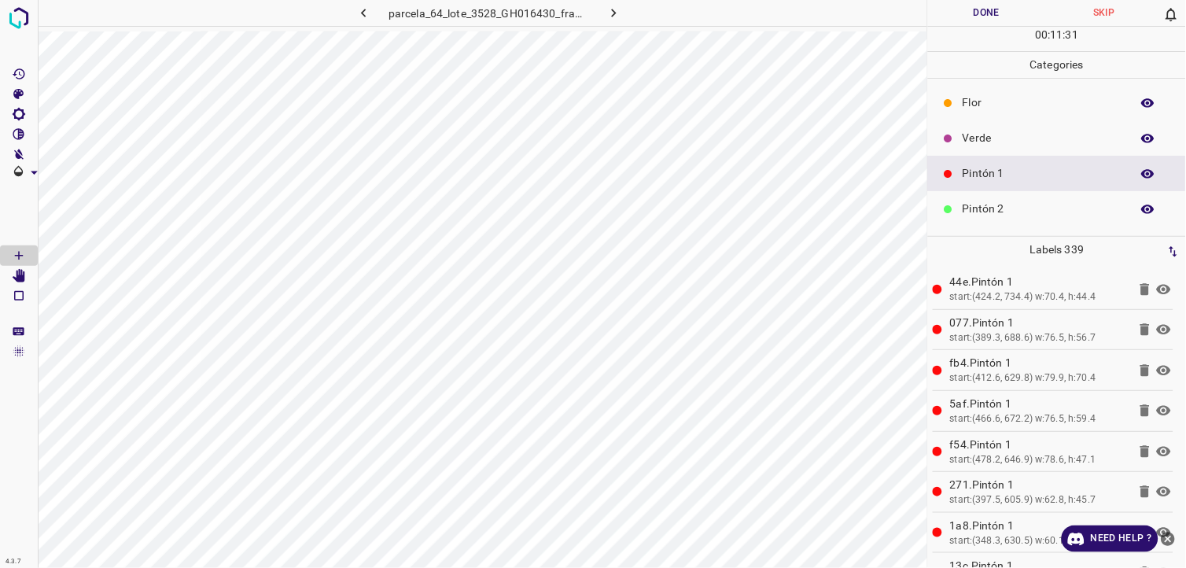
click at [1005, 207] on p "Pintón 2" at bounding box center [1043, 209] width 160 height 17
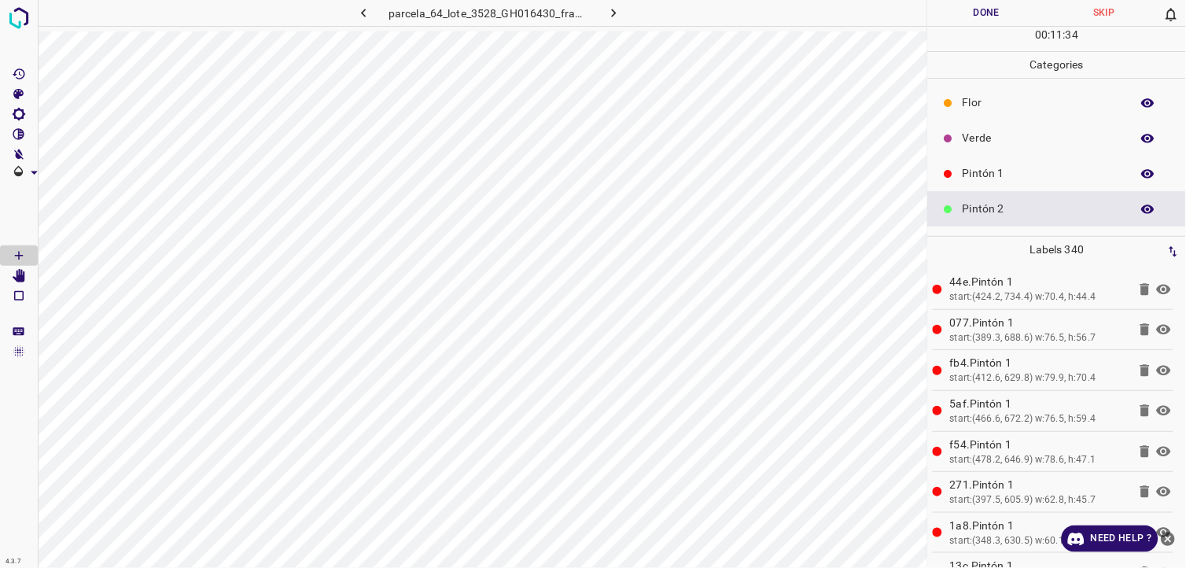
scroll to position [138, 0]
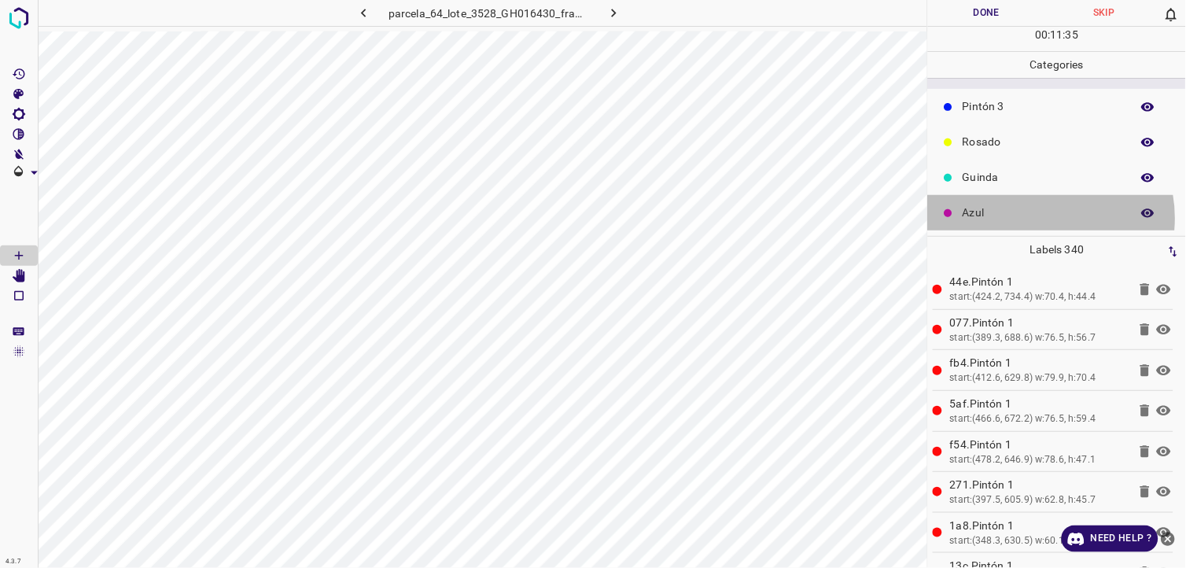
click at [1034, 218] on p "Azul" at bounding box center [1043, 213] width 160 height 17
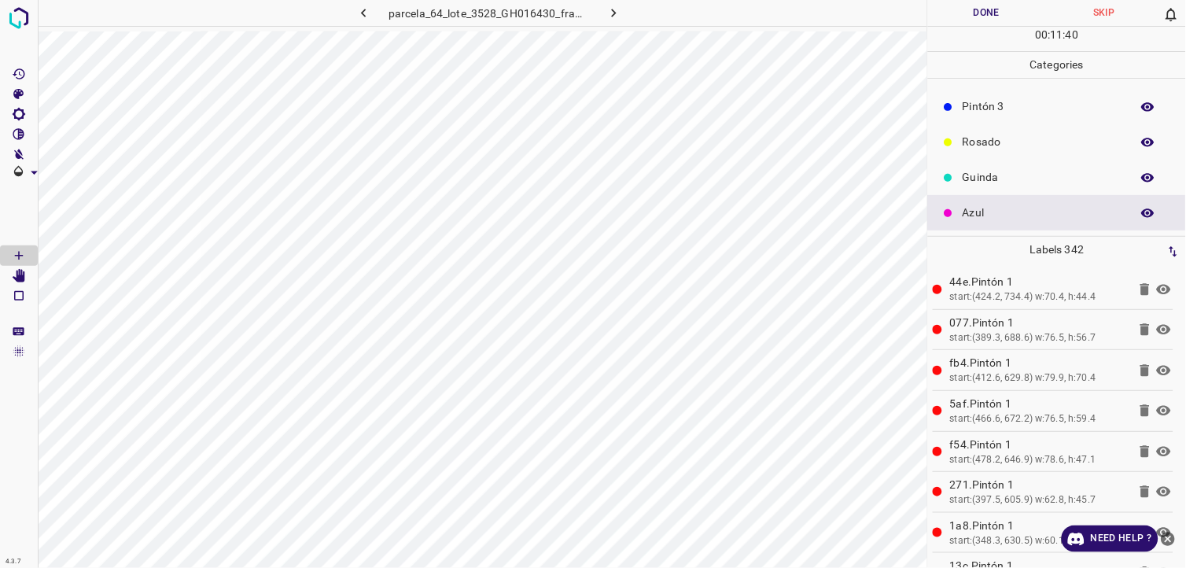
scroll to position [50, 0]
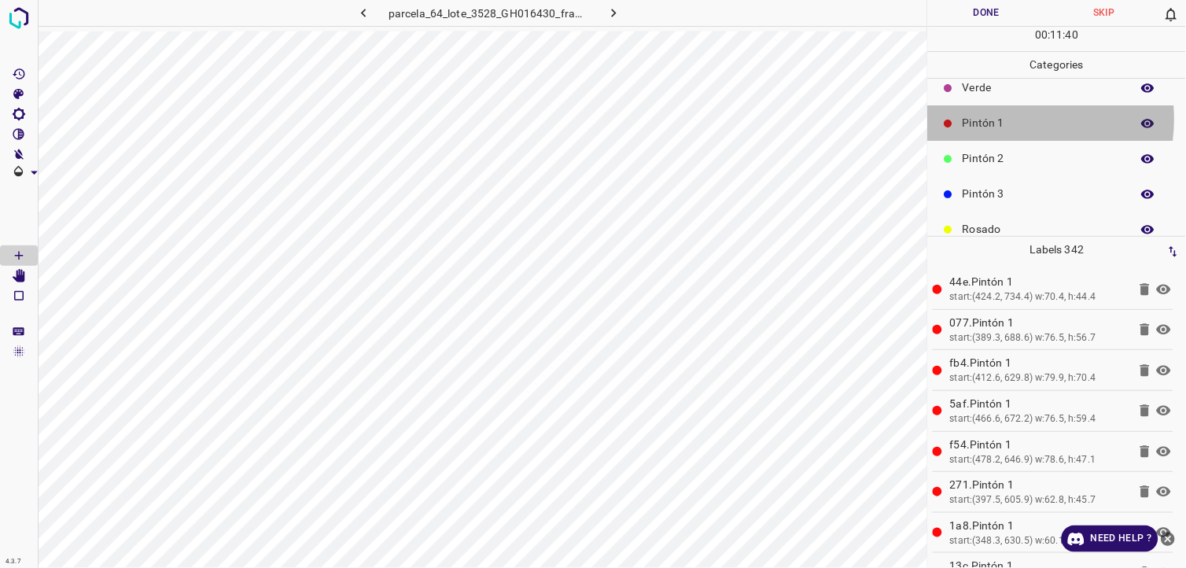
click at [1001, 119] on p "Pintón 1" at bounding box center [1043, 123] width 160 height 17
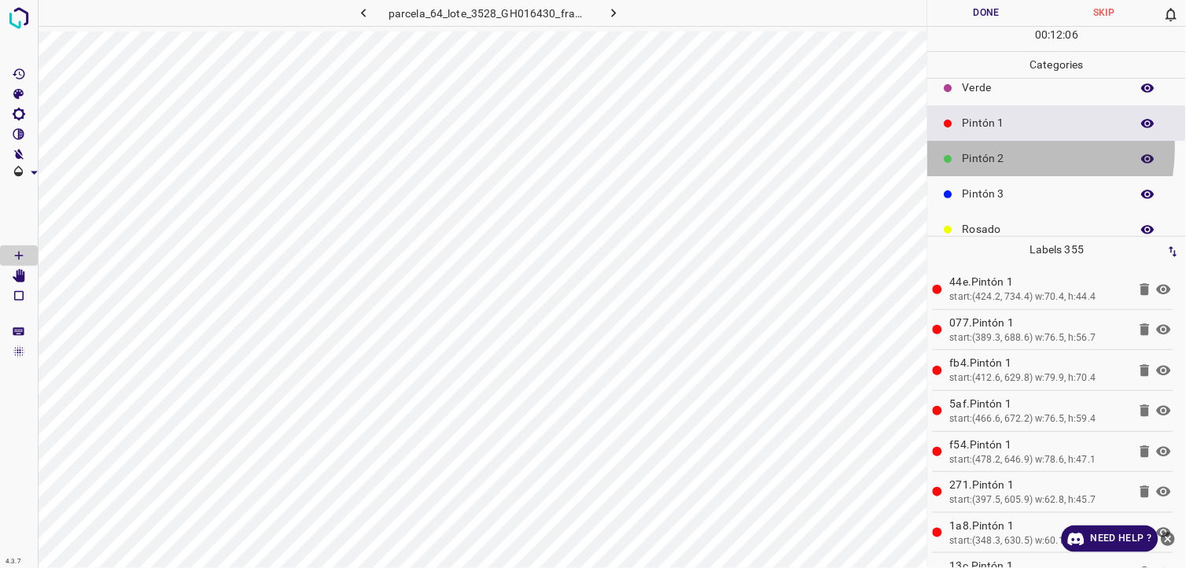
click at [979, 147] on div "Pintón 2" at bounding box center [1057, 158] width 258 height 35
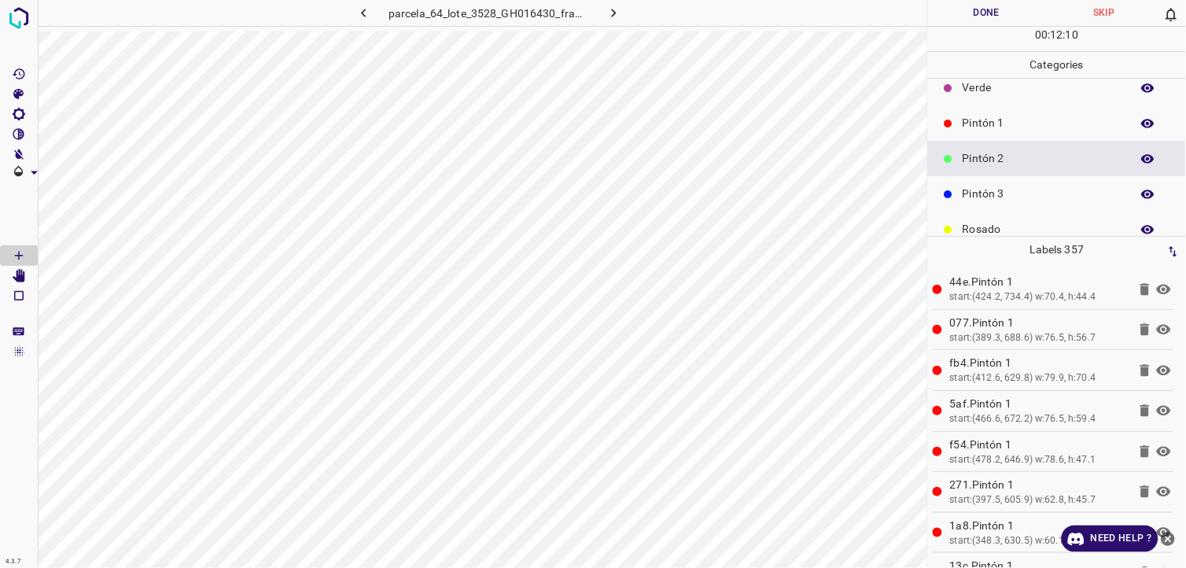
click at [1060, 109] on div "Pintón 1" at bounding box center [1057, 122] width 258 height 35
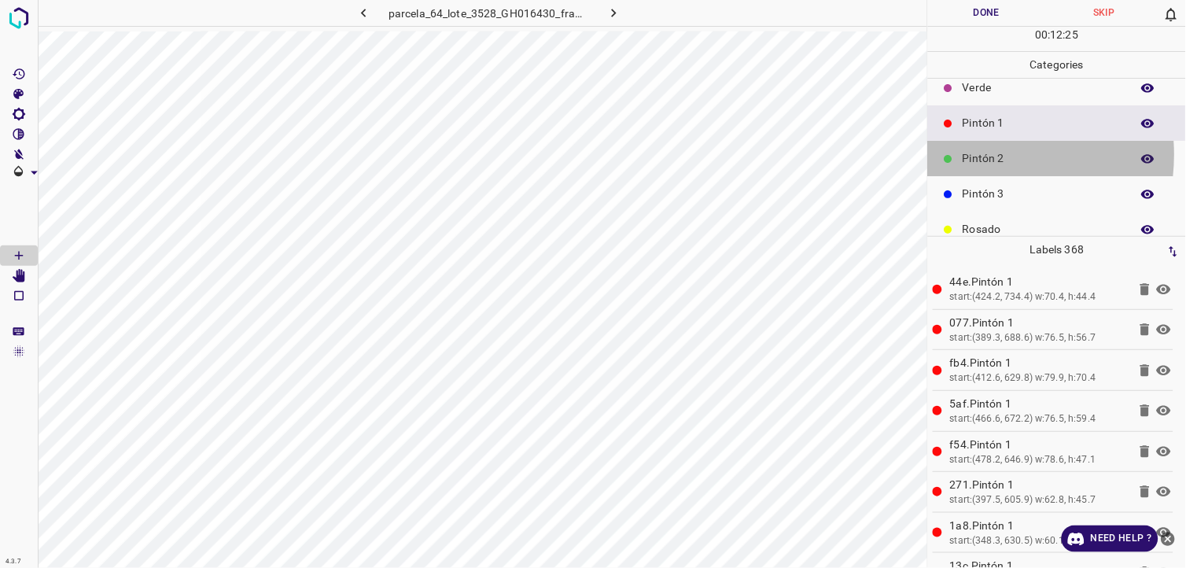
click at [972, 154] on p "Pintón 2" at bounding box center [1043, 158] width 160 height 17
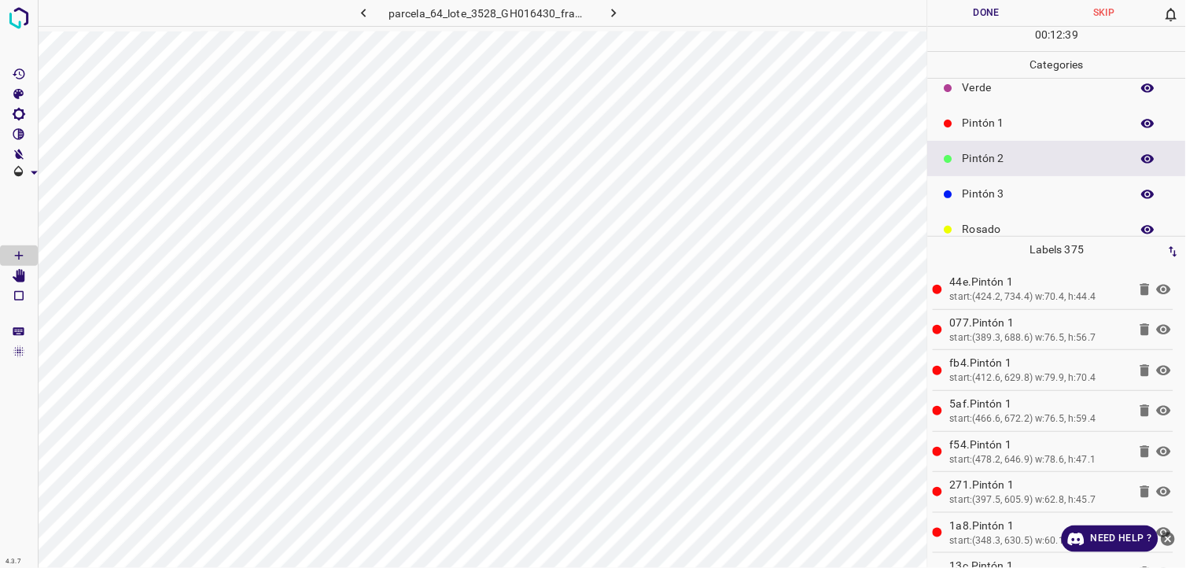
click at [1017, 136] on div "Pintón 1" at bounding box center [1057, 122] width 258 height 35
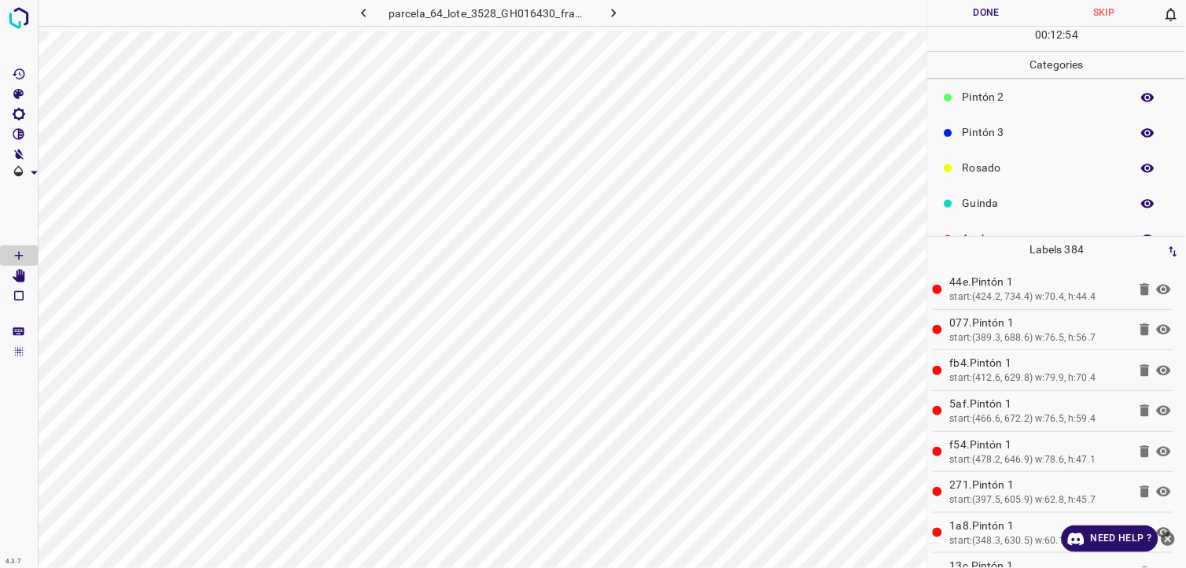
scroll to position [138, 0]
click at [1002, 153] on div "Rosado" at bounding box center [1057, 141] width 258 height 35
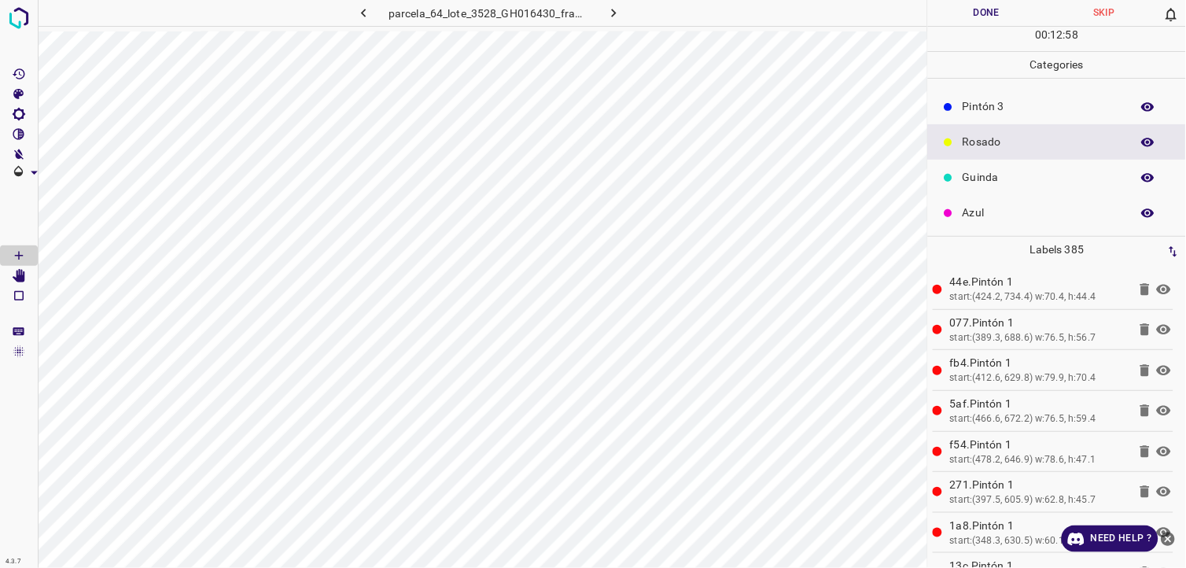
click at [1090, 116] on div "Pintón 3" at bounding box center [1057, 106] width 258 height 35
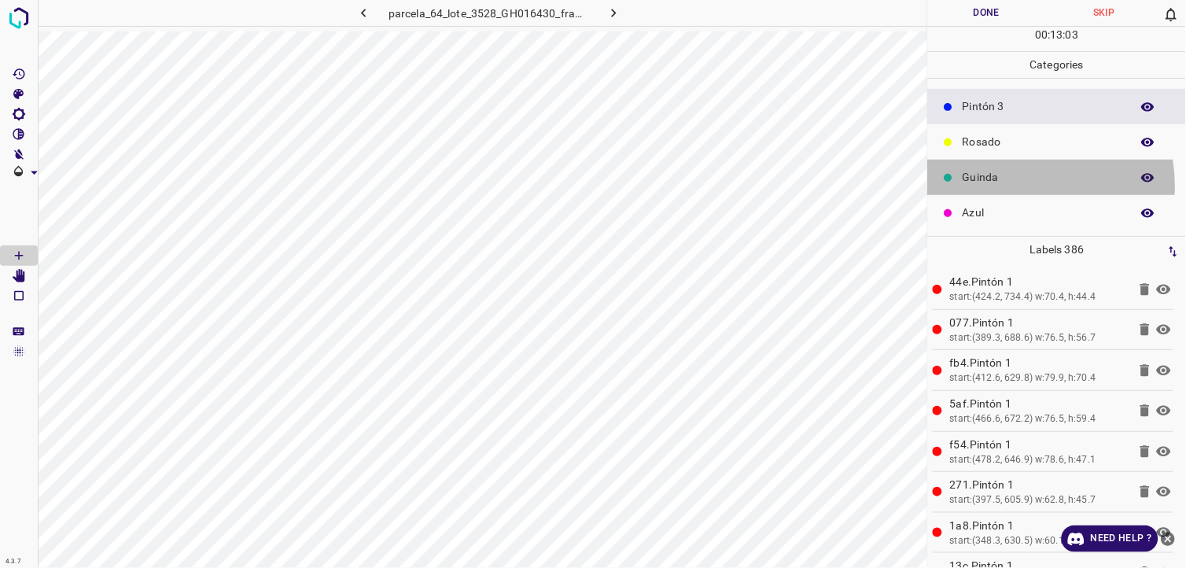
click at [1008, 190] on div "Guinda" at bounding box center [1057, 177] width 258 height 35
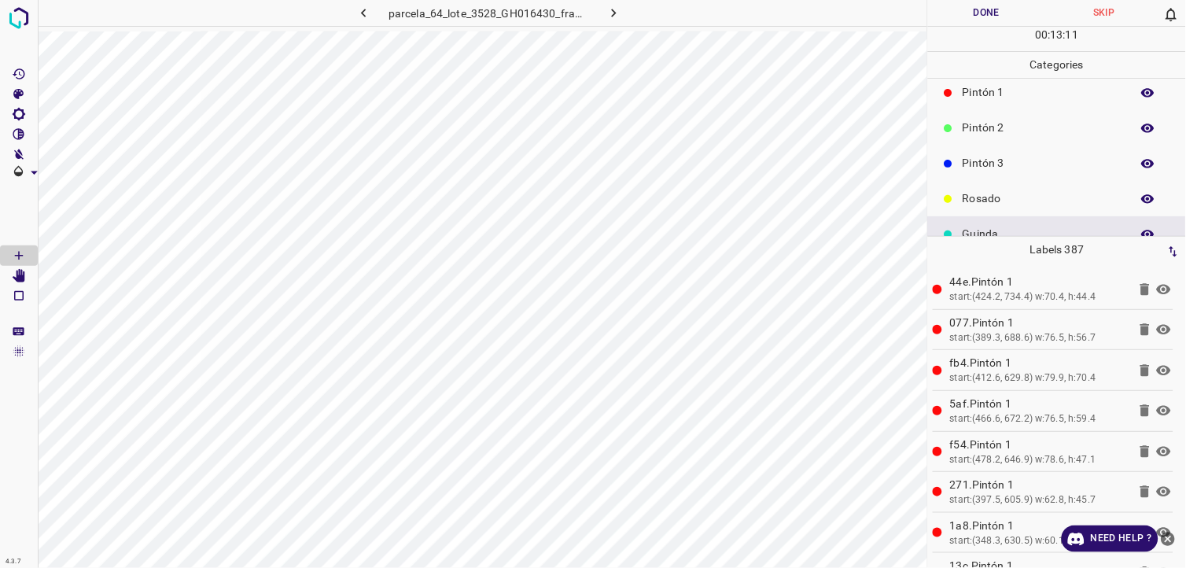
scroll to position [50, 0]
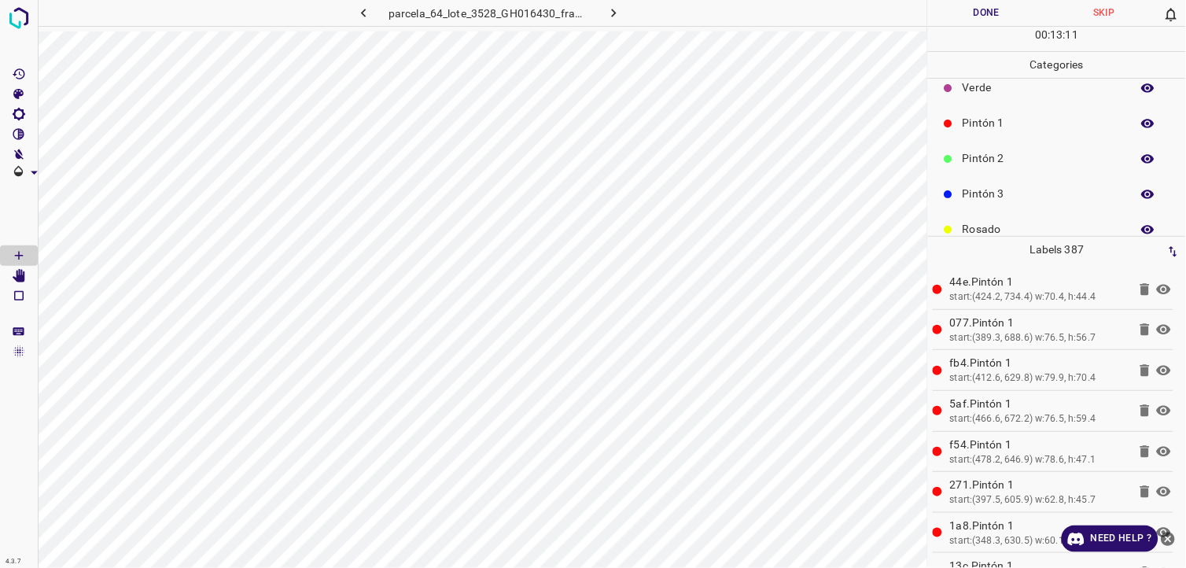
click at [1009, 151] on p "Pintón 2" at bounding box center [1043, 158] width 160 height 17
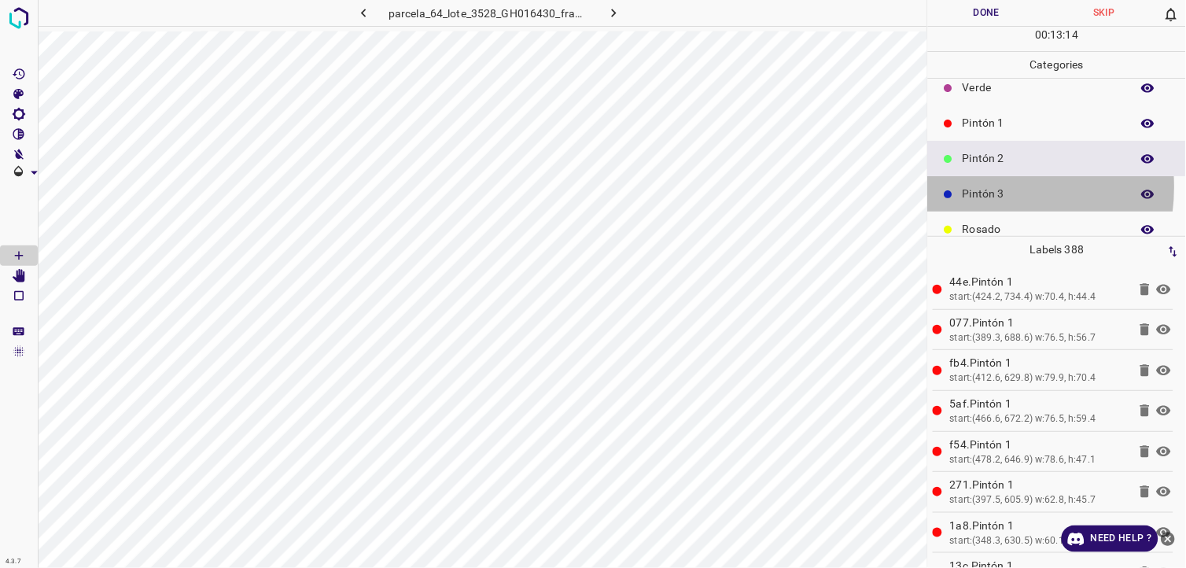
click at [975, 186] on p "Pintón 3" at bounding box center [1043, 194] width 160 height 17
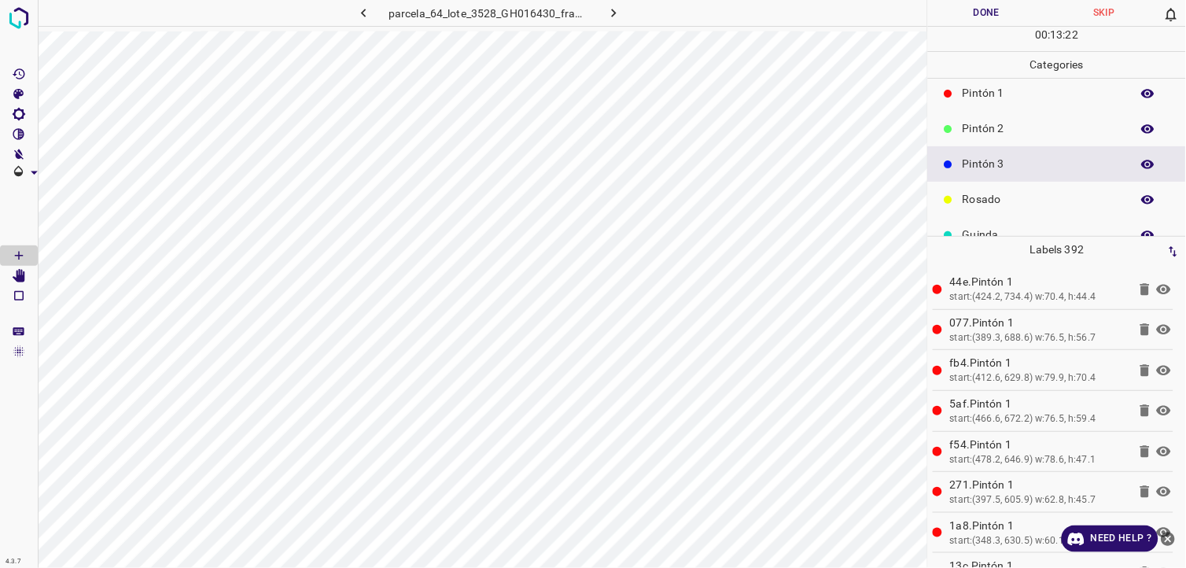
scroll to position [0, 0]
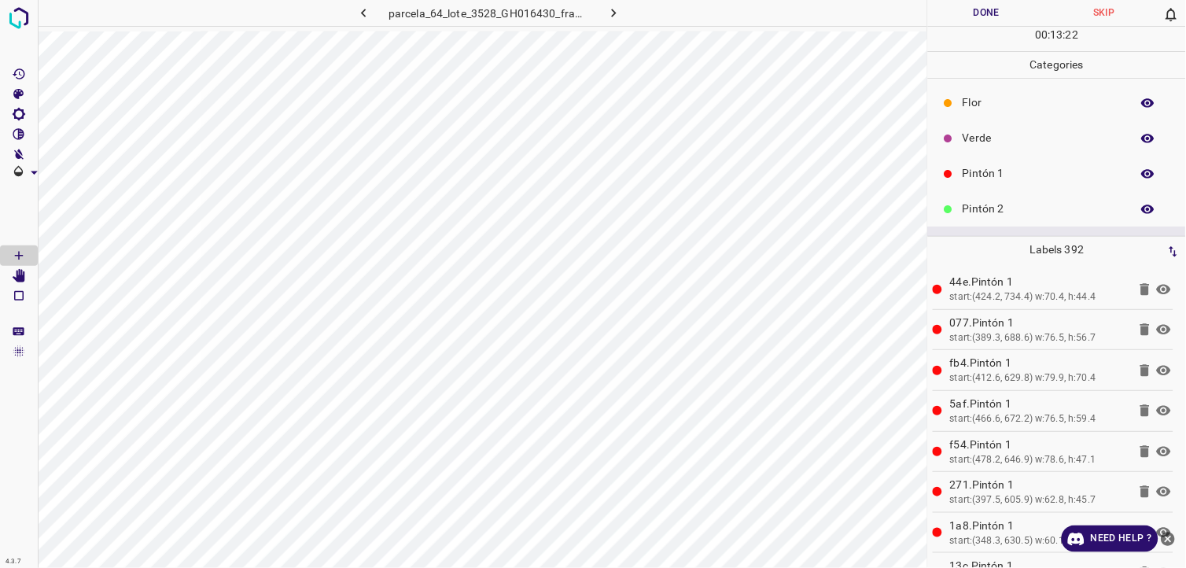
click at [996, 150] on div "Verde" at bounding box center [1057, 137] width 258 height 35
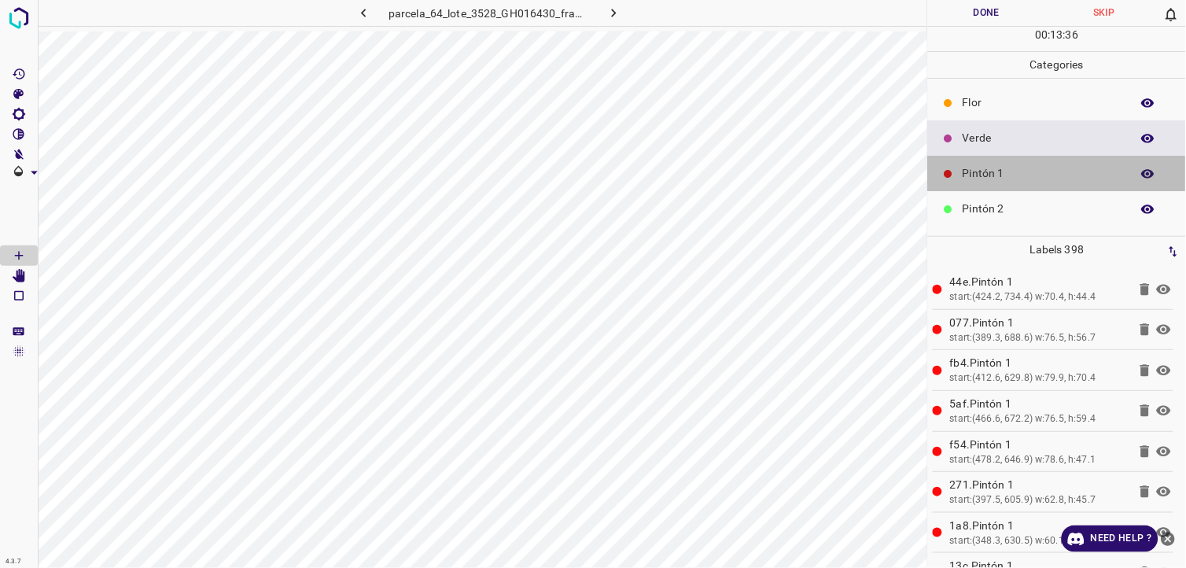
click at [1068, 179] on p "Pintón 1" at bounding box center [1043, 173] width 160 height 17
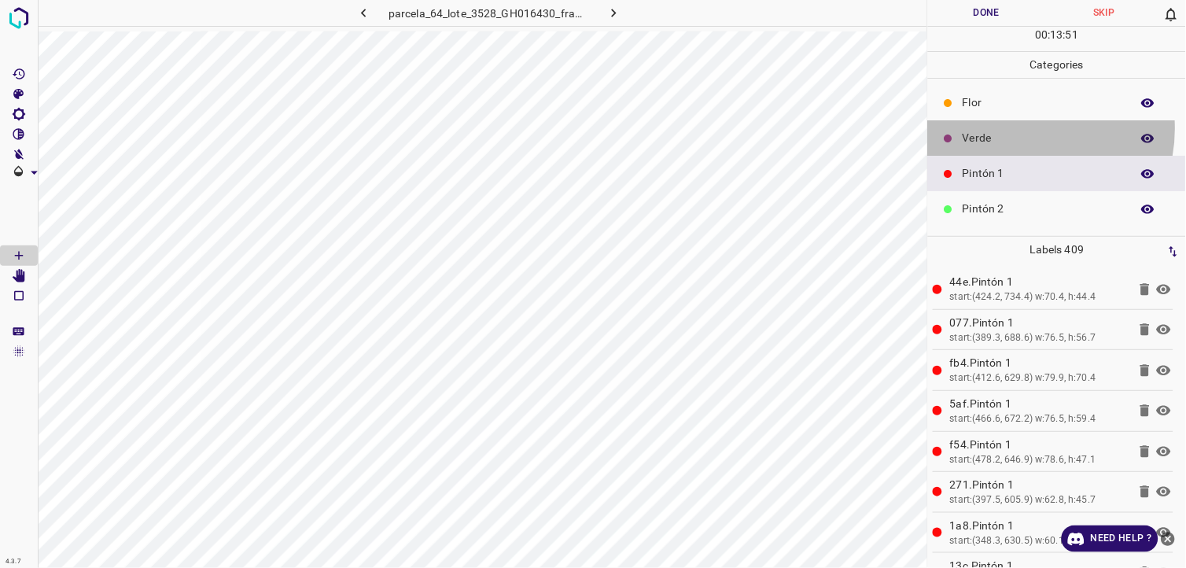
click at [1023, 129] on div "Verde" at bounding box center [1057, 137] width 258 height 35
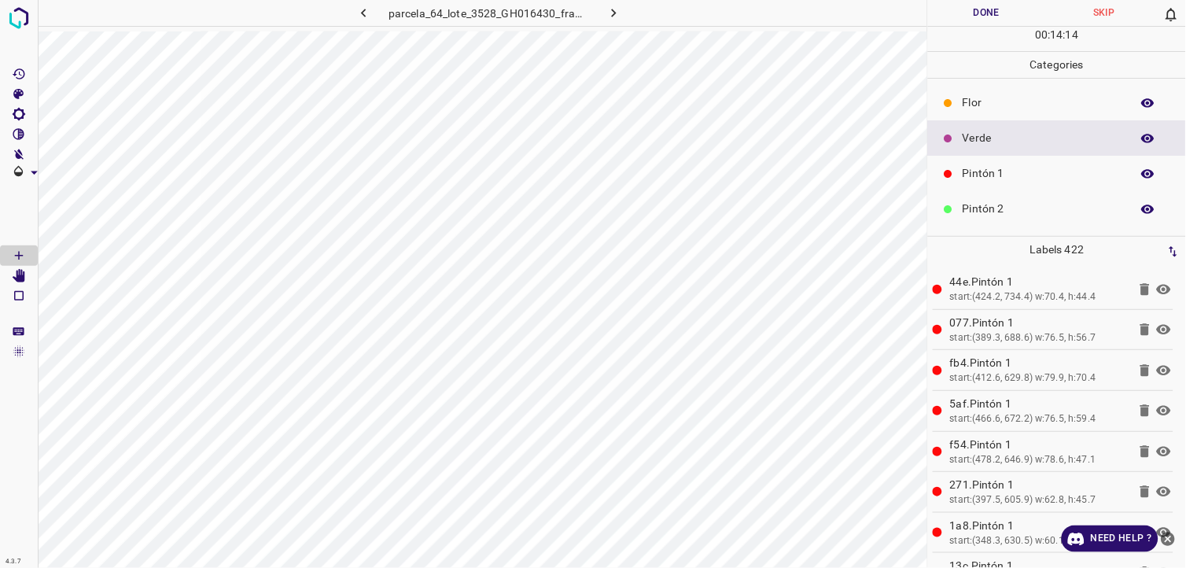
click at [994, 176] on p "Pintón 1" at bounding box center [1043, 173] width 160 height 17
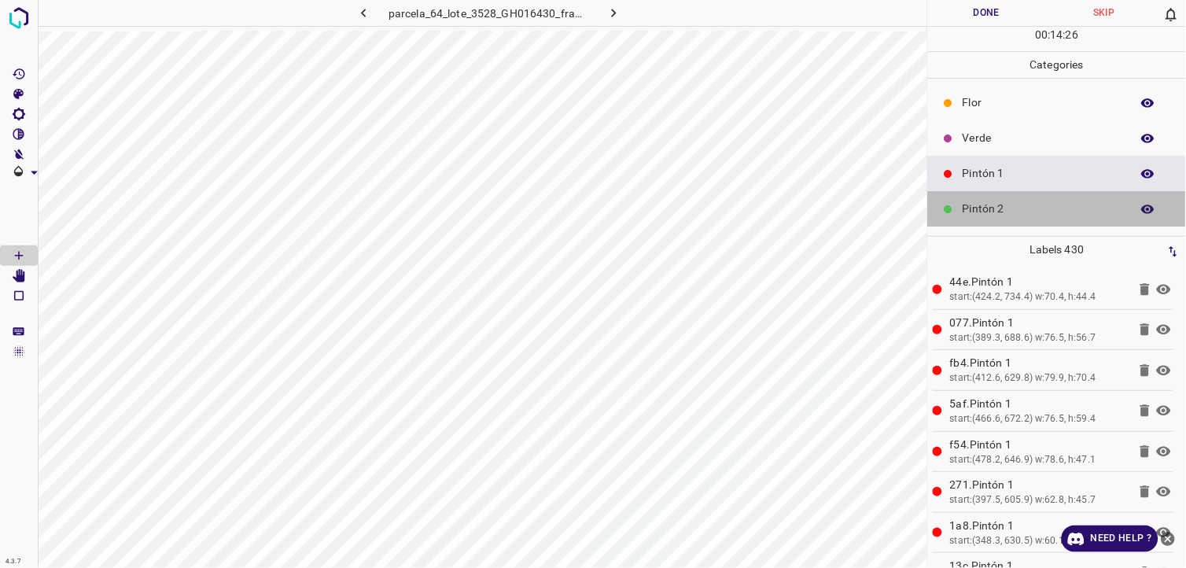
click at [1064, 205] on p "Pintón 2" at bounding box center [1043, 209] width 160 height 17
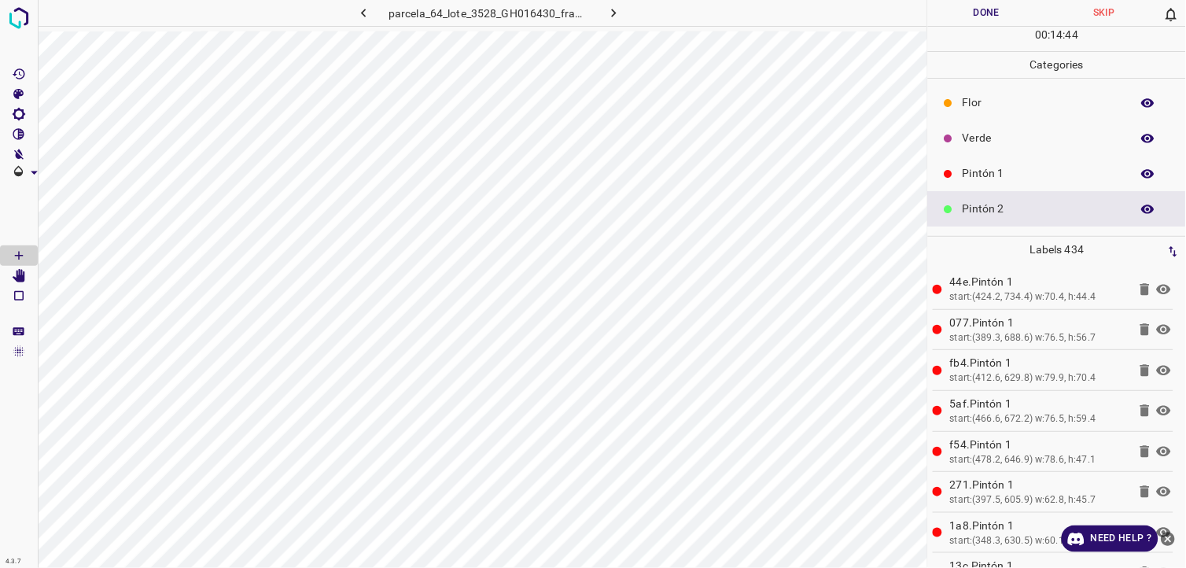
click at [1043, 169] on p "Pintón 1" at bounding box center [1043, 173] width 160 height 17
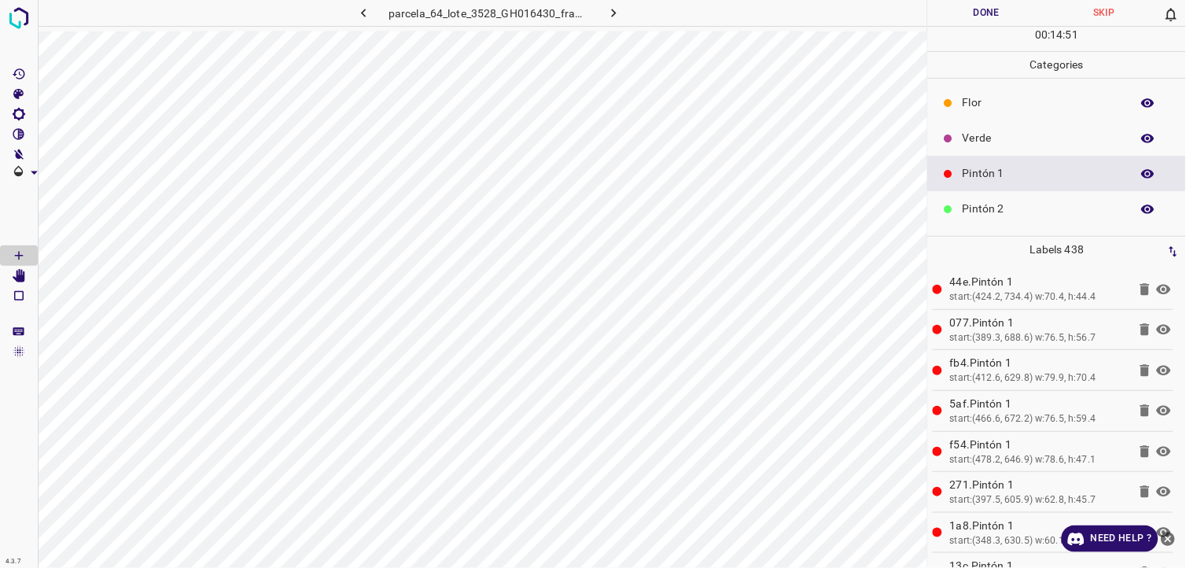
scroll to position [87, 0]
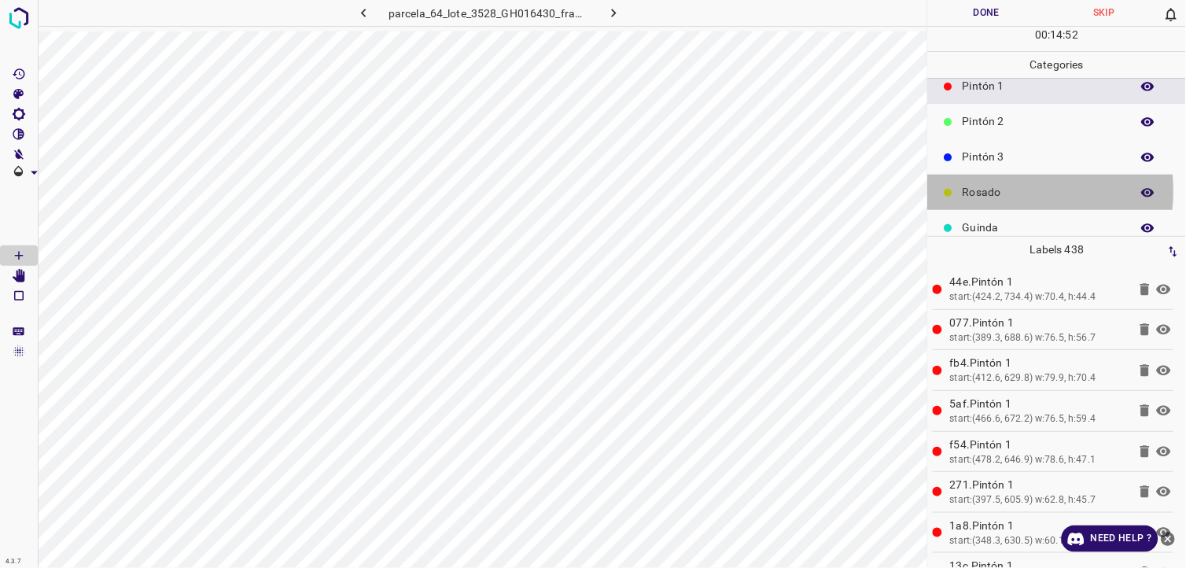
click at [997, 190] on p "Rosado" at bounding box center [1043, 192] width 160 height 17
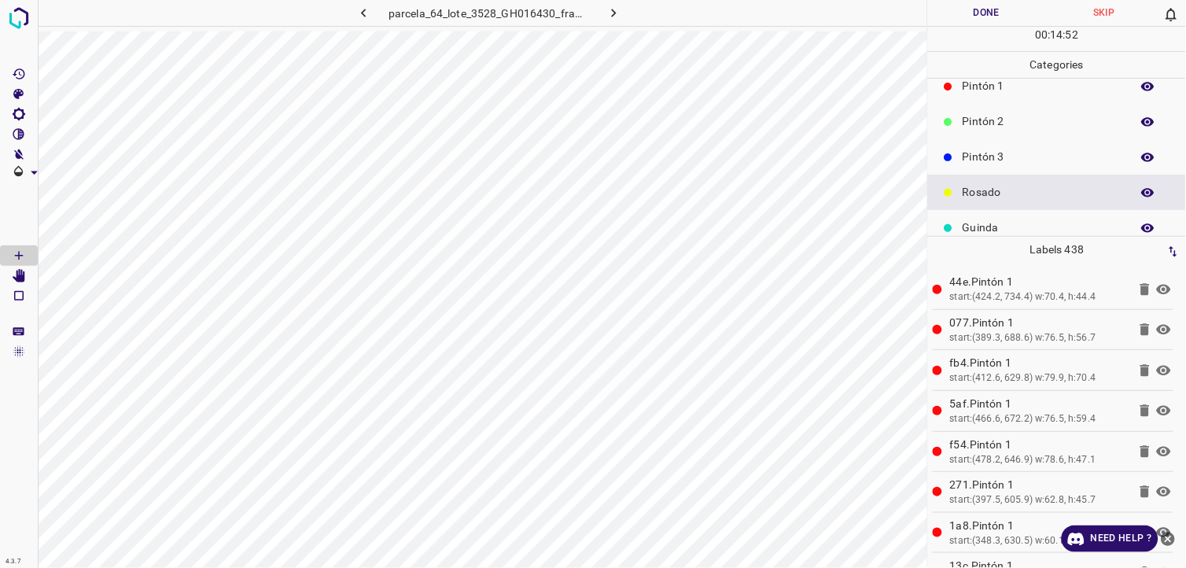
click at [987, 153] on p "Pintón 3" at bounding box center [1043, 157] width 160 height 17
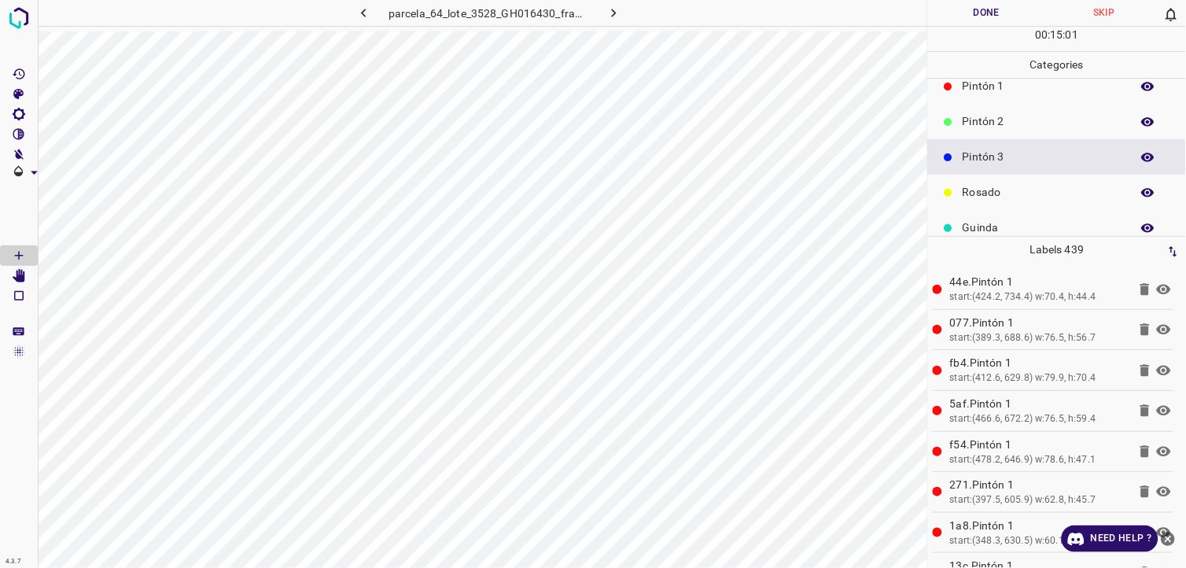
scroll to position [0, 0]
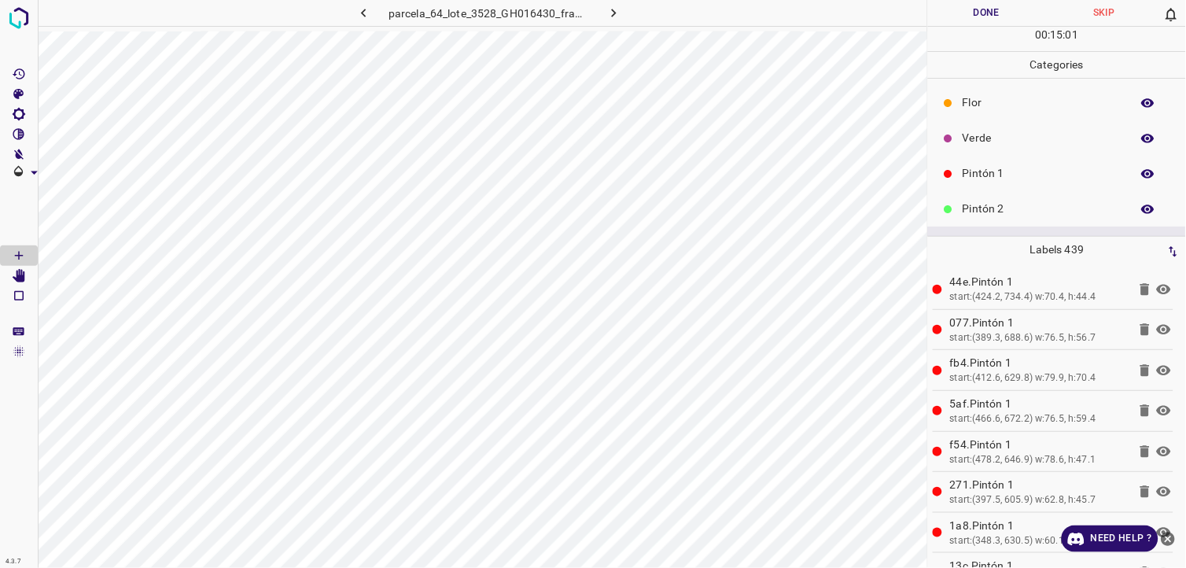
click at [1000, 174] on p "Pintón 1" at bounding box center [1043, 173] width 160 height 17
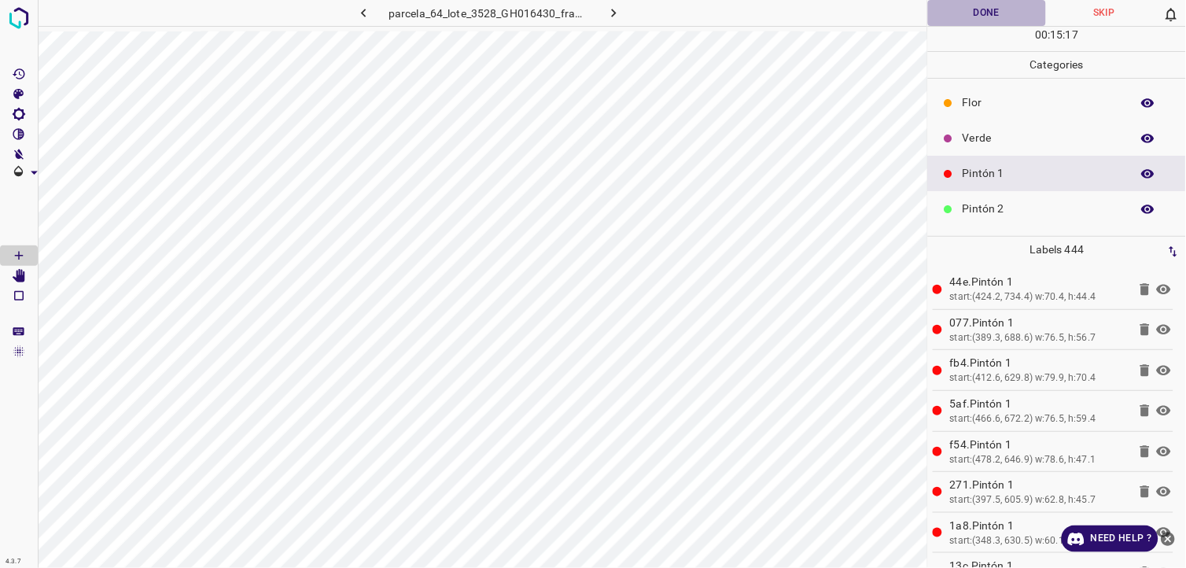
click at [979, 18] on button "Done" at bounding box center [987, 13] width 118 height 26
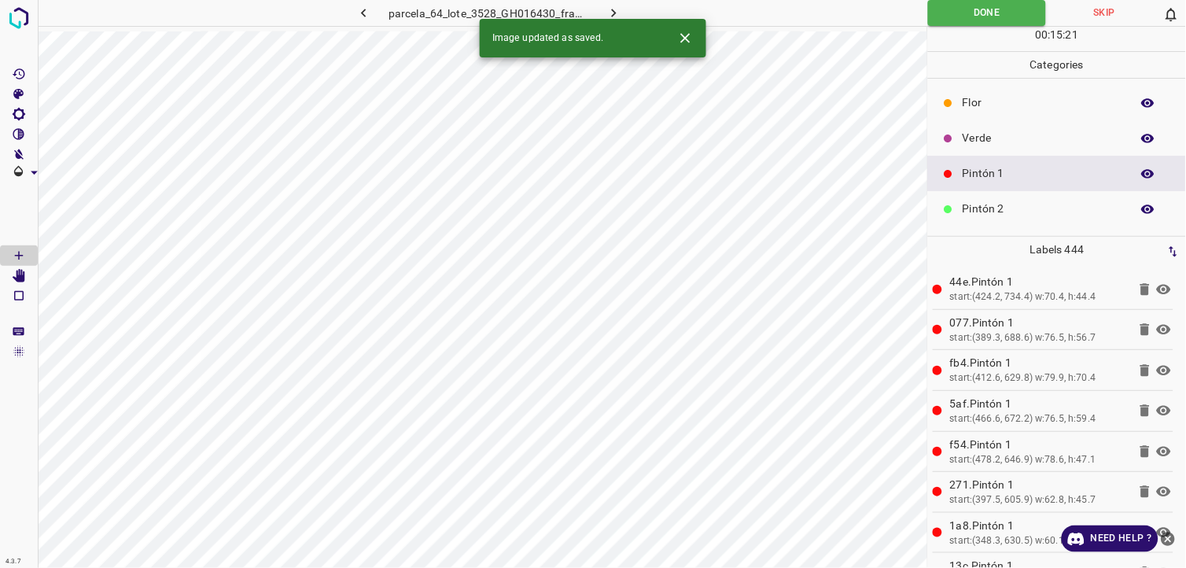
click at [610, 9] on icon "button" at bounding box center [614, 13] width 17 height 17
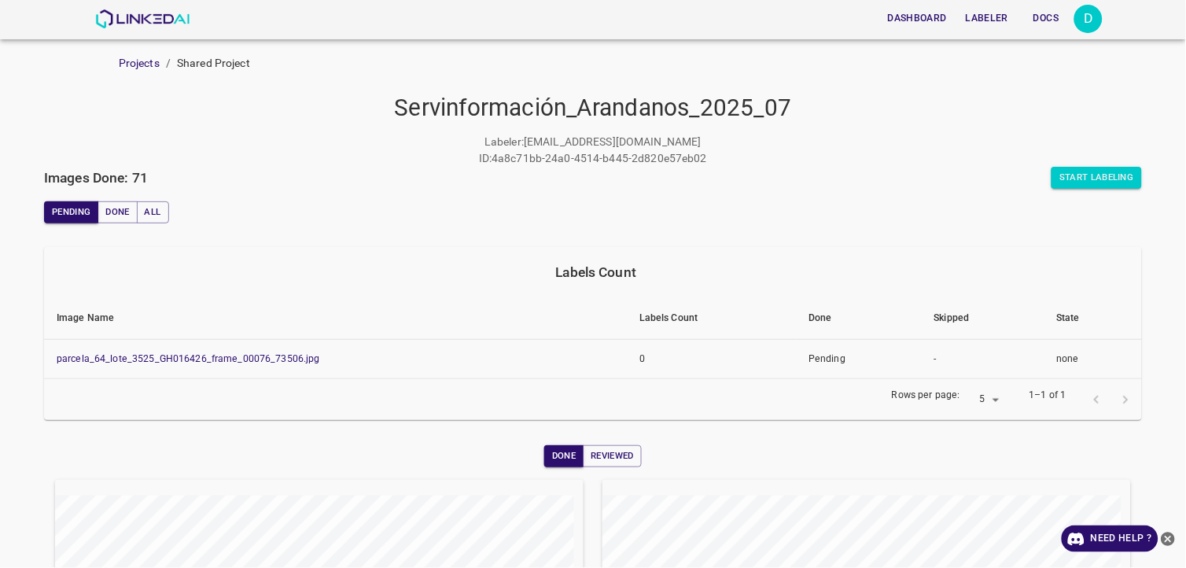
scroll to position [234, 0]
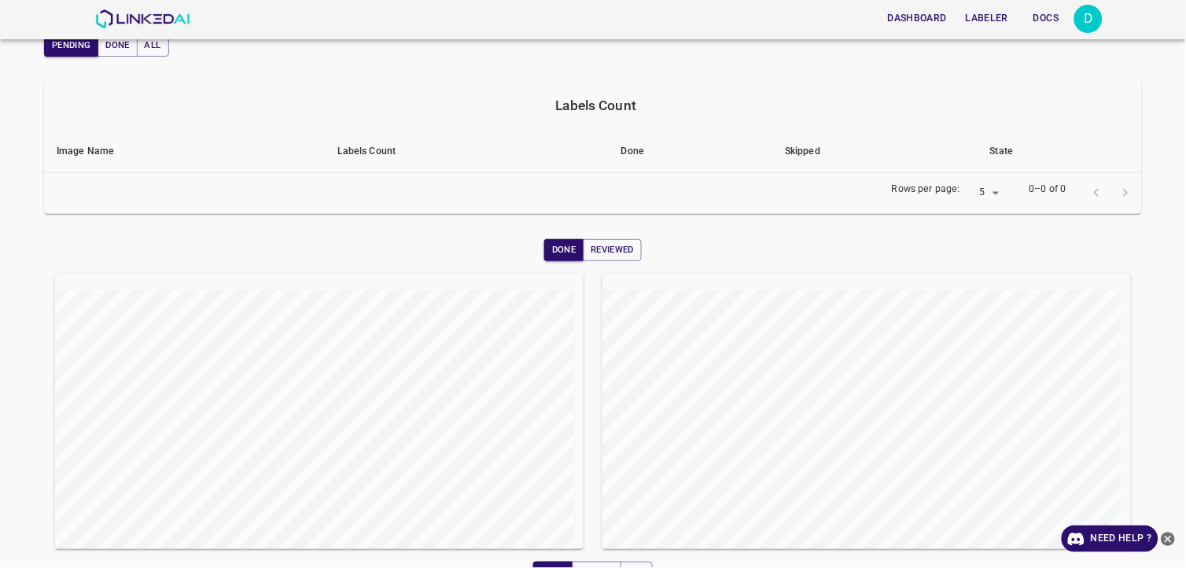
scroll to position [194, 0]
